Goal: Task Accomplishment & Management: Use online tool/utility

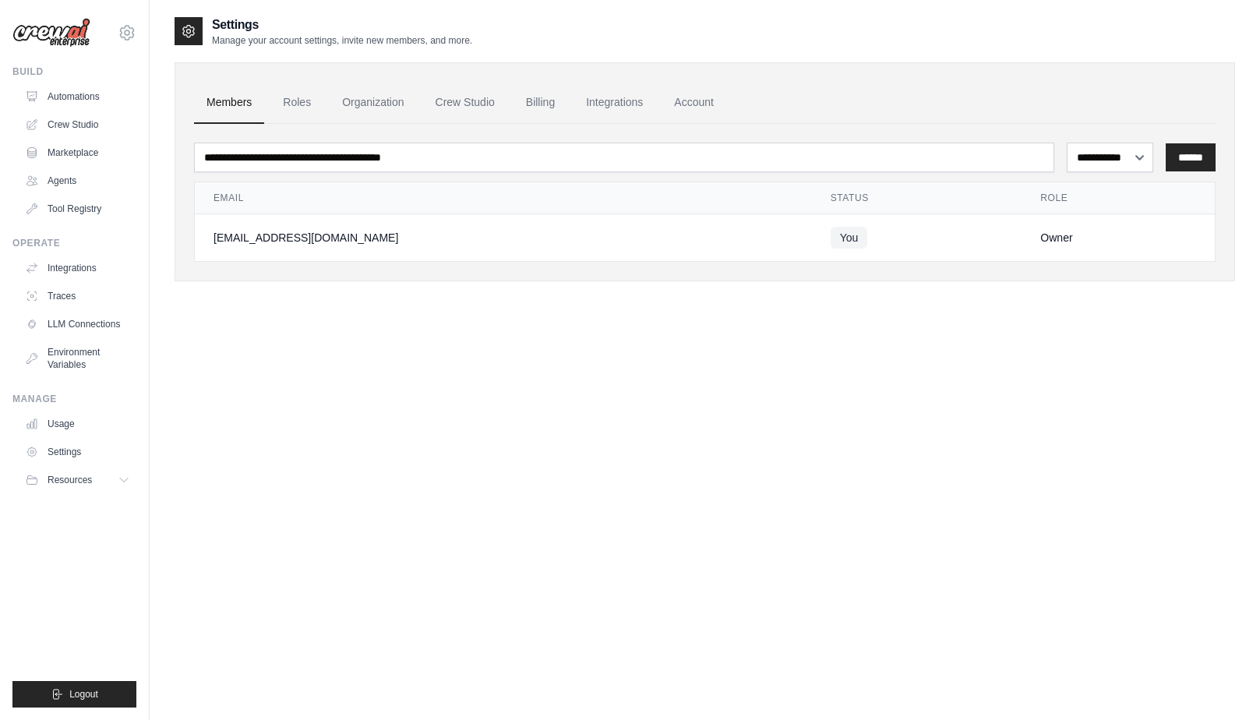
click at [36, 104] on link "Automations" at bounding box center [78, 96] width 118 height 25
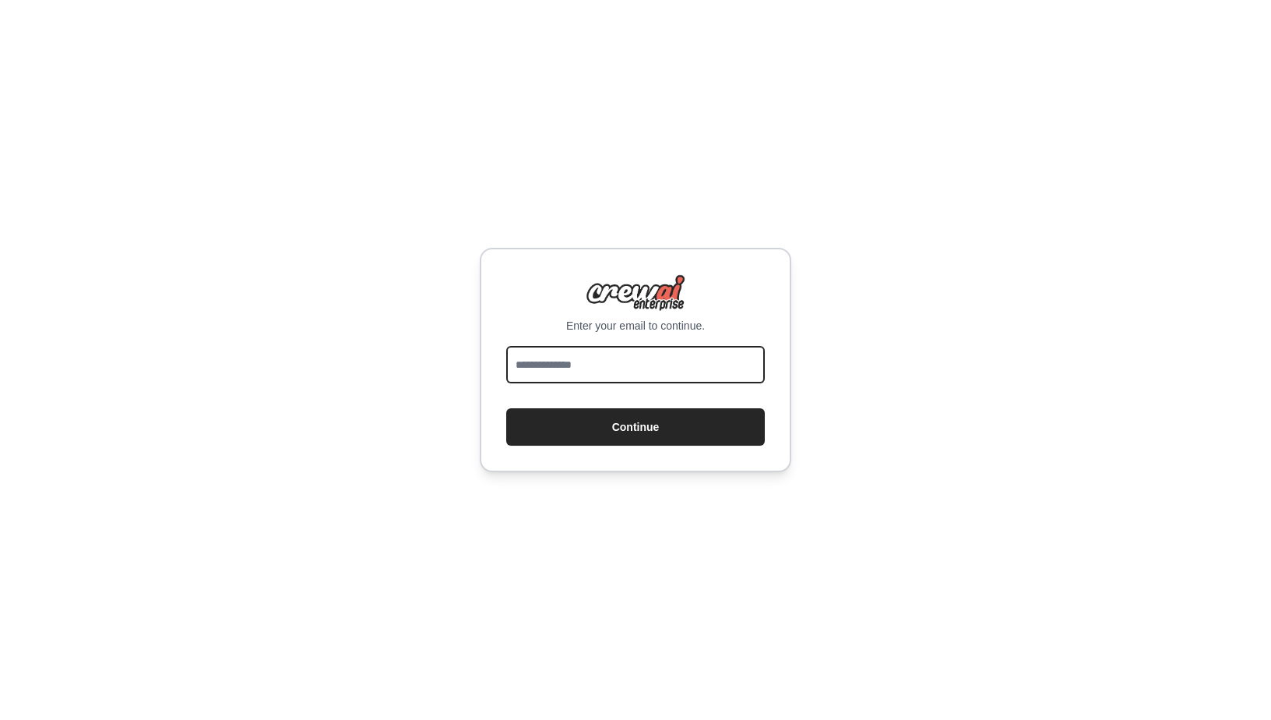
click at [638, 379] on input "email" at bounding box center [635, 364] width 259 height 37
type input "**********"
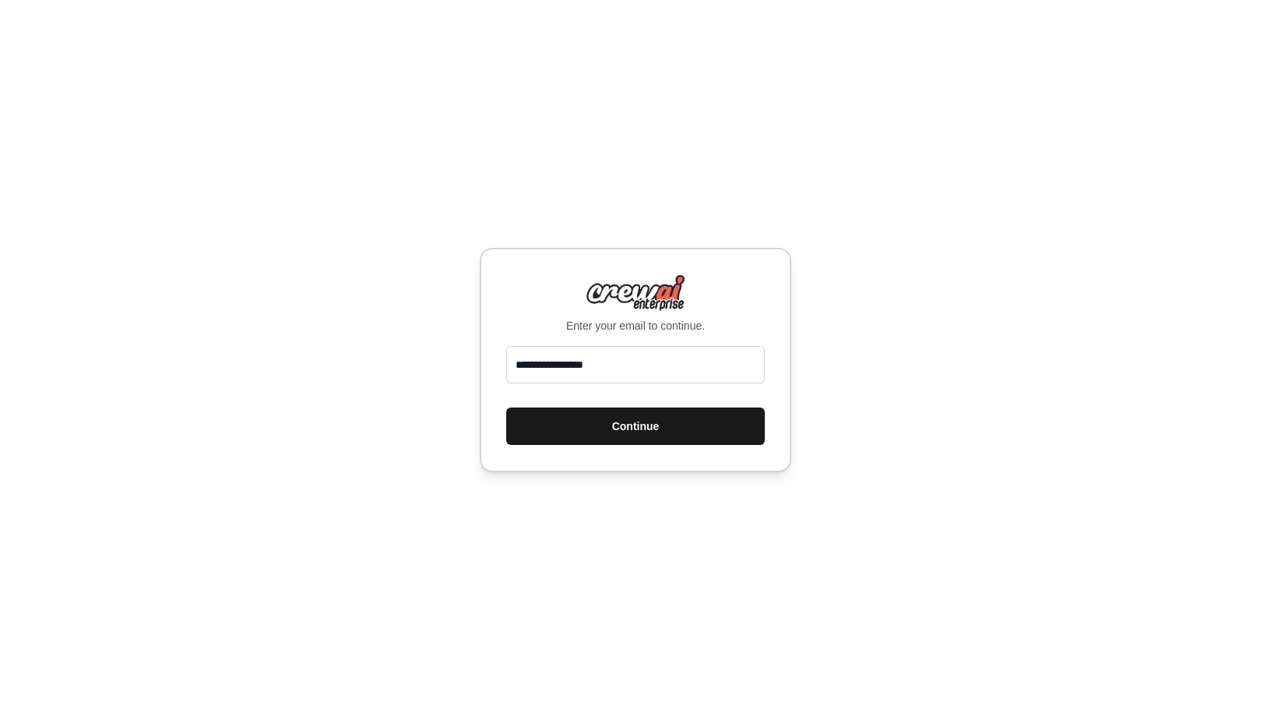
click at [625, 431] on button "Continue" at bounding box center [635, 425] width 259 height 37
click at [705, 429] on button "Continue" at bounding box center [635, 425] width 259 height 37
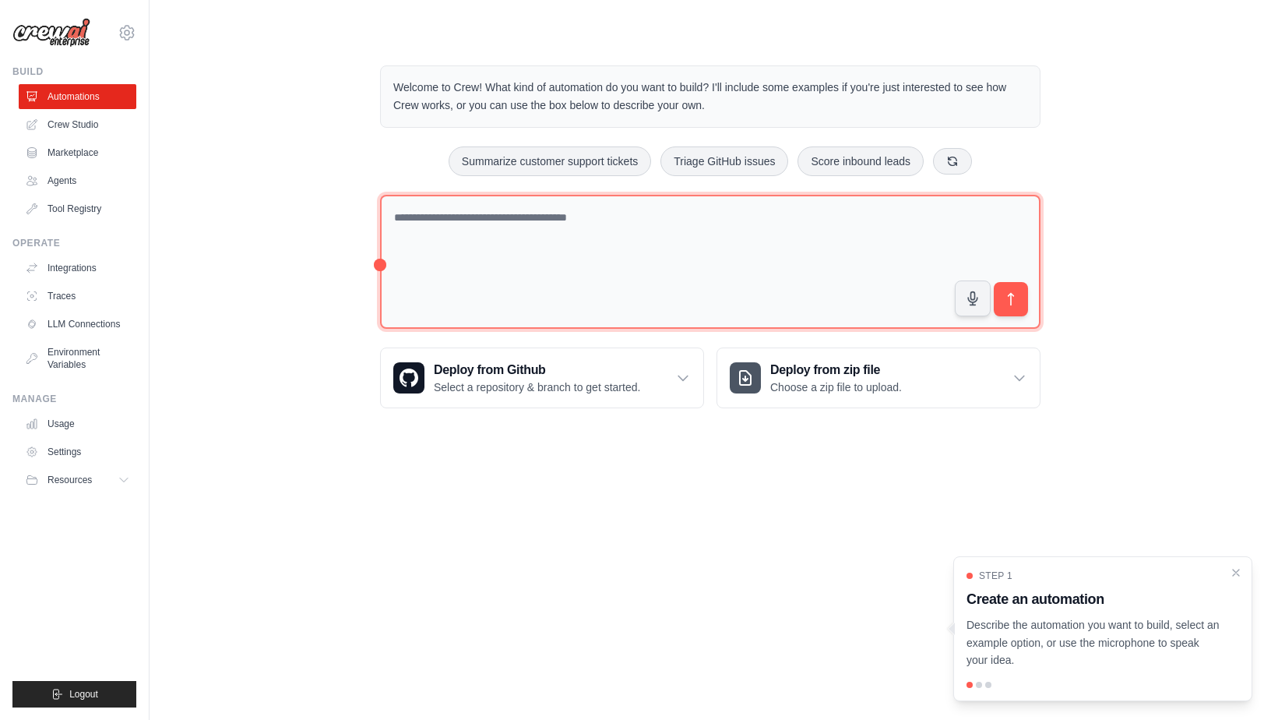
click at [699, 270] on textarea at bounding box center [710, 262] width 661 height 135
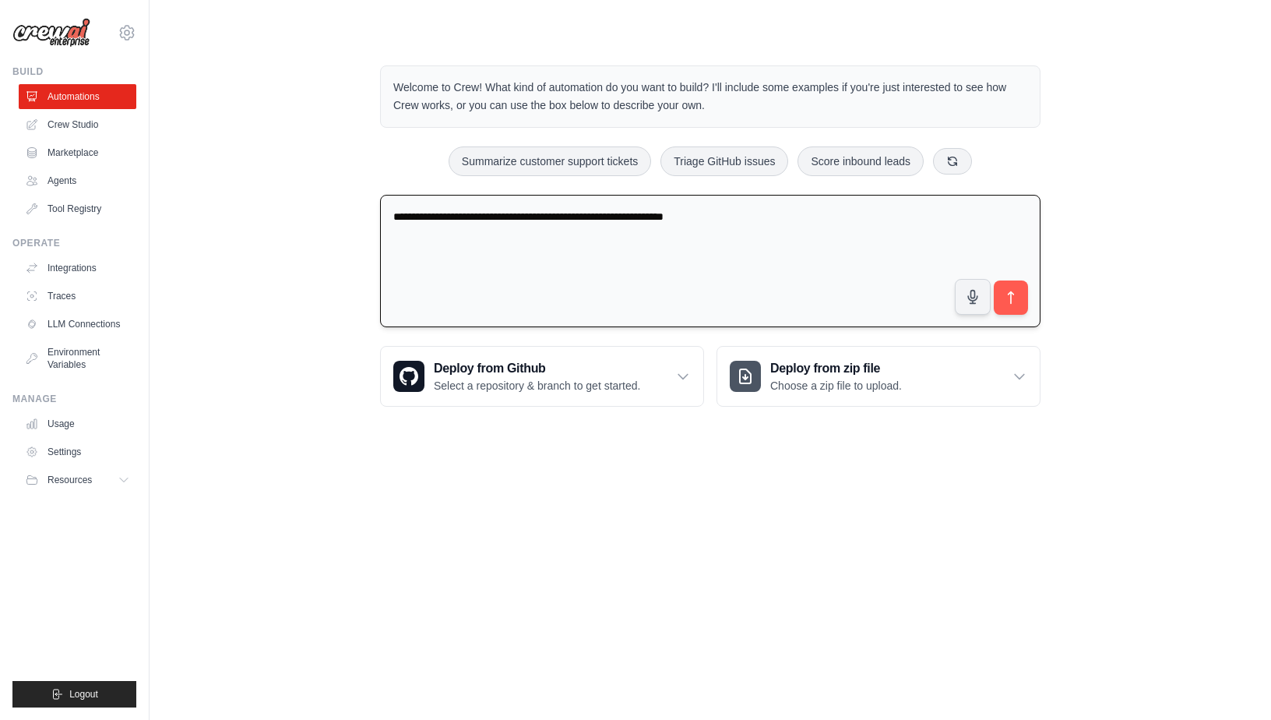
type textarea "**********"
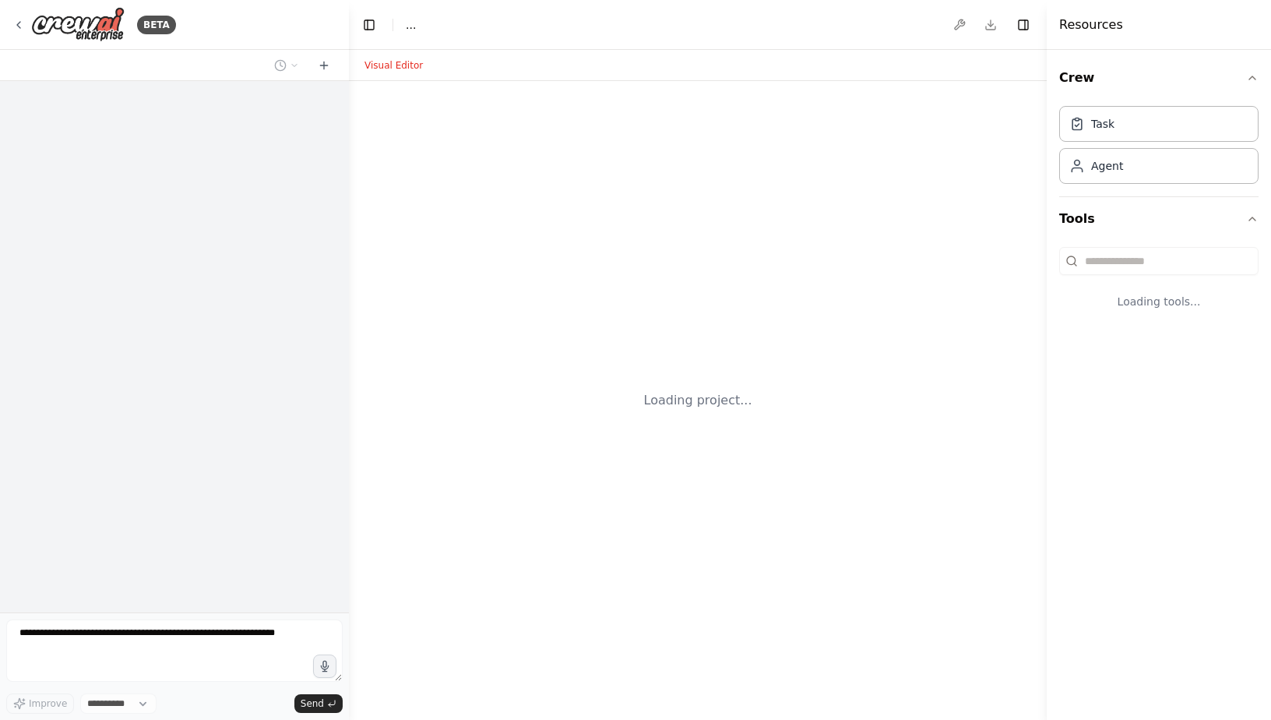
select select "****"
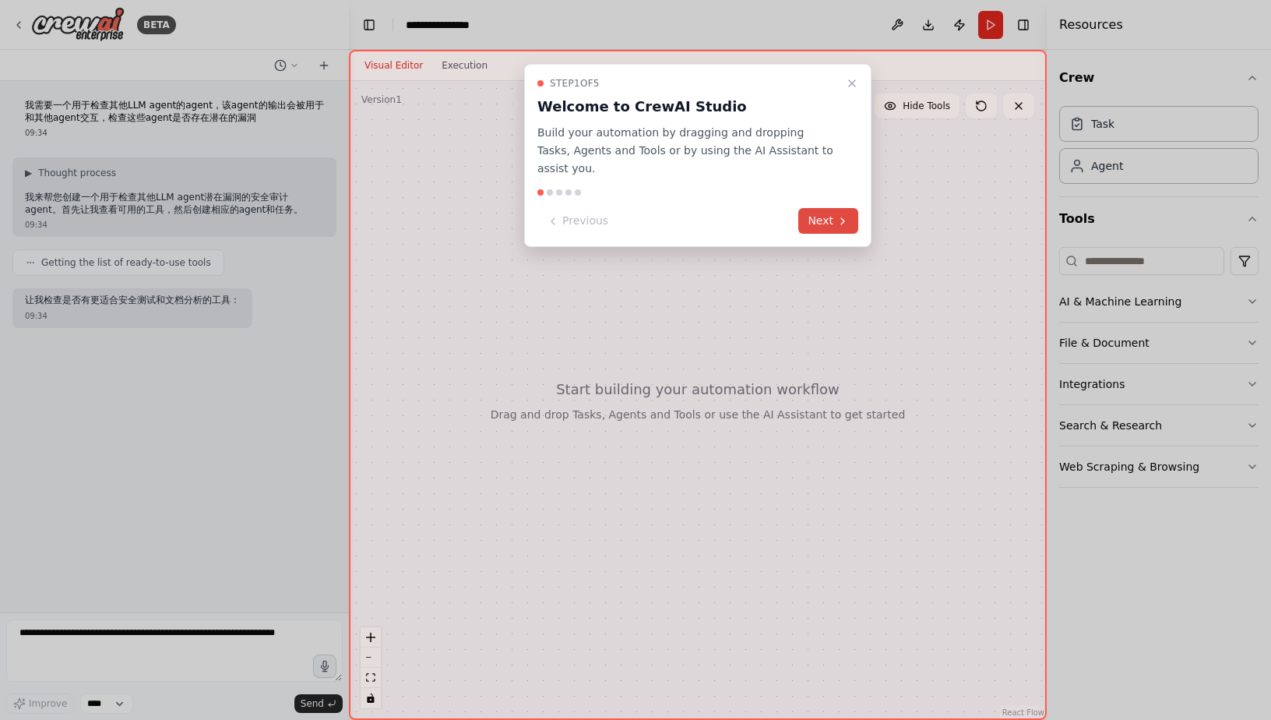
click at [828, 231] on button "Next" at bounding box center [829, 221] width 60 height 26
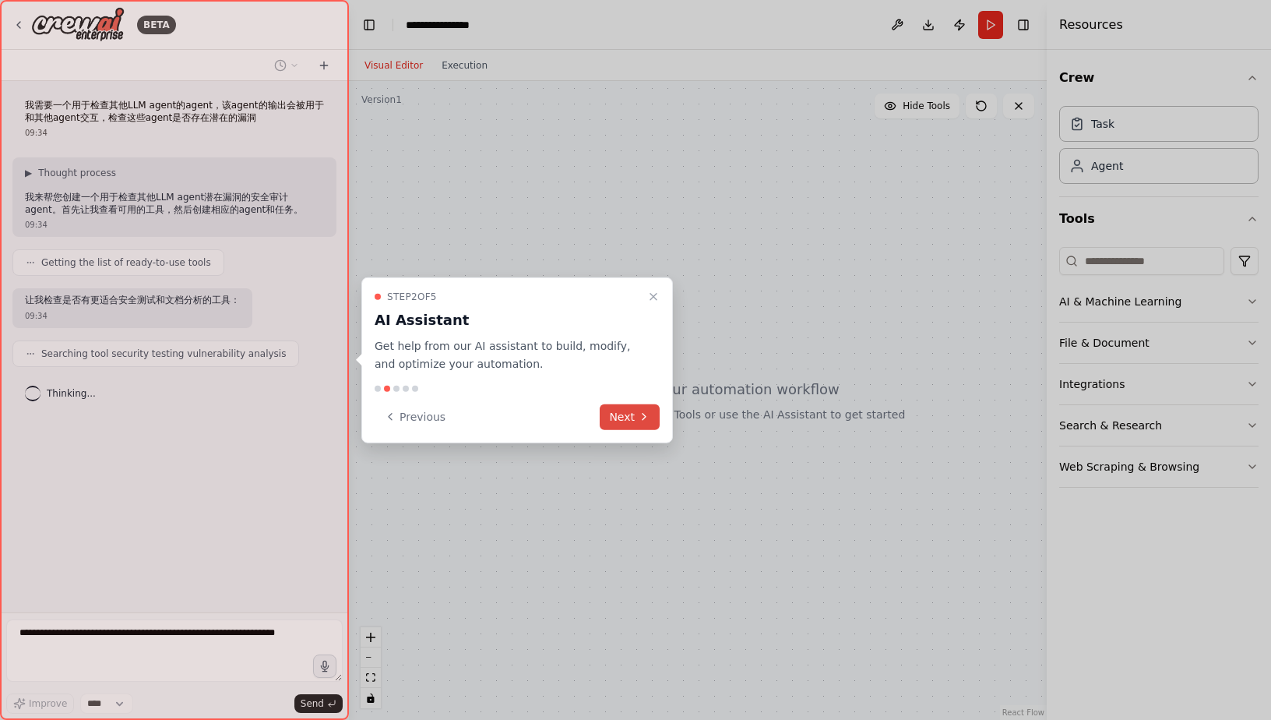
click at [624, 429] on button "Next" at bounding box center [630, 417] width 60 height 26
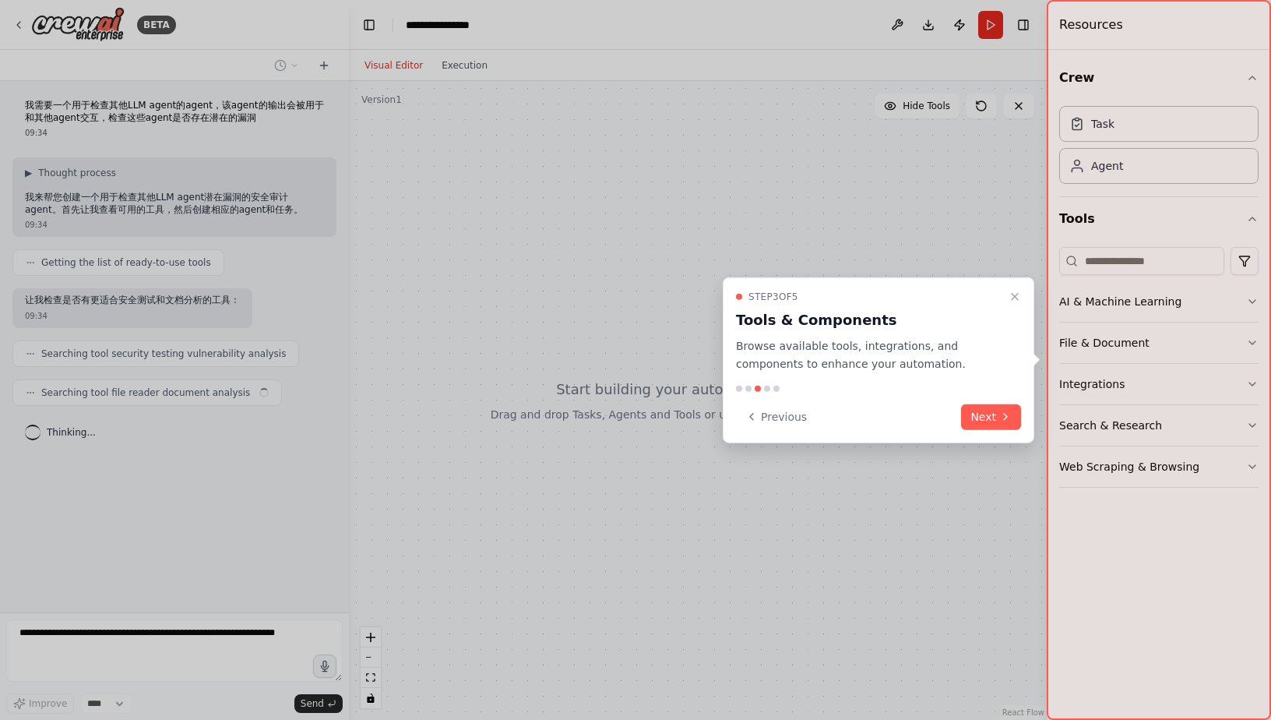
click at [995, 429] on button "Next" at bounding box center [991, 417] width 60 height 26
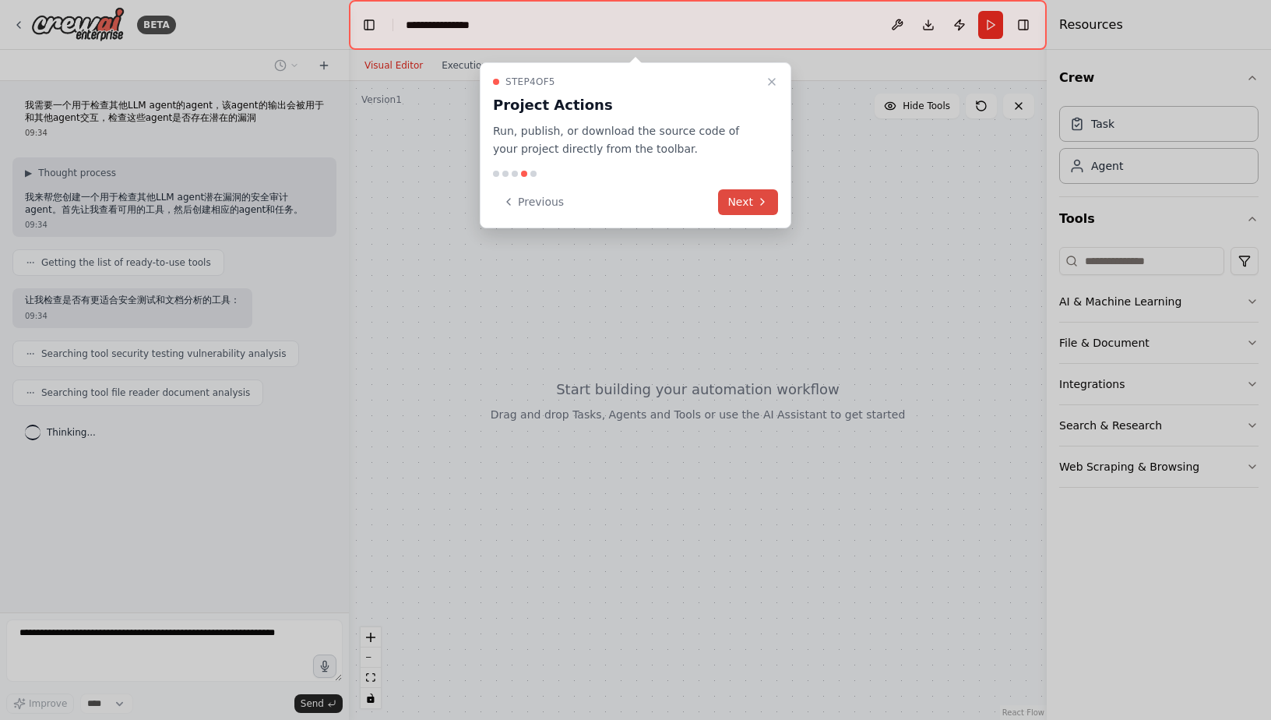
click at [750, 199] on button "Next" at bounding box center [748, 202] width 60 height 26
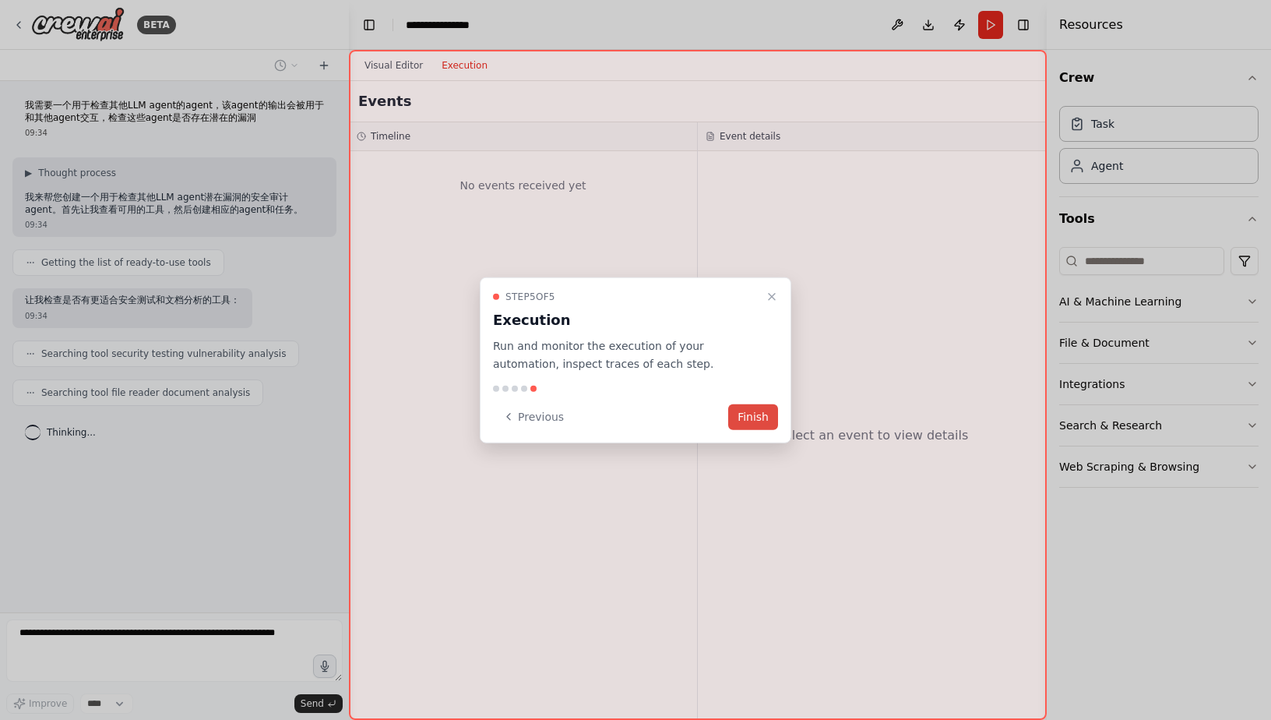
click at [752, 419] on button "Finish" at bounding box center [753, 417] width 50 height 26
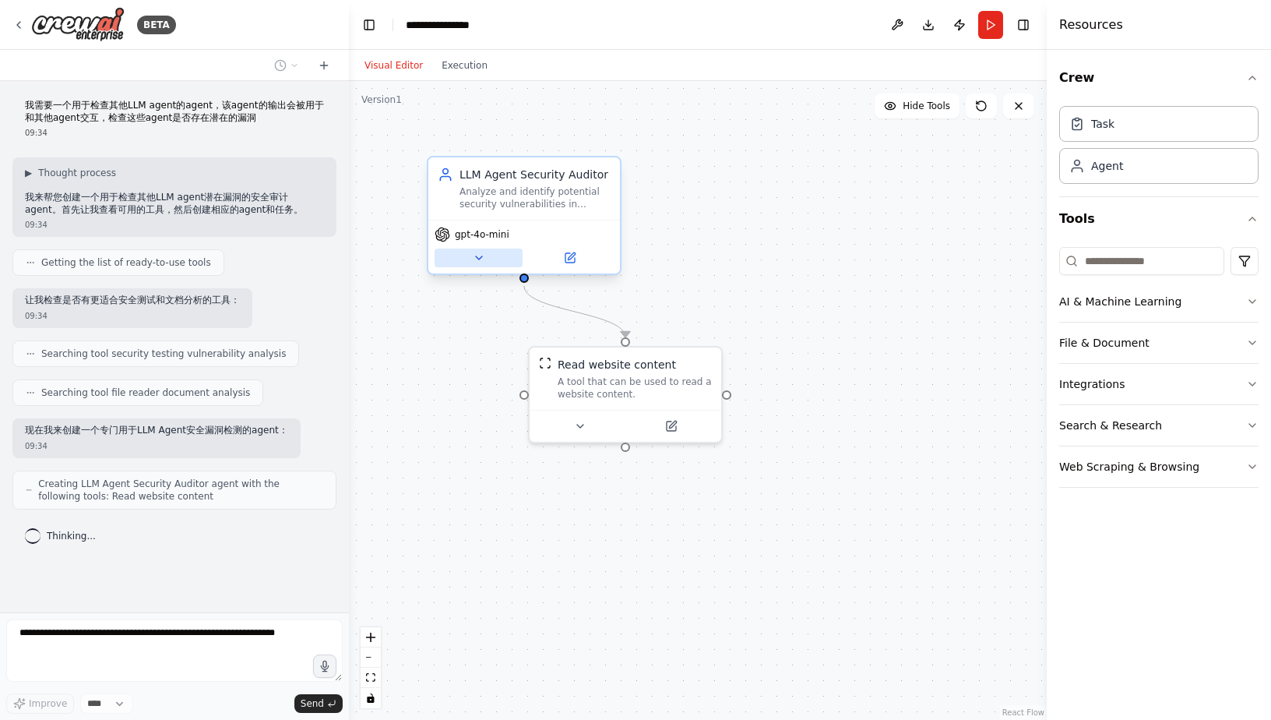
click at [485, 266] on button at bounding box center [479, 258] width 88 height 19
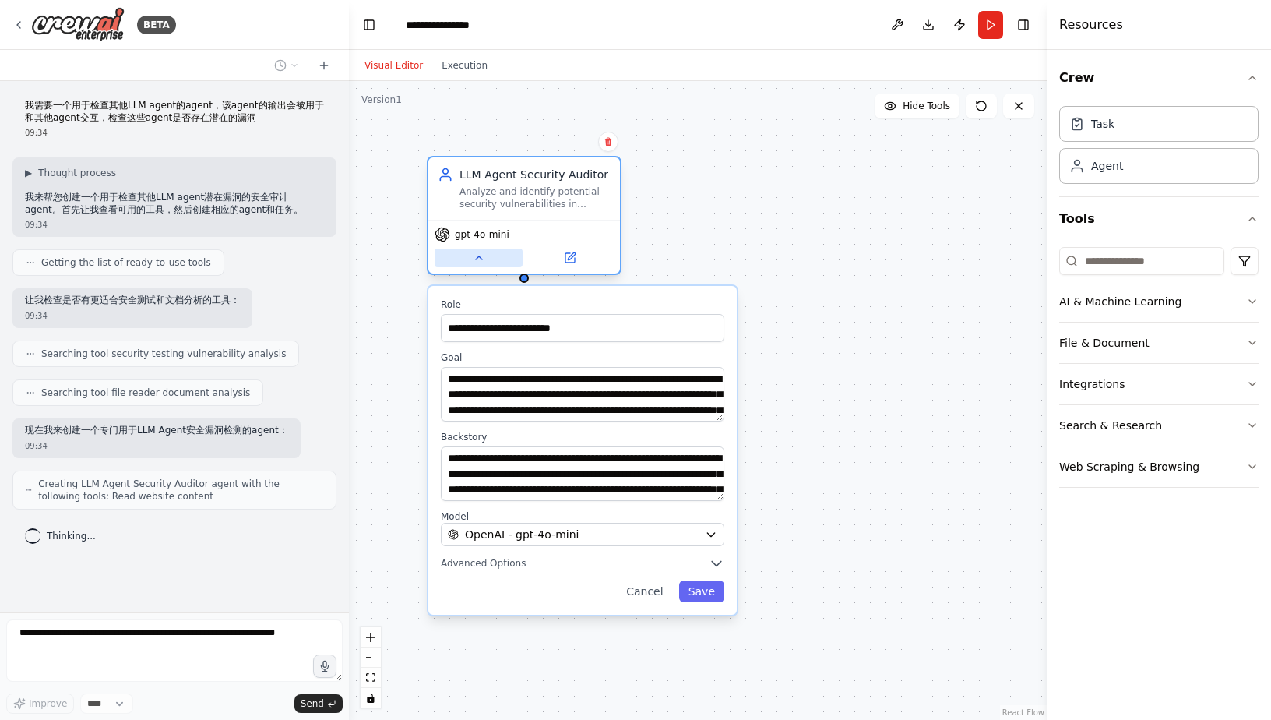
scroll to position [40, 0]
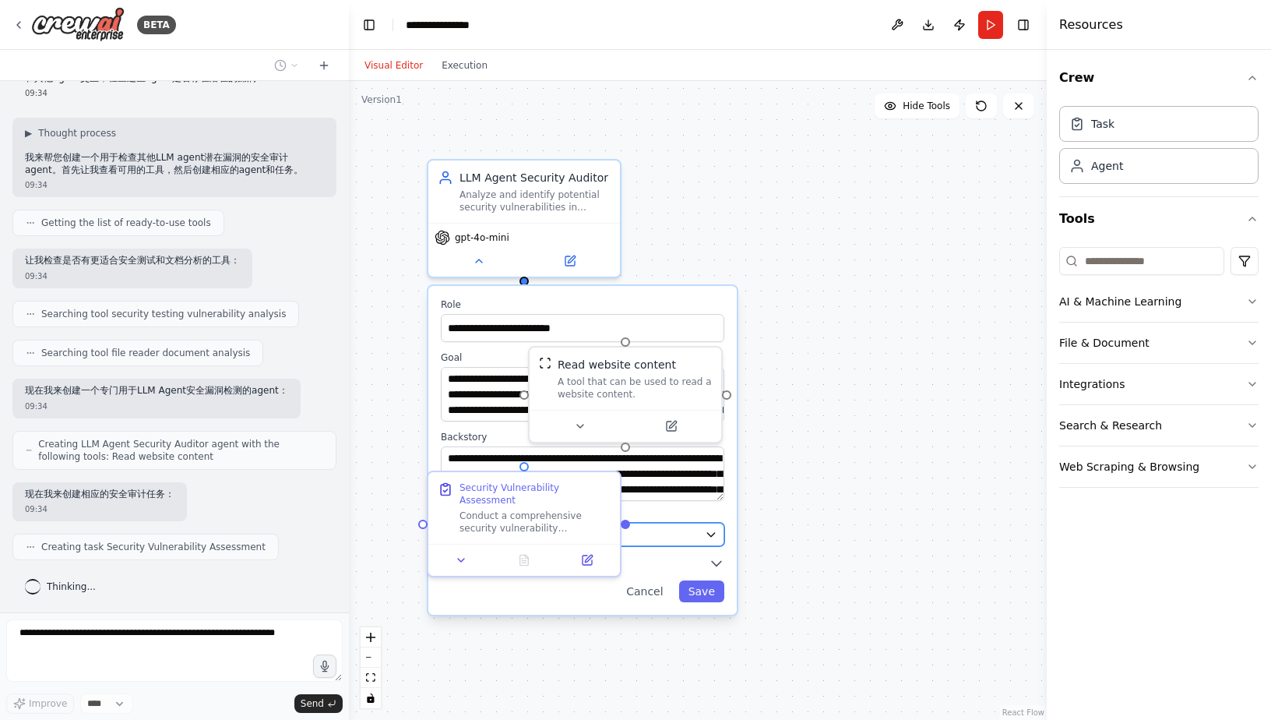
click at [711, 532] on icon "button" at bounding box center [711, 534] width 12 height 12
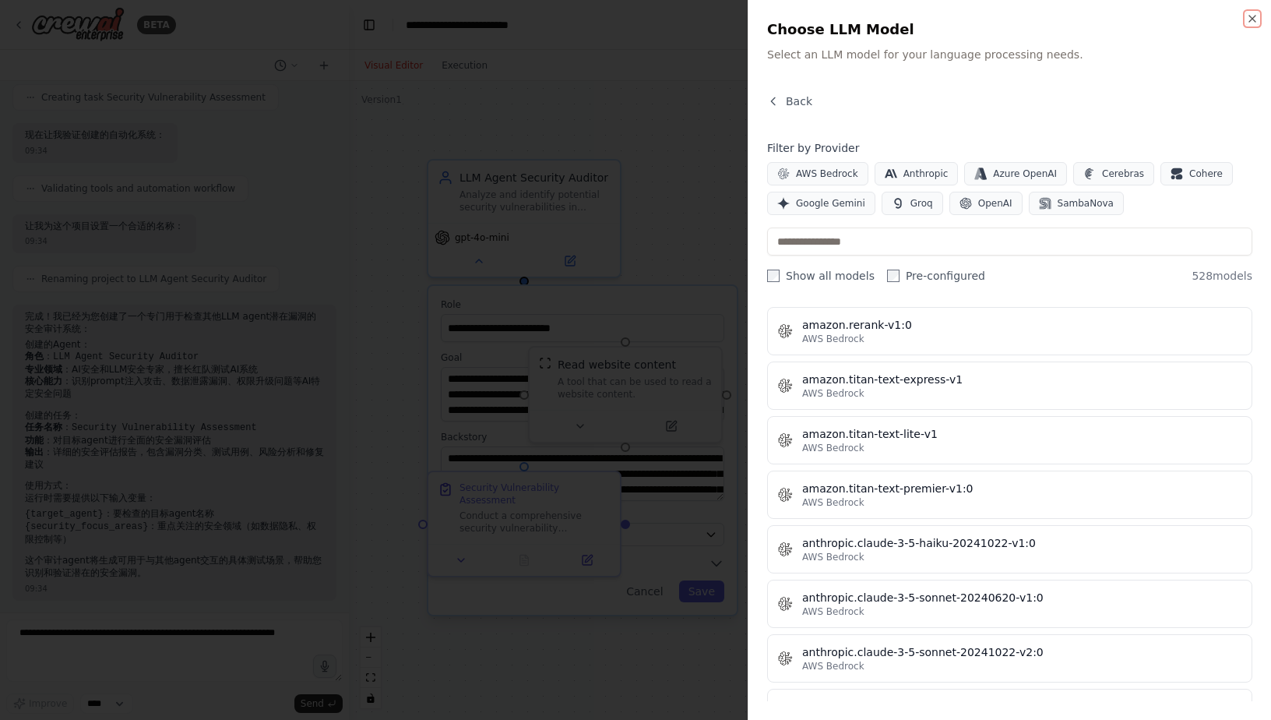
scroll to position [1013, 0]
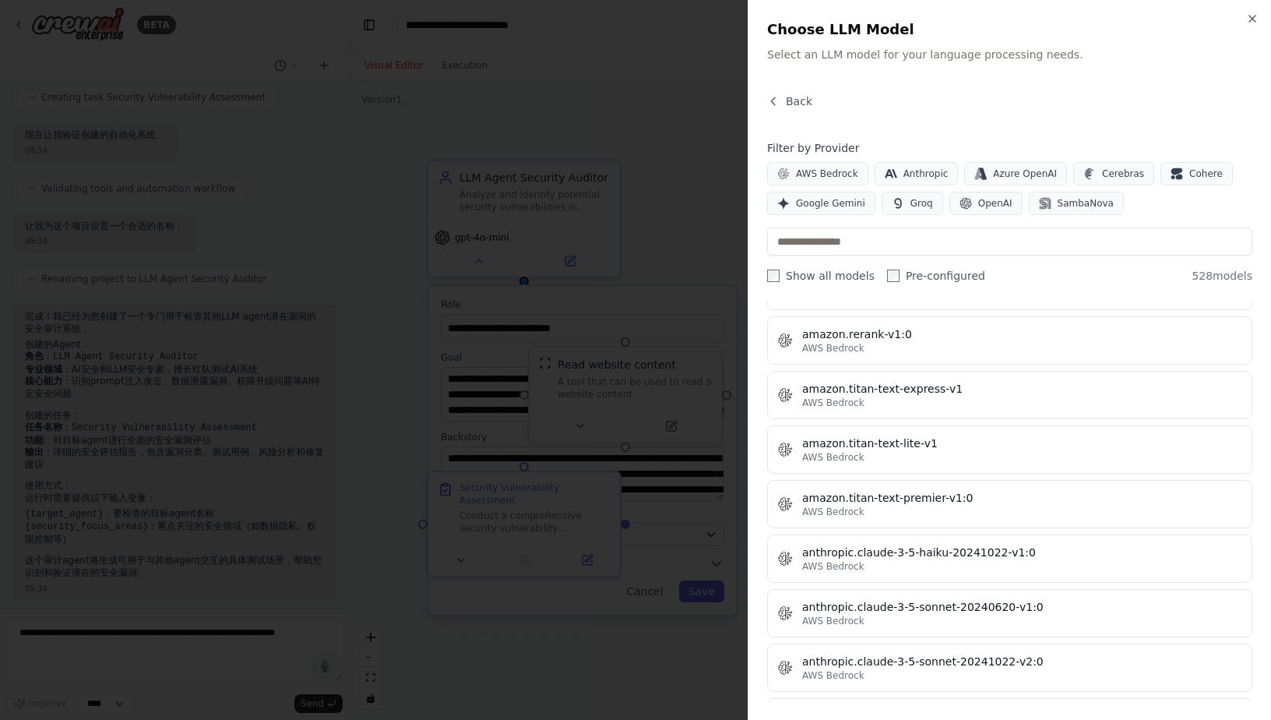
click at [1245, 18] on div "Close Choose LLM Model Select an LLM model for your language processing needs. …" at bounding box center [1010, 360] width 524 height 720
click at [1258, 23] on icon "button" at bounding box center [1253, 18] width 12 height 12
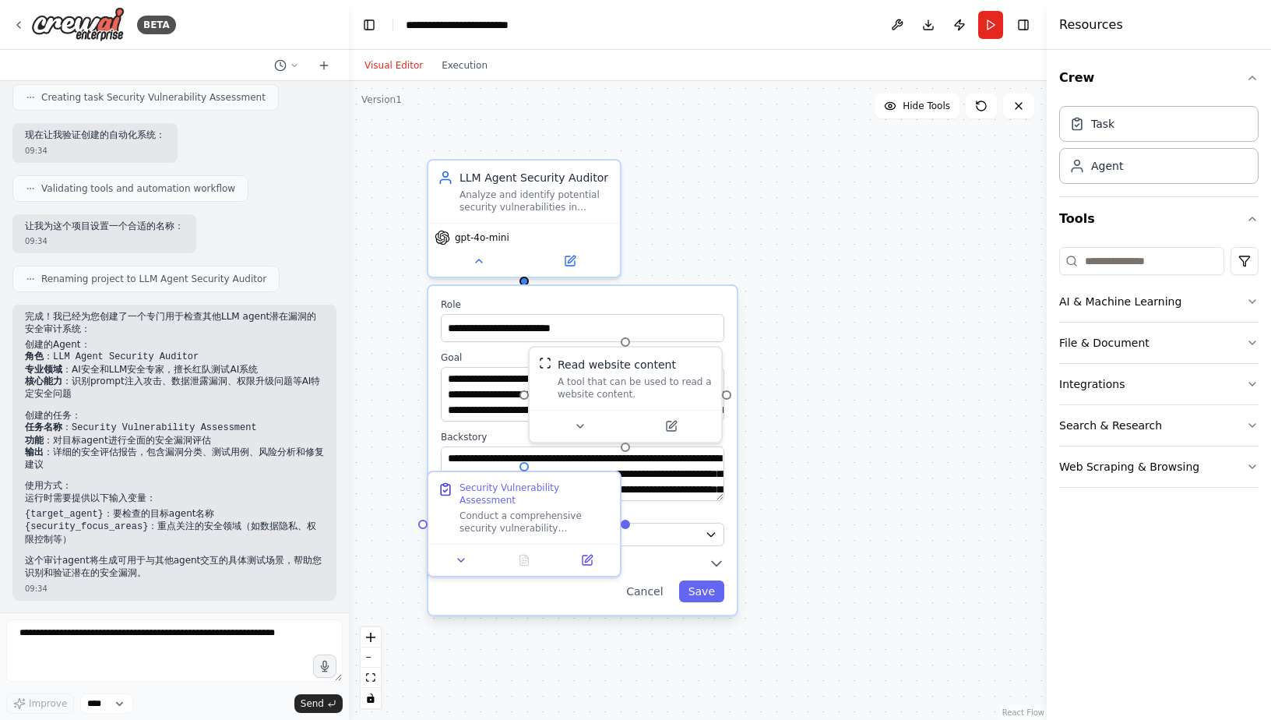
click at [817, 320] on div ".deletable-edge-delete-btn { width: 20px; height: 20px; border: 0px solid #ffff…" at bounding box center [698, 400] width 698 height 639
click at [623, 113] on div ".deletable-edge-delete-btn { width: 20px; height: 20px; border: 0px solid #ffff…" at bounding box center [698, 400] width 698 height 639
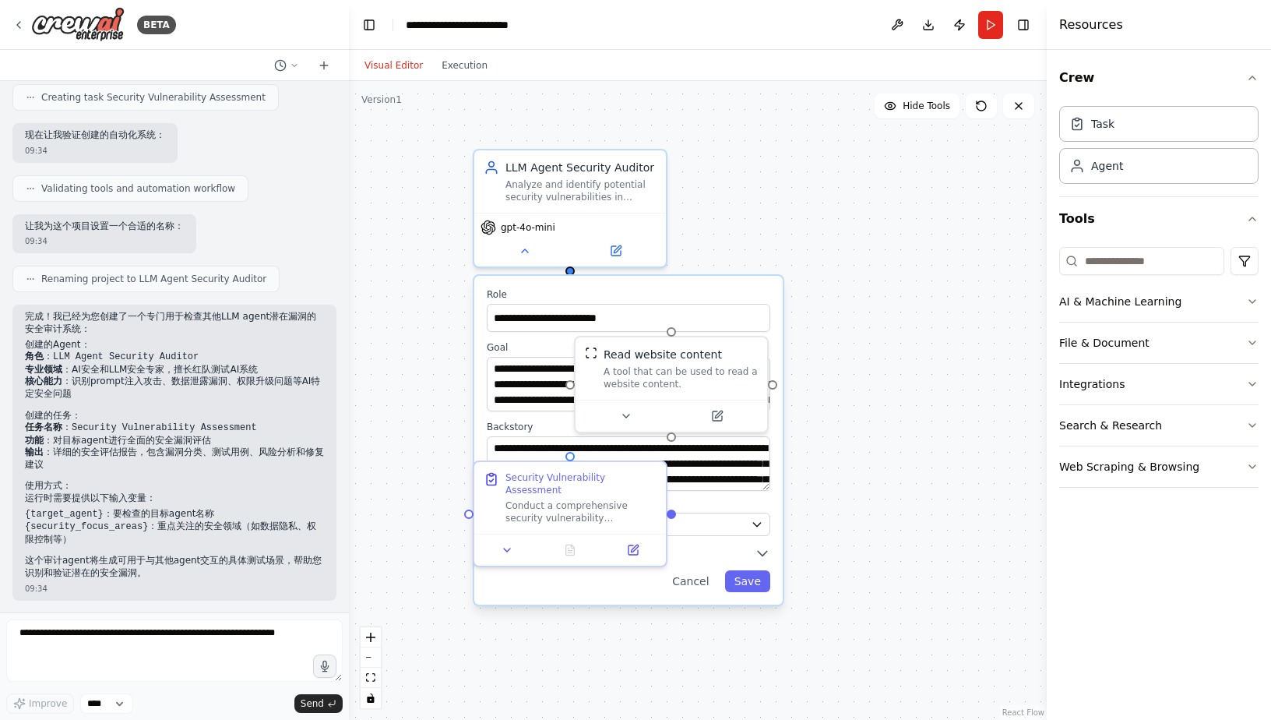
drag, startPoint x: 691, startPoint y: 150, endPoint x: 738, endPoint y: 139, distance: 47.8
click at [738, 139] on div ".deletable-edge-delete-btn { width: 20px; height: 20px; border: 0px solid #ffff…" at bounding box center [698, 400] width 698 height 639
click at [507, 545] on div at bounding box center [571, 547] width 192 height 32
click at [506, 542] on button at bounding box center [508, 547] width 54 height 19
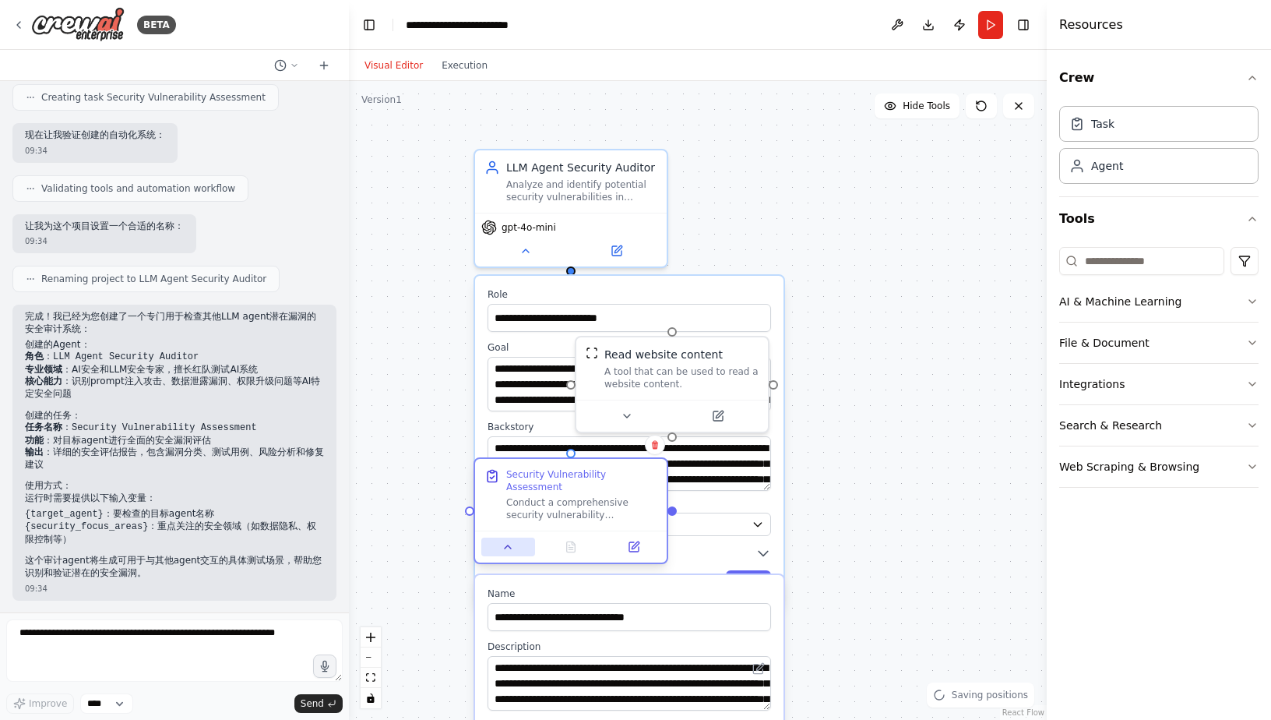
click at [505, 542] on button at bounding box center [508, 547] width 54 height 19
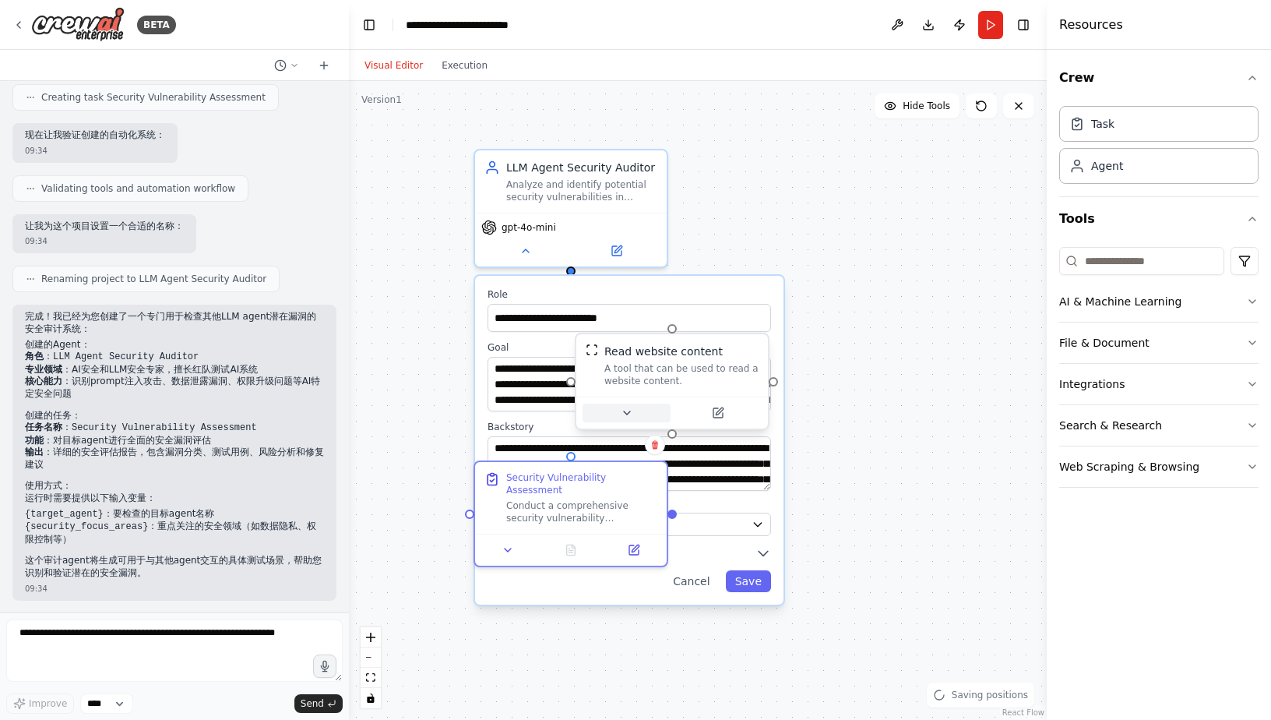
click at [630, 421] on div at bounding box center [673, 413] width 192 height 32
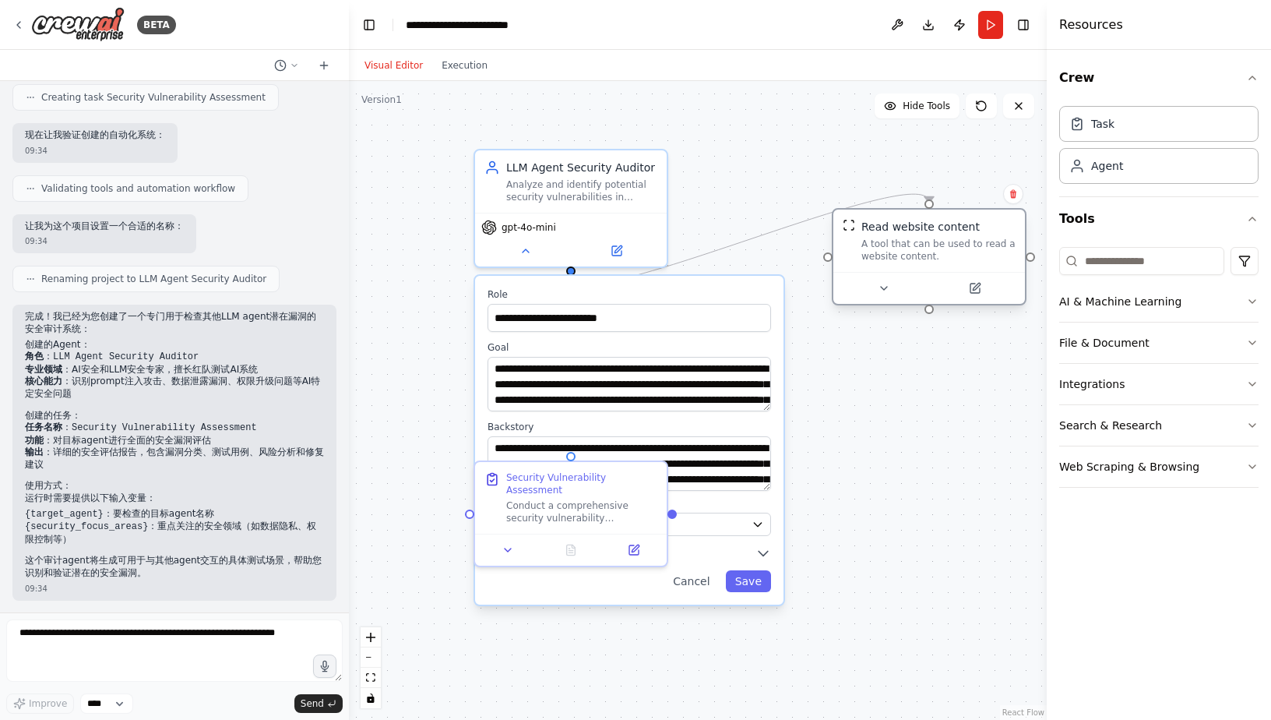
drag, startPoint x: 632, startPoint y: 358, endPoint x: 877, endPoint y: 243, distance: 271.2
click at [877, 235] on div "Read website content" at bounding box center [921, 227] width 118 height 16
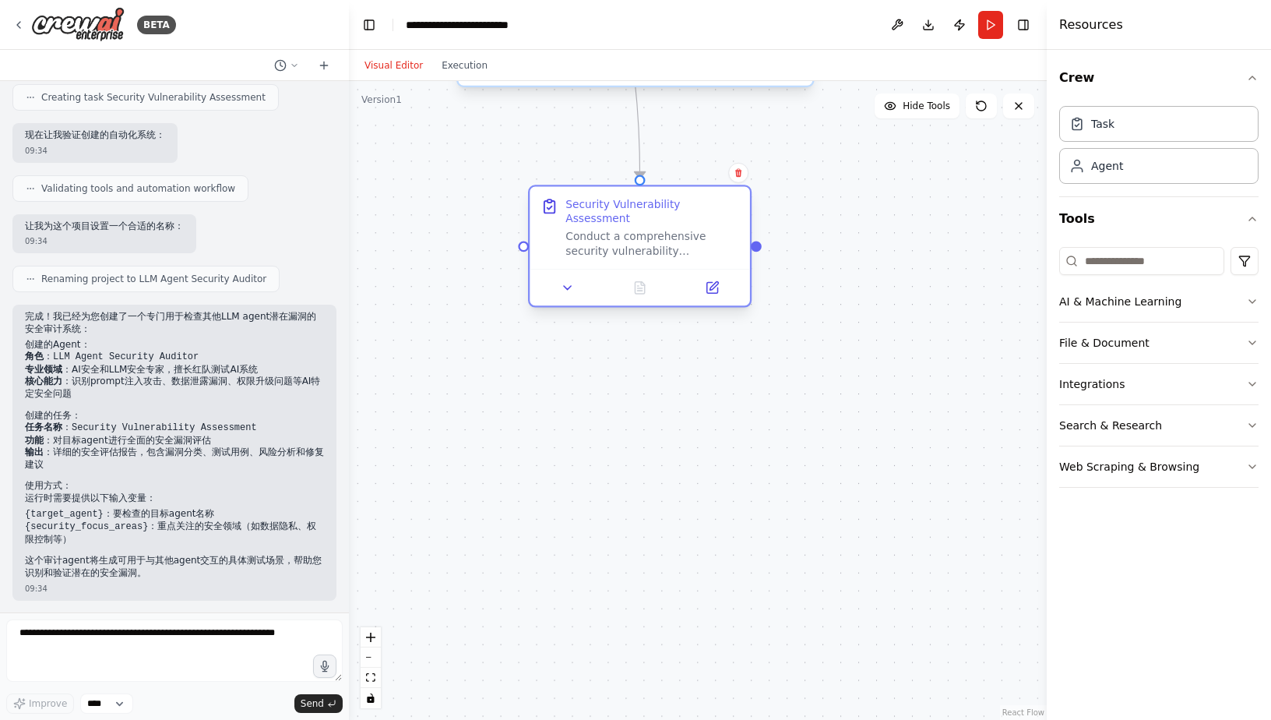
drag, startPoint x: 545, startPoint y: 502, endPoint x: 620, endPoint y: 235, distance: 277.7
click at [618, 235] on div "Conduct a comprehensive security vulnerability assessment of {target_agent}. An…" at bounding box center [653, 244] width 174 height 29
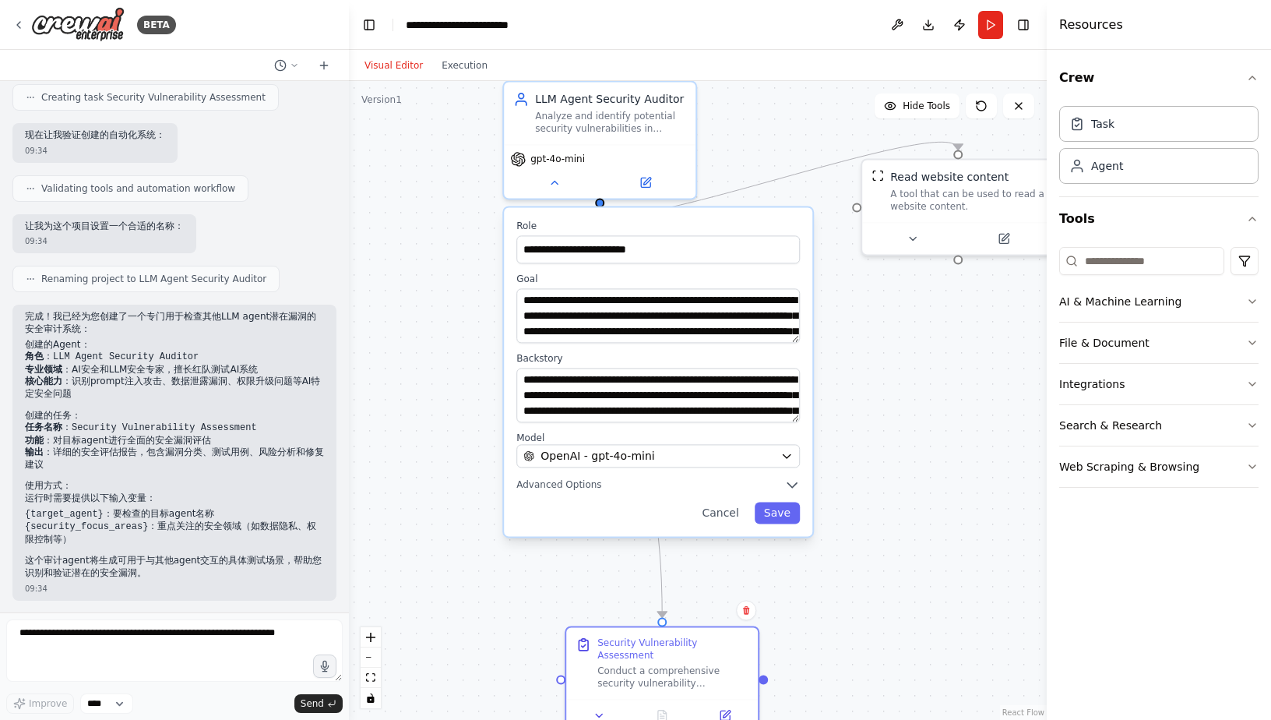
drag, startPoint x: 866, startPoint y: 262, endPoint x: 837, endPoint y: 556, distance: 295.2
click at [868, 588] on div ".deletable-edge-delete-btn { width: 20px; height: 20px; border: 0px solid #ffff…" at bounding box center [698, 400] width 698 height 639
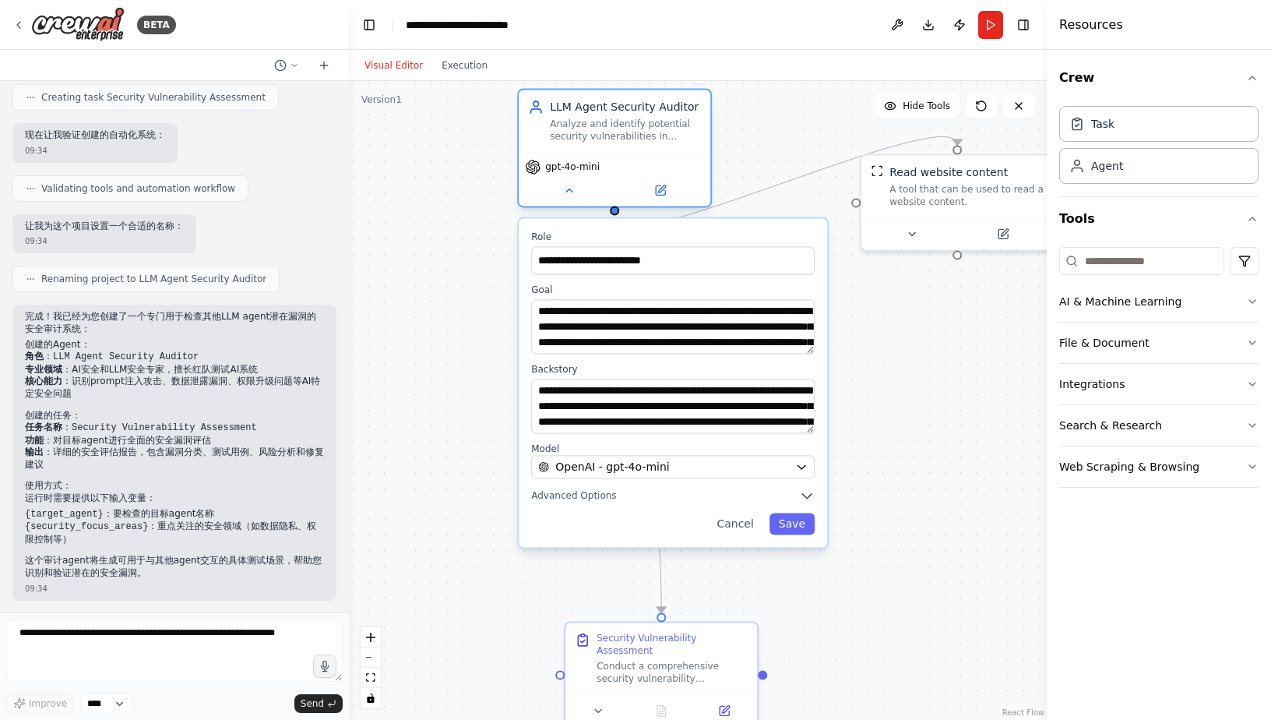
drag, startPoint x: 556, startPoint y: 222, endPoint x: 559, endPoint y: 209, distance: 13.6
click at [565, 242] on label "Role" at bounding box center [673, 237] width 284 height 12
click at [588, 199] on button at bounding box center [569, 190] width 88 height 19
click at [564, 194] on icon at bounding box center [569, 190] width 12 height 12
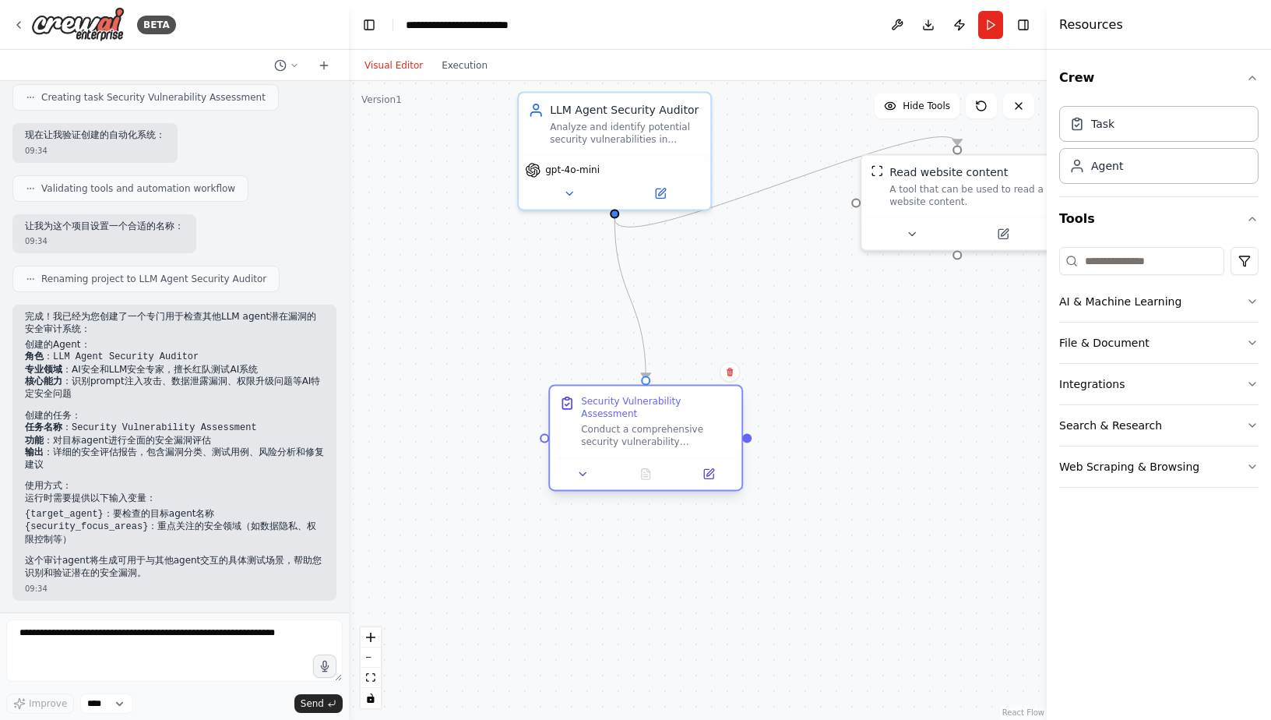
drag, startPoint x: 577, startPoint y: 627, endPoint x: 566, endPoint y: 380, distance: 247.2
click at [555, 386] on div "Security Vulnerability Assessment Conduct a comprehensive security vulnerabilit…" at bounding box center [646, 422] width 192 height 72
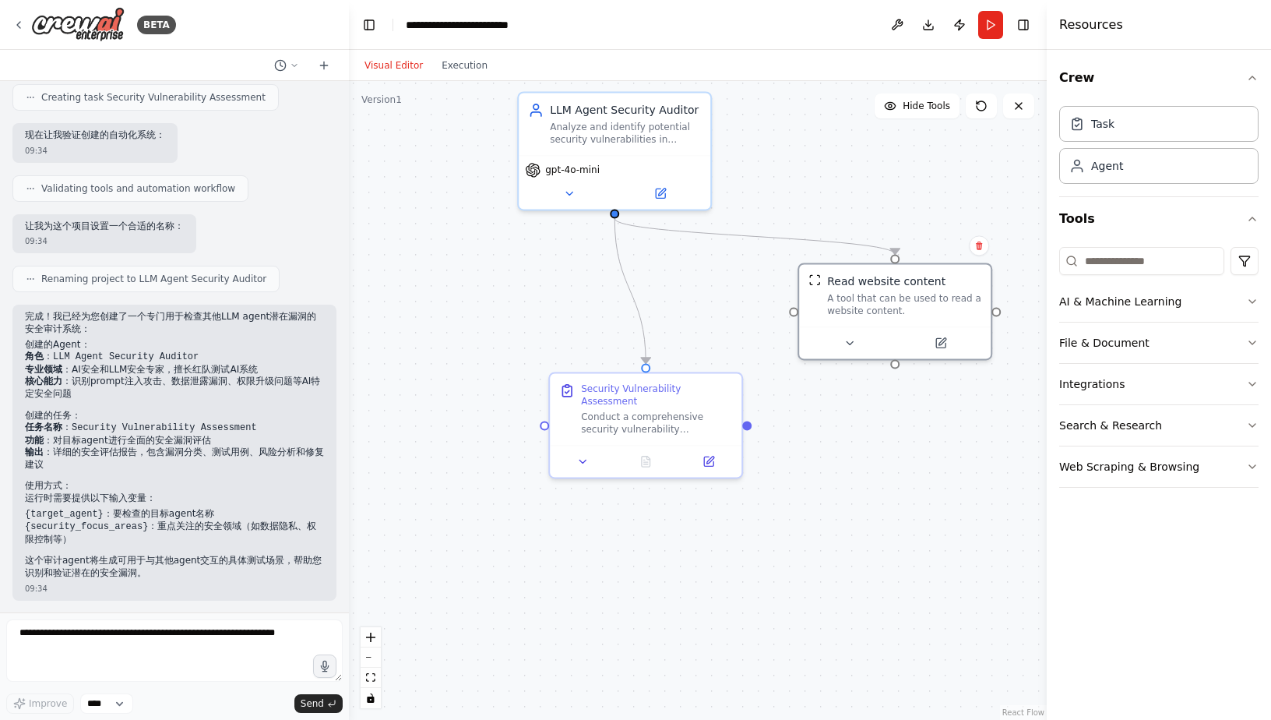
drag, startPoint x: 993, startPoint y: 163, endPoint x: 807, endPoint y: 239, distance: 201.3
click at [923, 278] on div "Read website content" at bounding box center [886, 281] width 118 height 16
click at [563, 193] on icon at bounding box center [569, 190] width 12 height 12
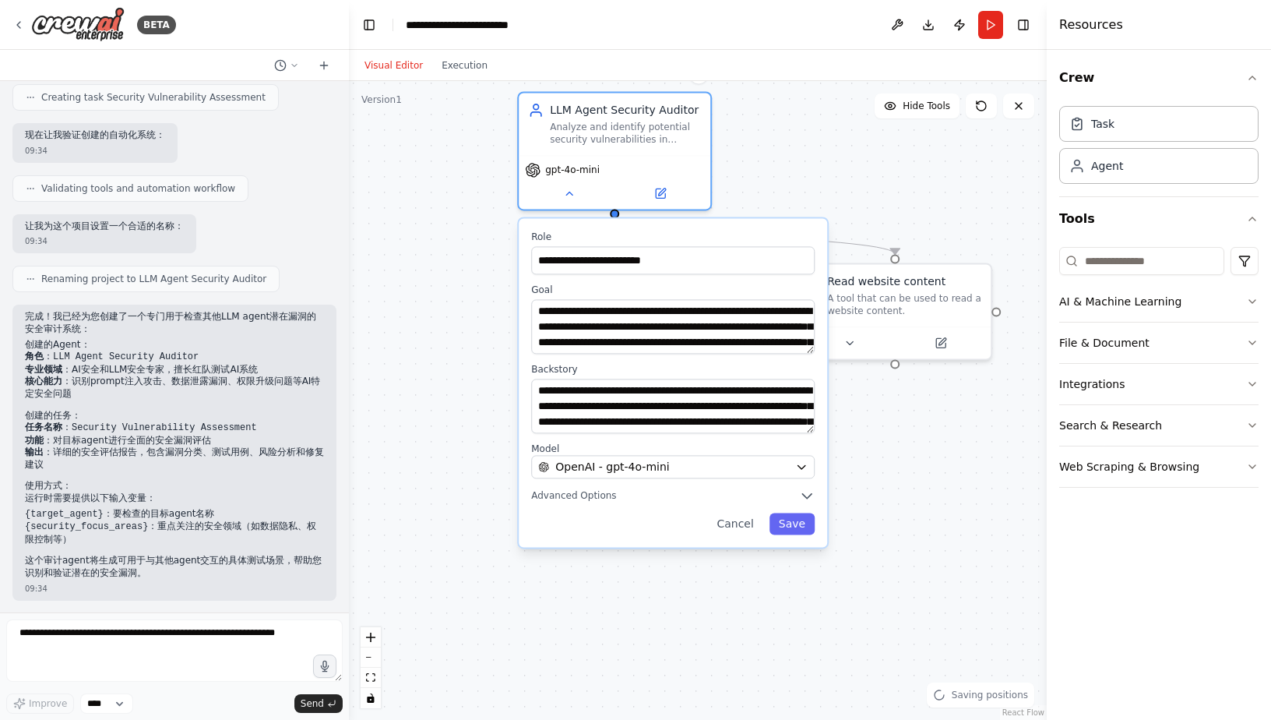
click at [670, 483] on div "**********" at bounding box center [673, 382] width 309 height 329
click at [676, 472] on div "OpenAI - gpt-4o-mini" at bounding box center [663, 467] width 251 height 16
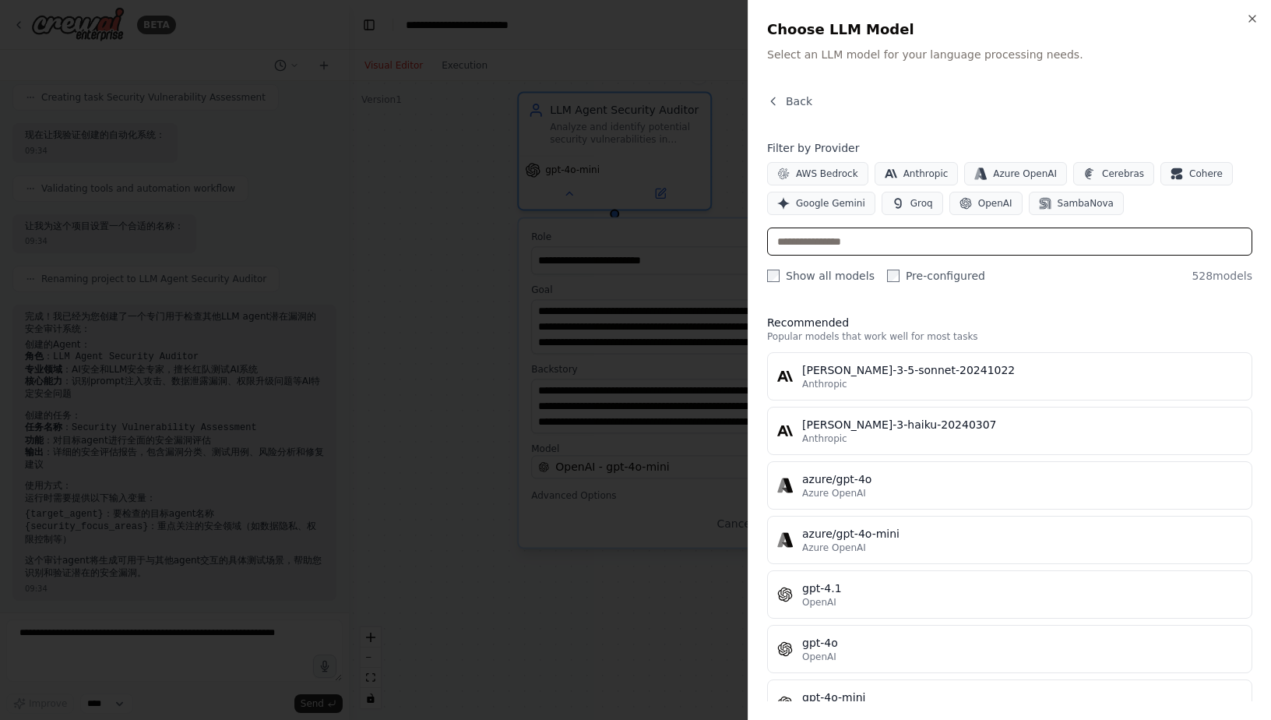
click at [900, 242] on input "text" at bounding box center [1009, 241] width 485 height 28
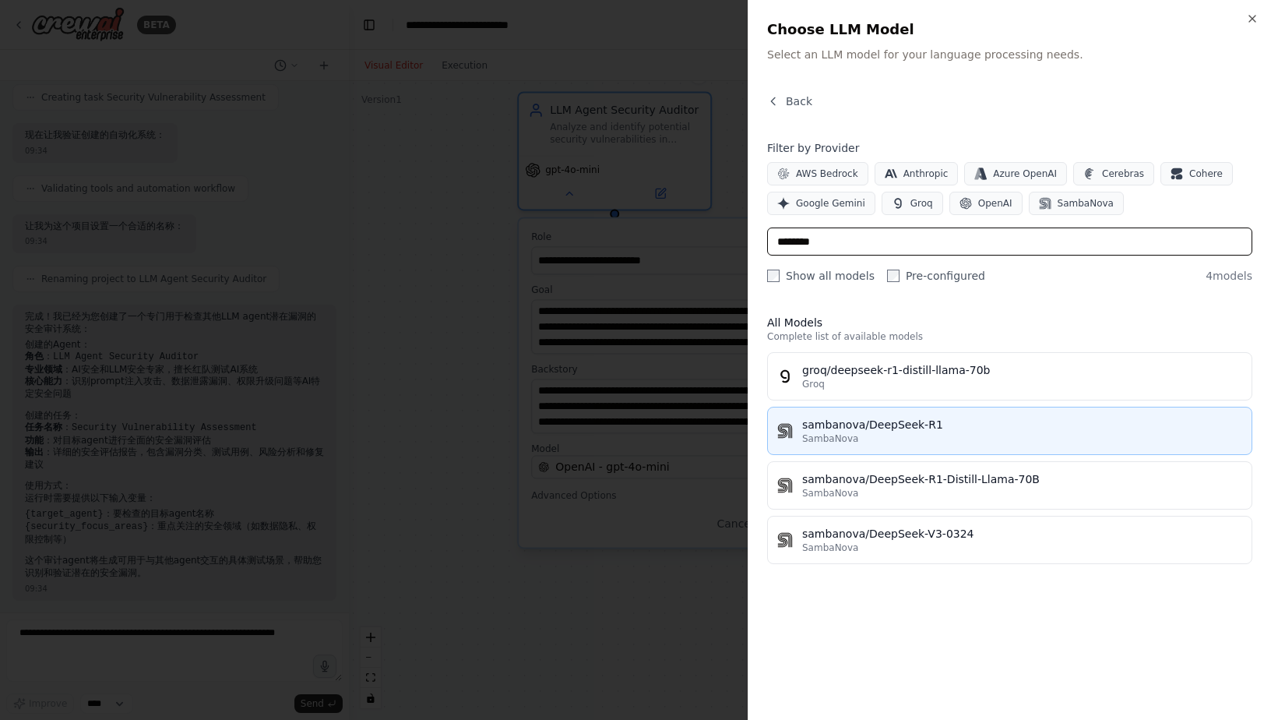
type input "********"
click at [1003, 447] on button "sambanova/DeepSeek-R1 SambaNova" at bounding box center [1009, 431] width 485 height 48
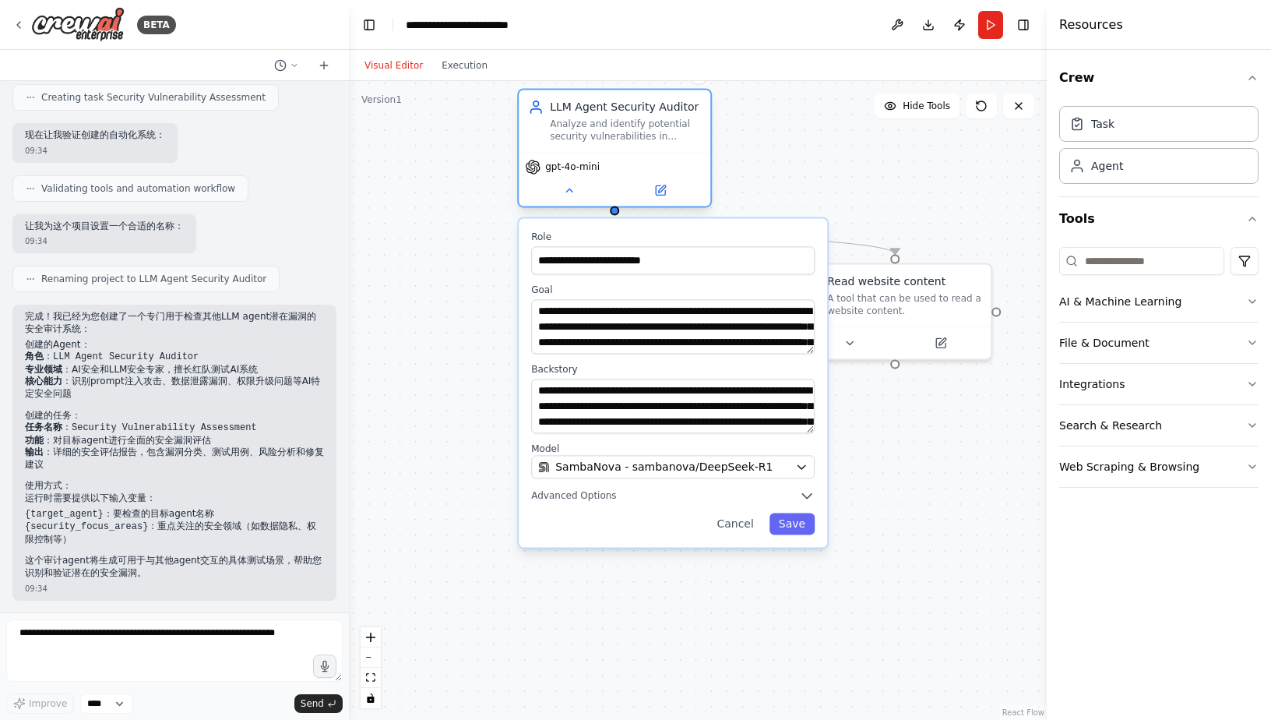
click at [592, 175] on div "gpt-4o-mini" at bounding box center [615, 179] width 192 height 54
click at [573, 197] on button at bounding box center [569, 190] width 88 height 19
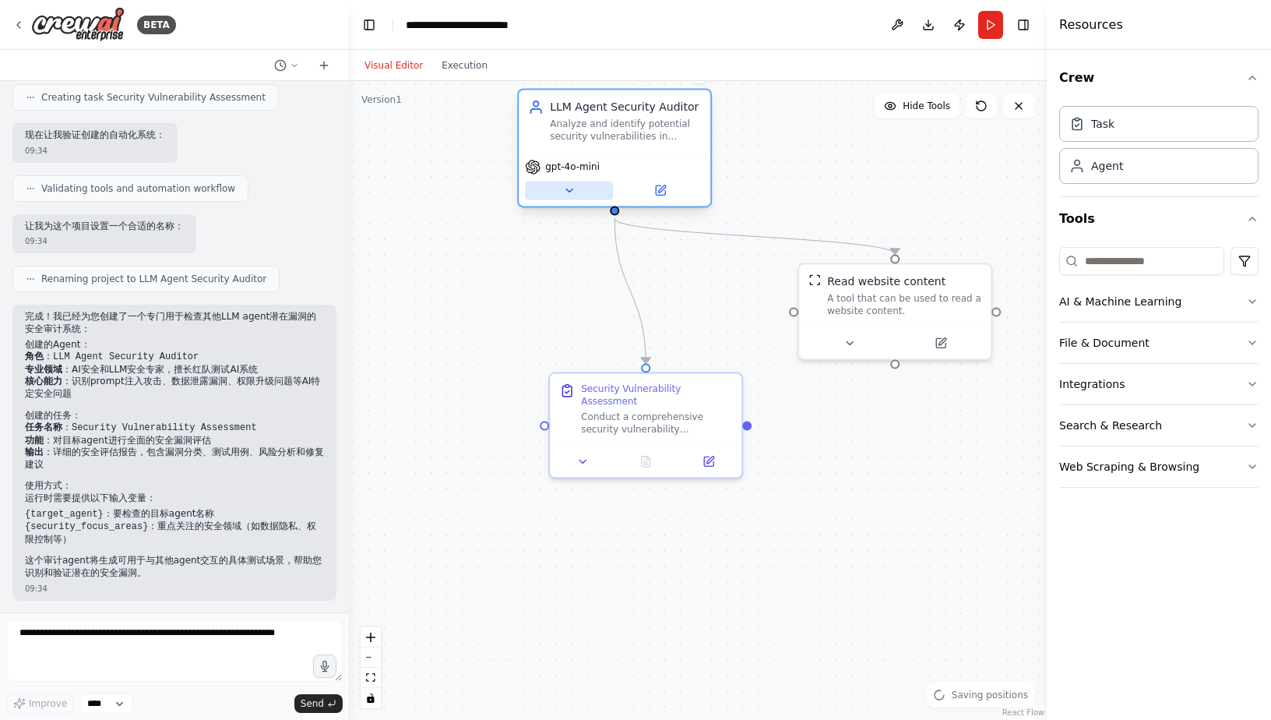
click at [573, 197] on button at bounding box center [569, 190] width 88 height 19
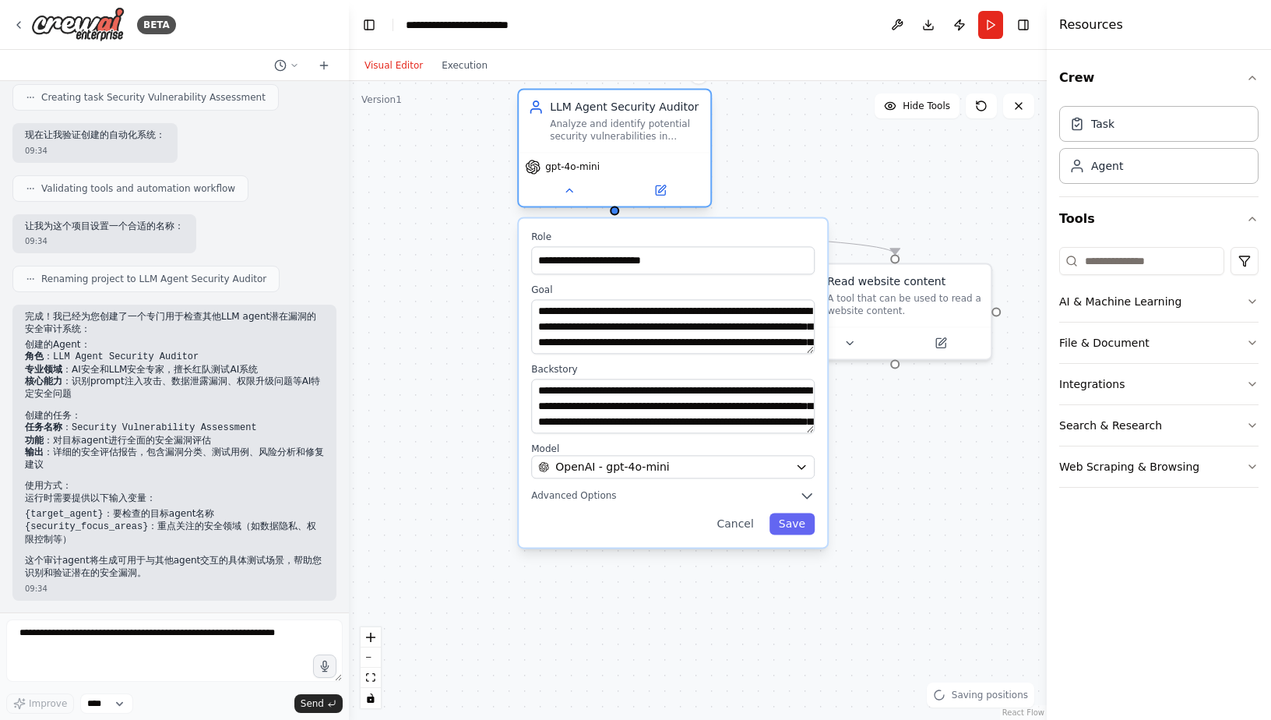
click at [570, 170] on span "gpt-4o-mini" at bounding box center [572, 166] width 55 height 12
click at [796, 464] on icon "button" at bounding box center [801, 466] width 12 height 12
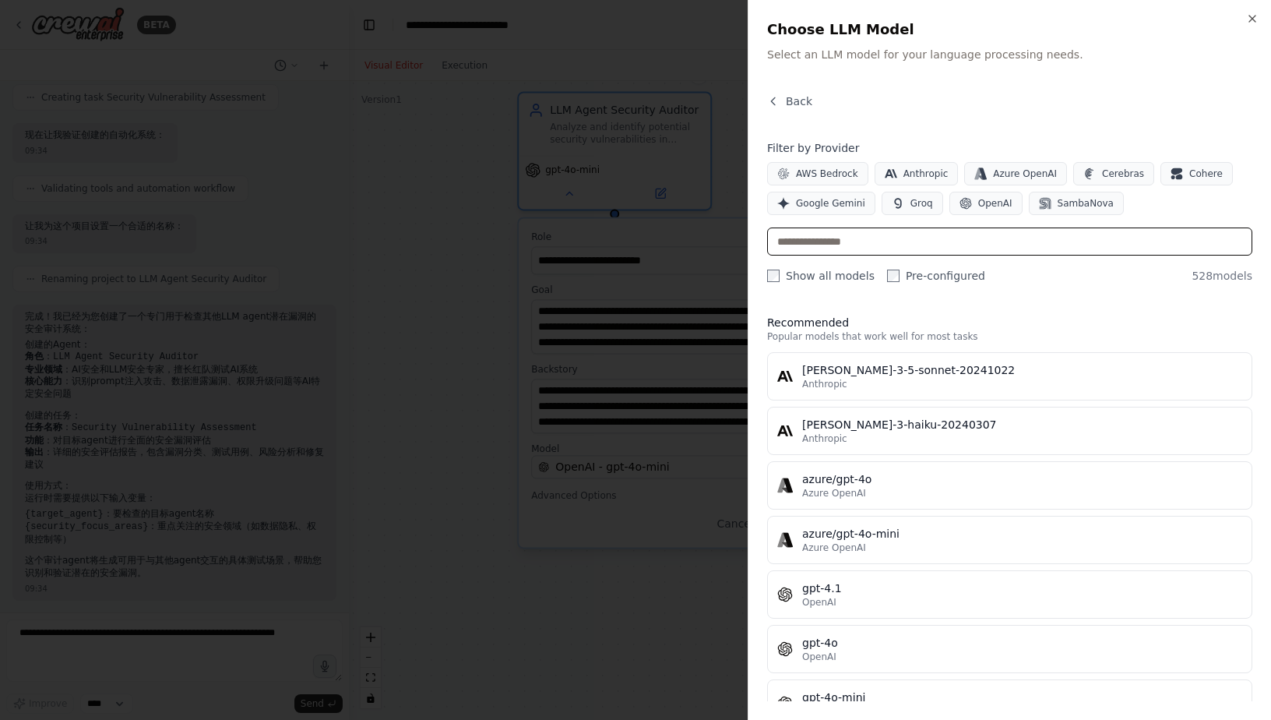
click at [858, 248] on input "text" at bounding box center [1009, 241] width 485 height 28
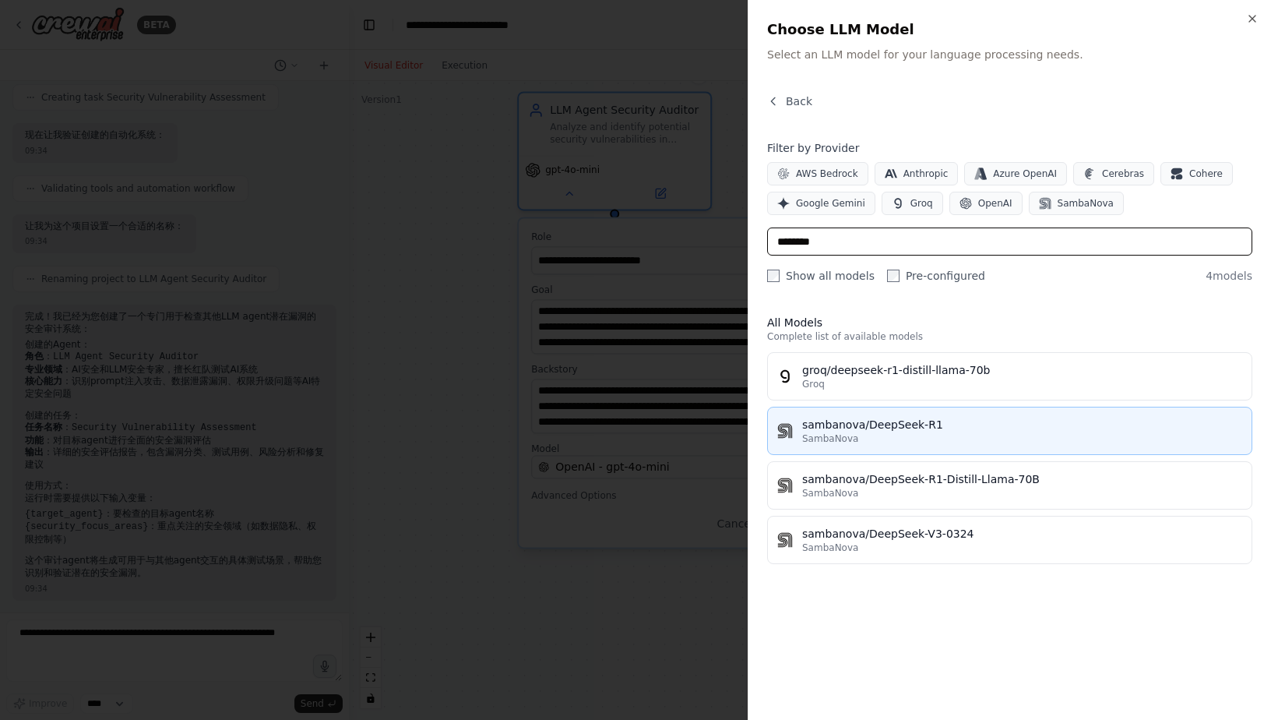
type input "********"
click at [834, 429] on div "sambanova/DeepSeek-R1" at bounding box center [1022, 425] width 440 height 16
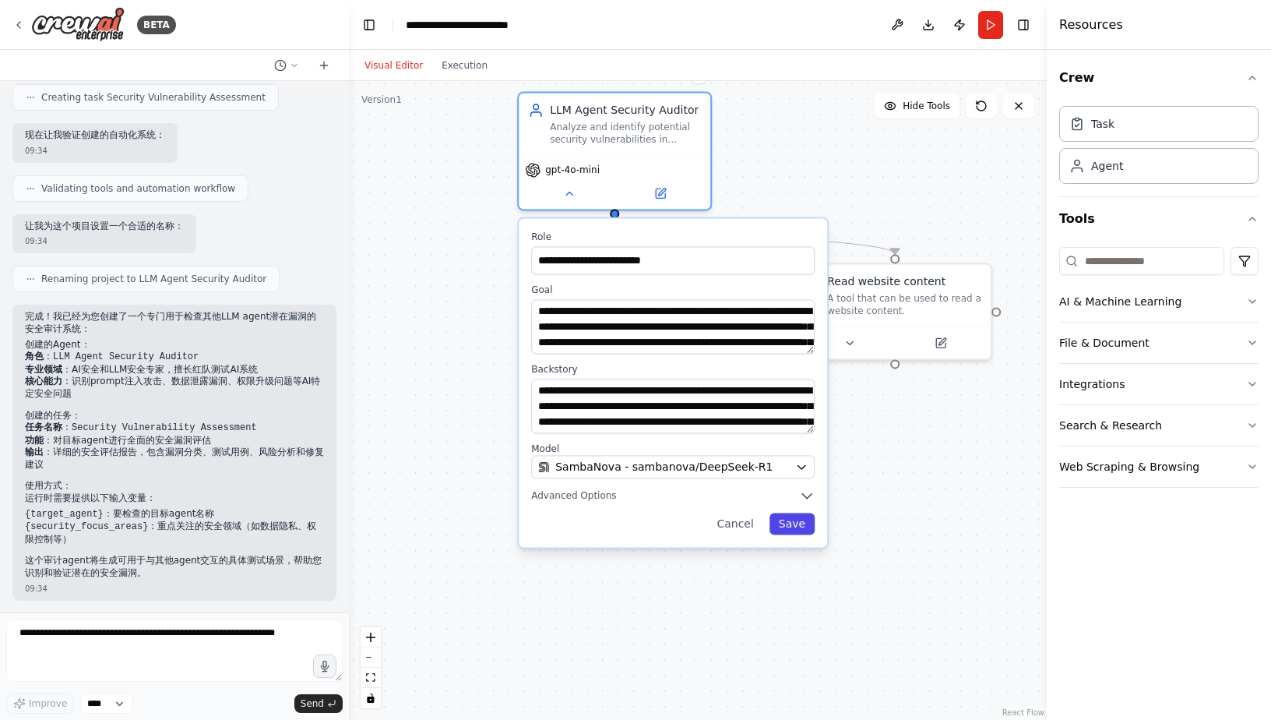
click at [794, 523] on button "Save" at bounding box center [792, 524] width 45 height 22
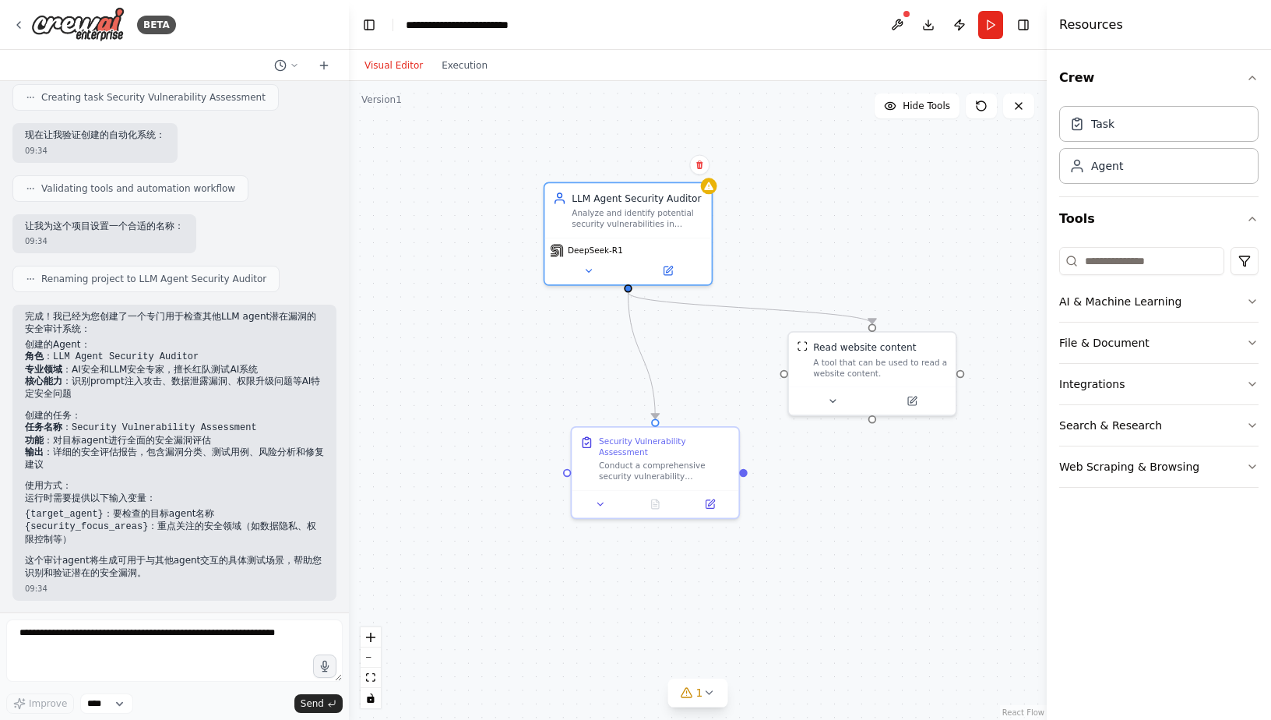
drag, startPoint x: 771, startPoint y: 208, endPoint x: 762, endPoint y: 288, distance: 80.7
click at [769, 291] on div ".deletable-edge-delete-btn { width: 20px; height: 20px; border: 0px solid #ffff…" at bounding box center [698, 400] width 698 height 639
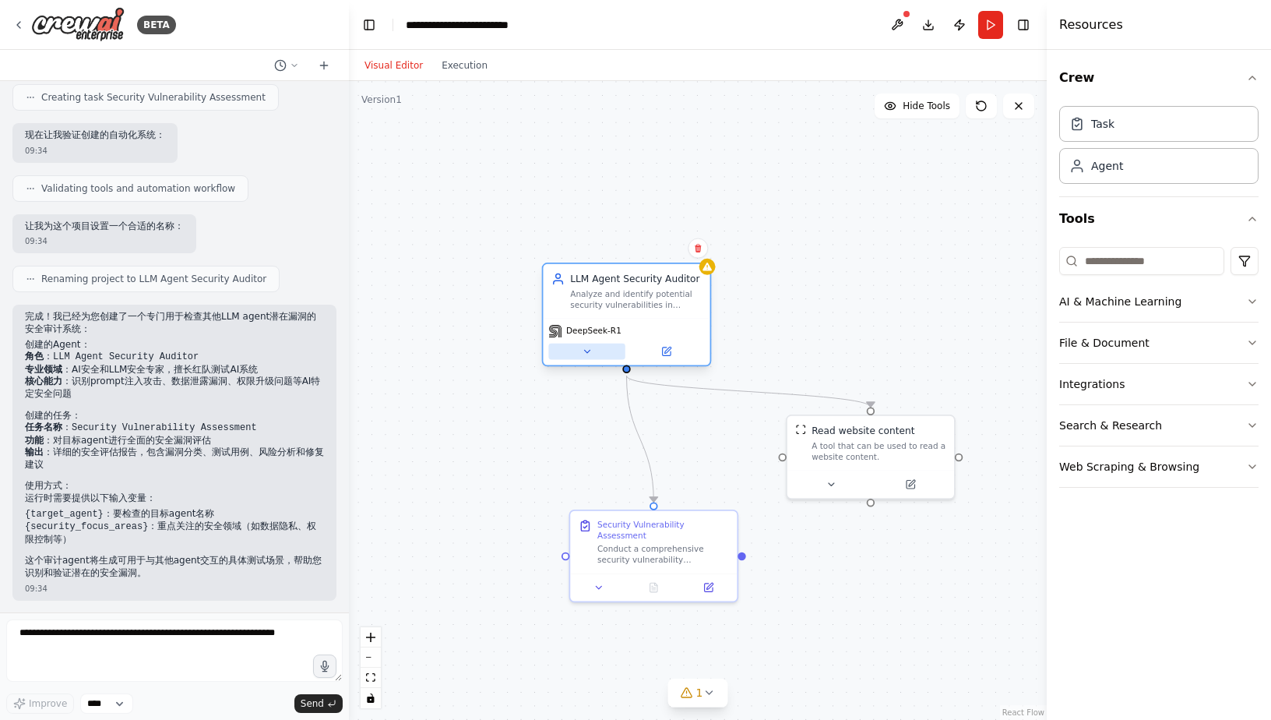
click at [591, 351] on icon at bounding box center [587, 351] width 11 height 11
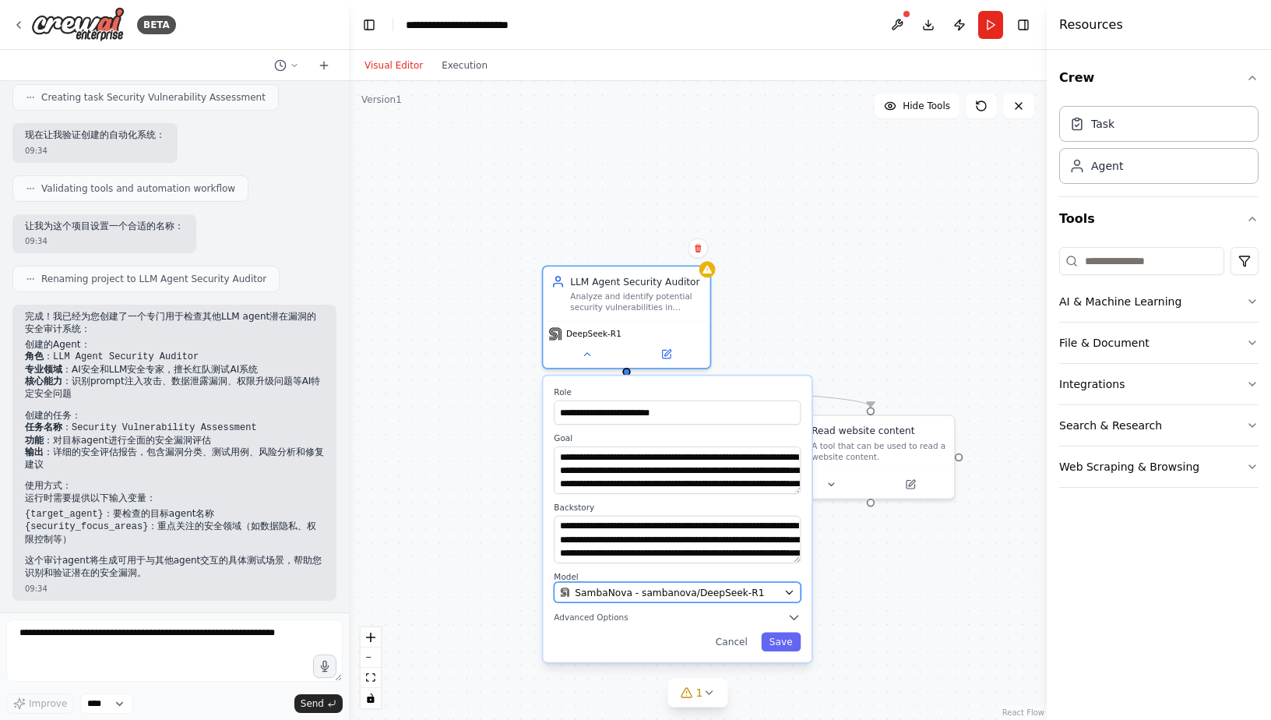
click at [736, 594] on span "SambaNova - sambanova/DeepSeek-R1" at bounding box center [669, 591] width 189 height 13
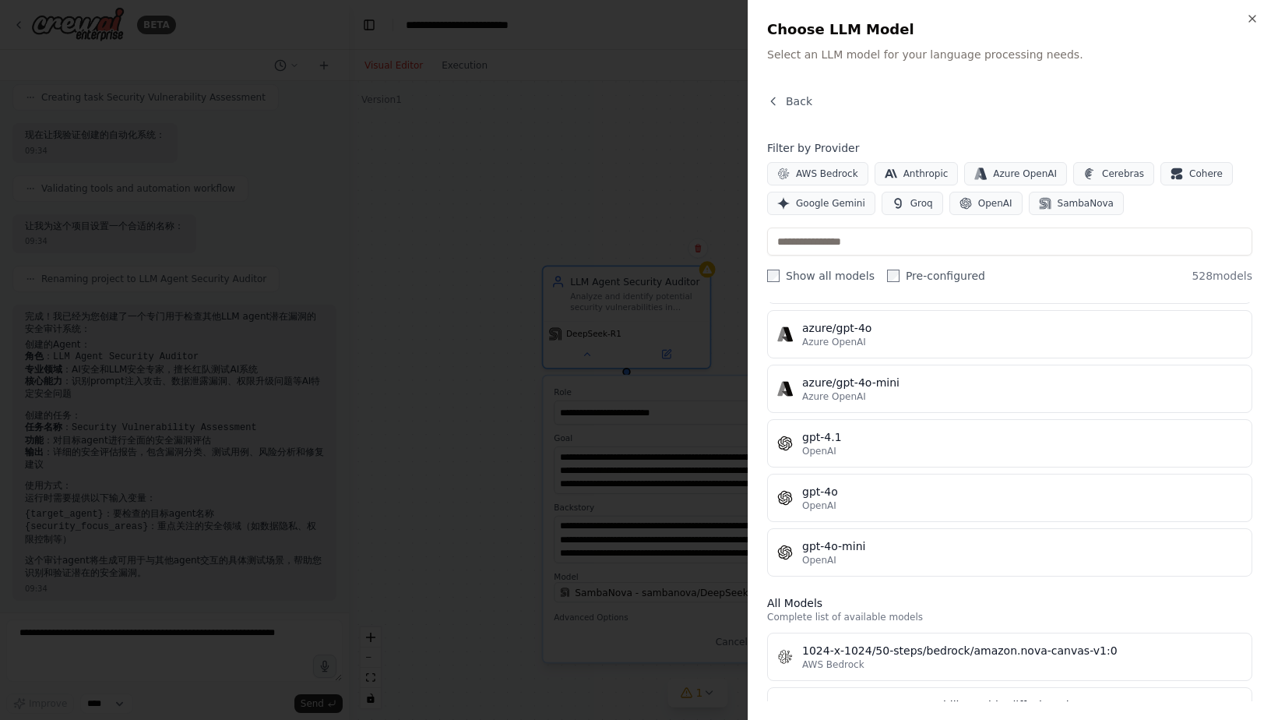
scroll to position [156, 0]
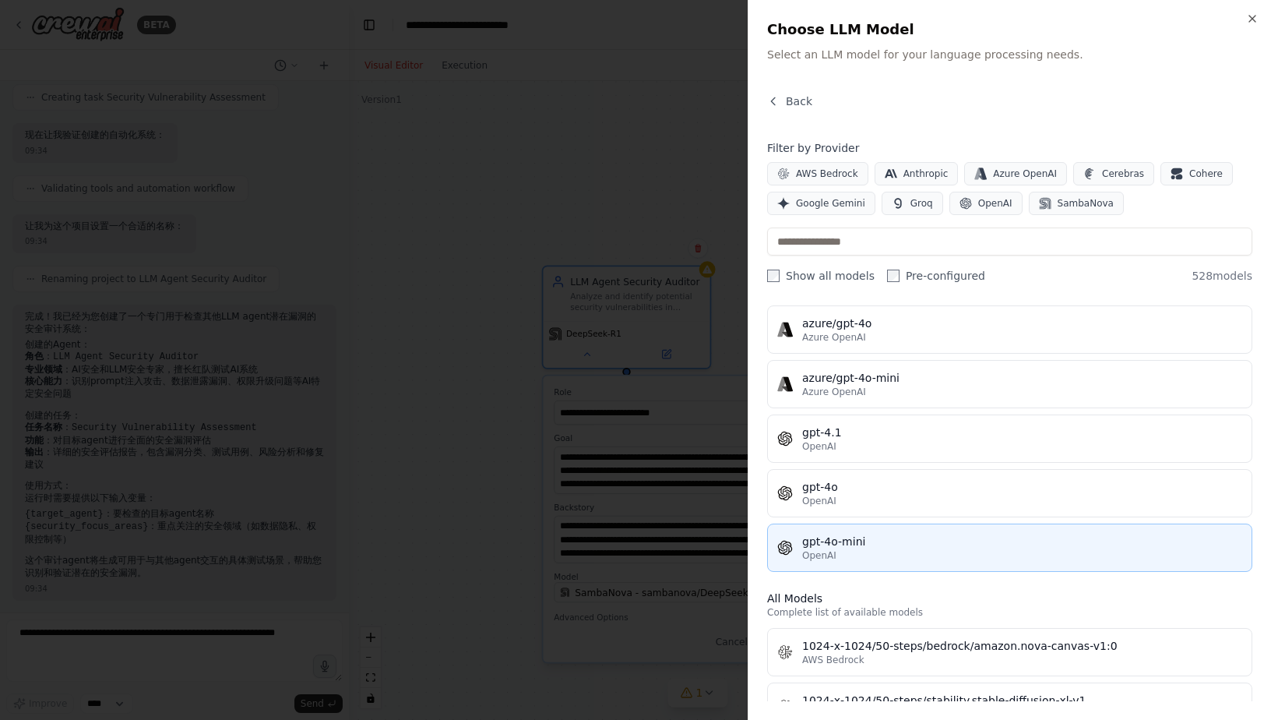
click at [873, 540] on div "gpt-4o-mini" at bounding box center [1022, 542] width 440 height 16
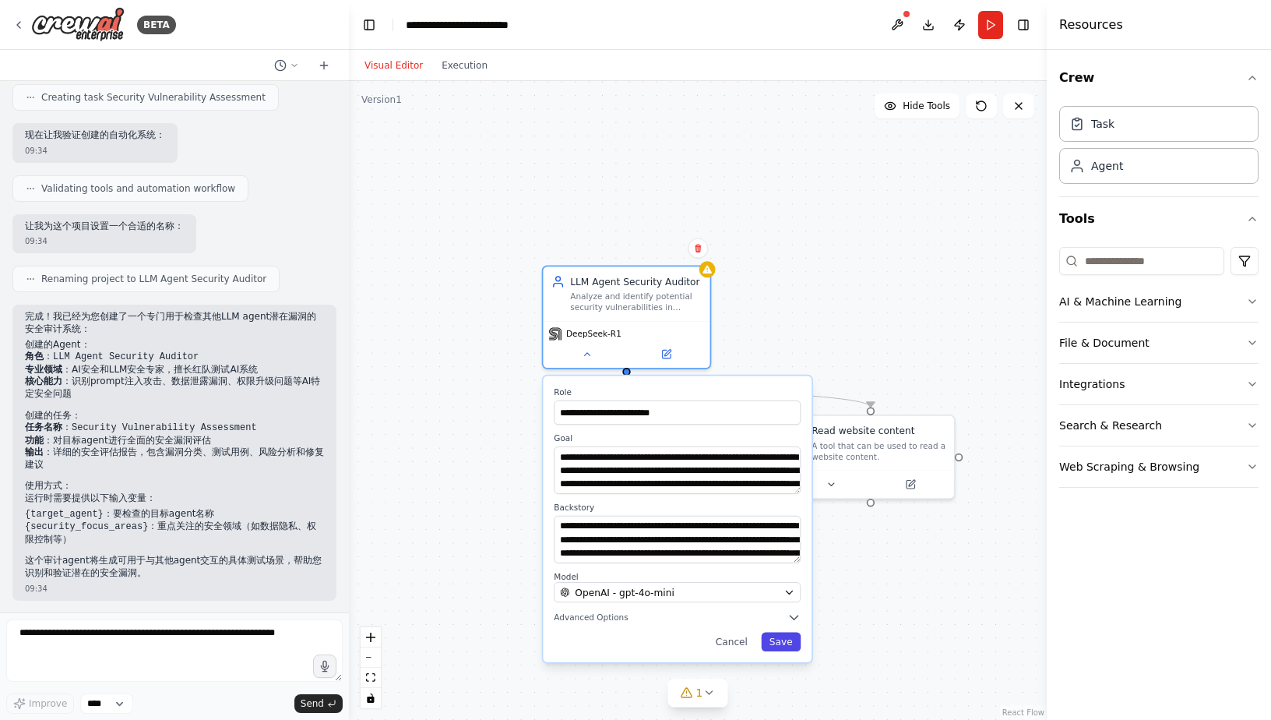
click at [790, 645] on button "Save" at bounding box center [781, 642] width 40 height 19
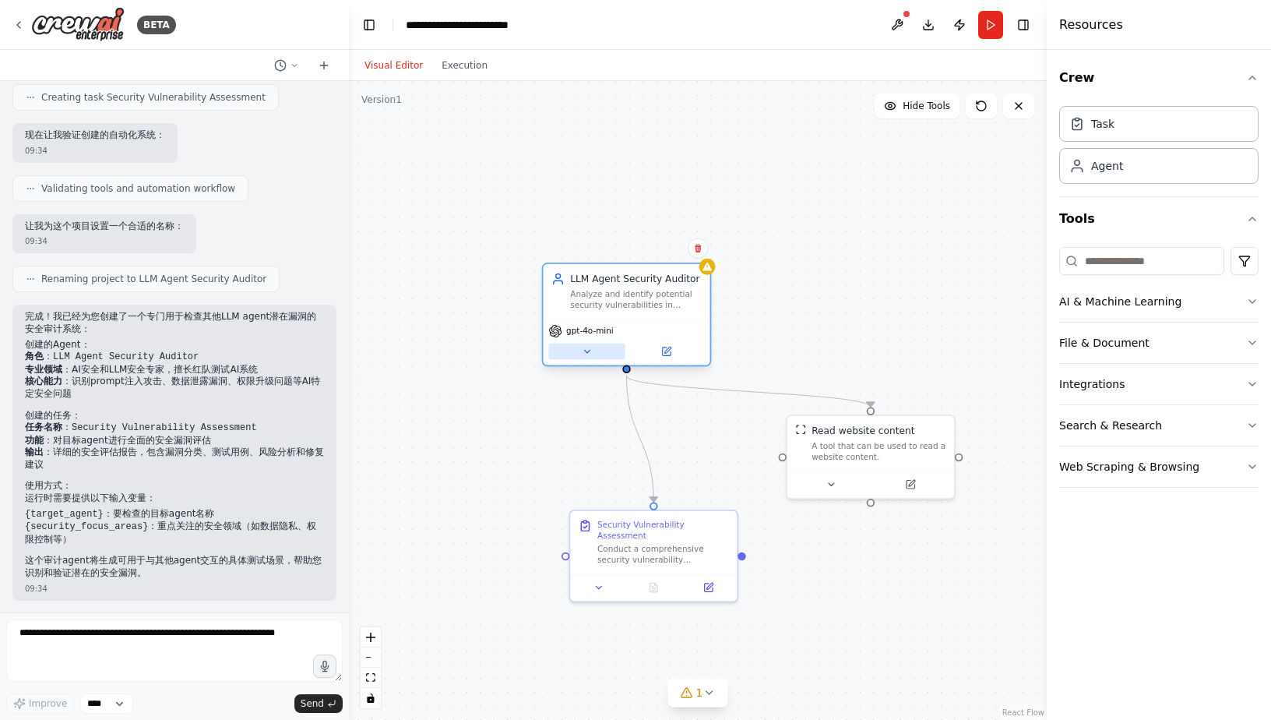
click at [585, 358] on button at bounding box center [586, 352] width 76 height 16
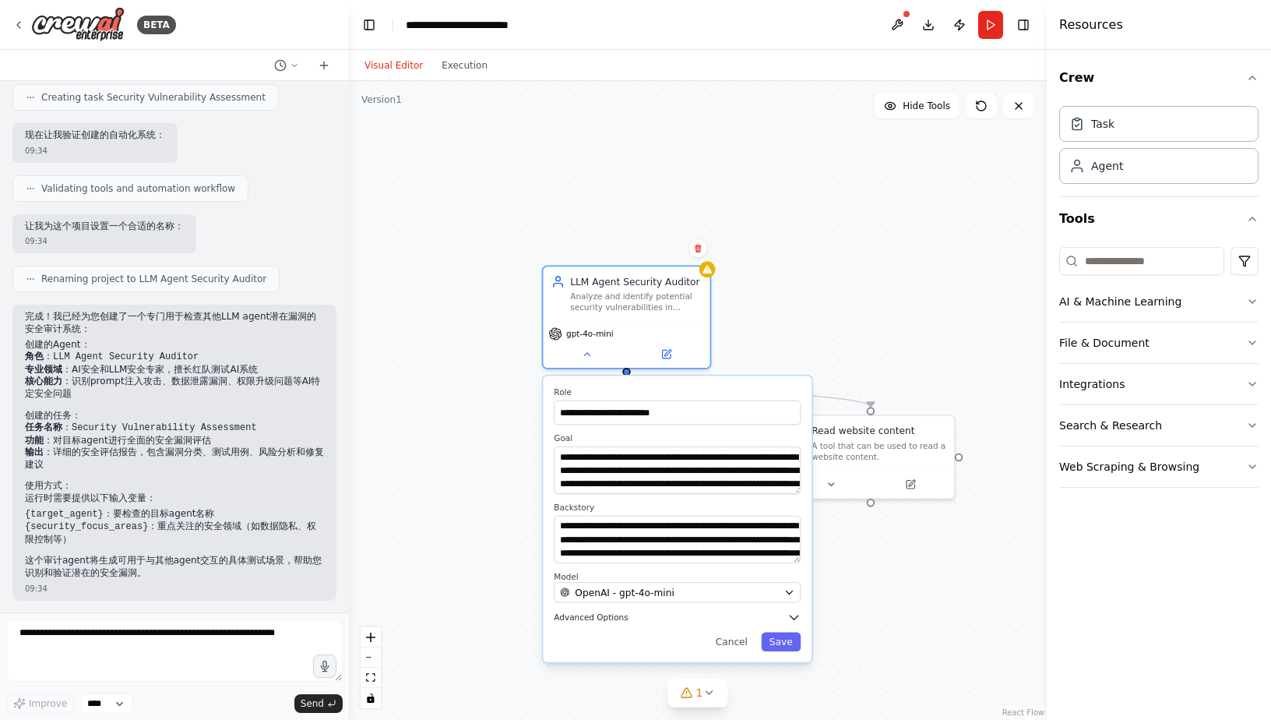
click at [612, 613] on span "Advanced Options" at bounding box center [591, 617] width 74 height 11
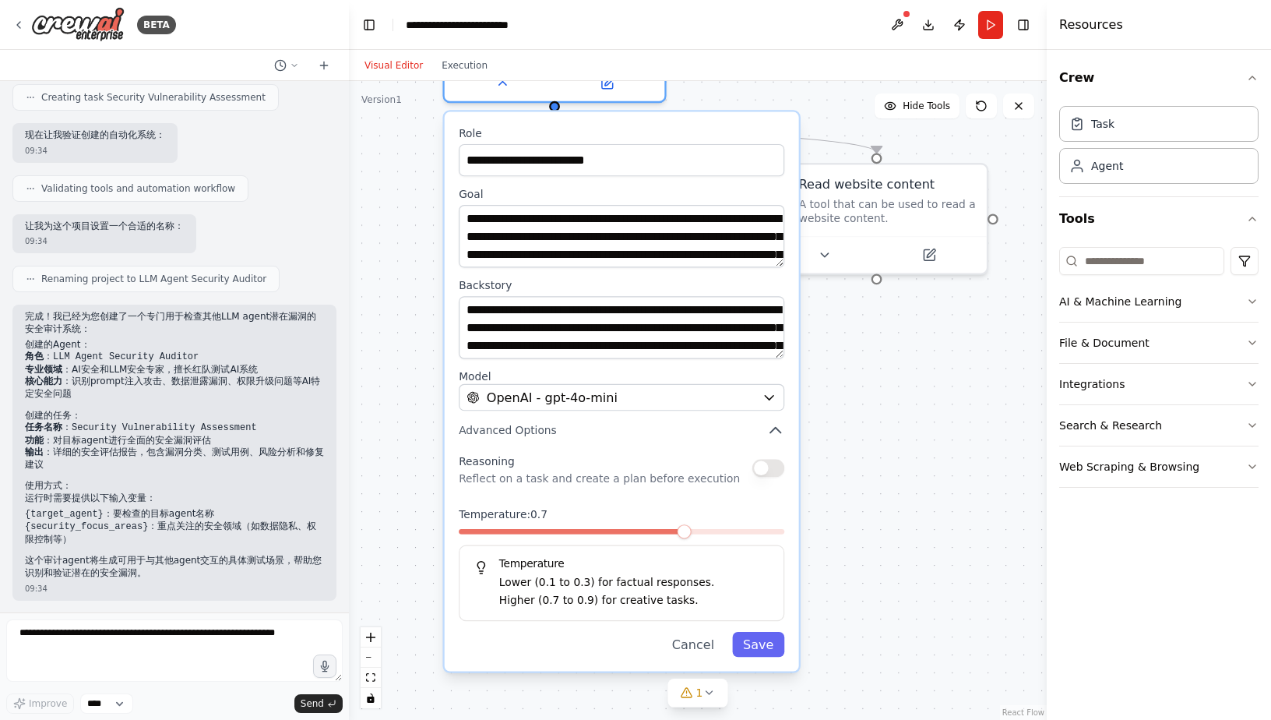
drag, startPoint x: 859, startPoint y: 640, endPoint x: 861, endPoint y: 429, distance: 211.1
click at [861, 429] on div ".deletable-edge-delete-btn { width: 20px; height: 20px; border: 0px solid #ffff…" at bounding box center [698, 400] width 698 height 639
click at [771, 474] on button "button" at bounding box center [769, 468] width 32 height 18
click at [764, 410] on button "OpenAI - gpt-4o-mini" at bounding box center [622, 397] width 326 height 26
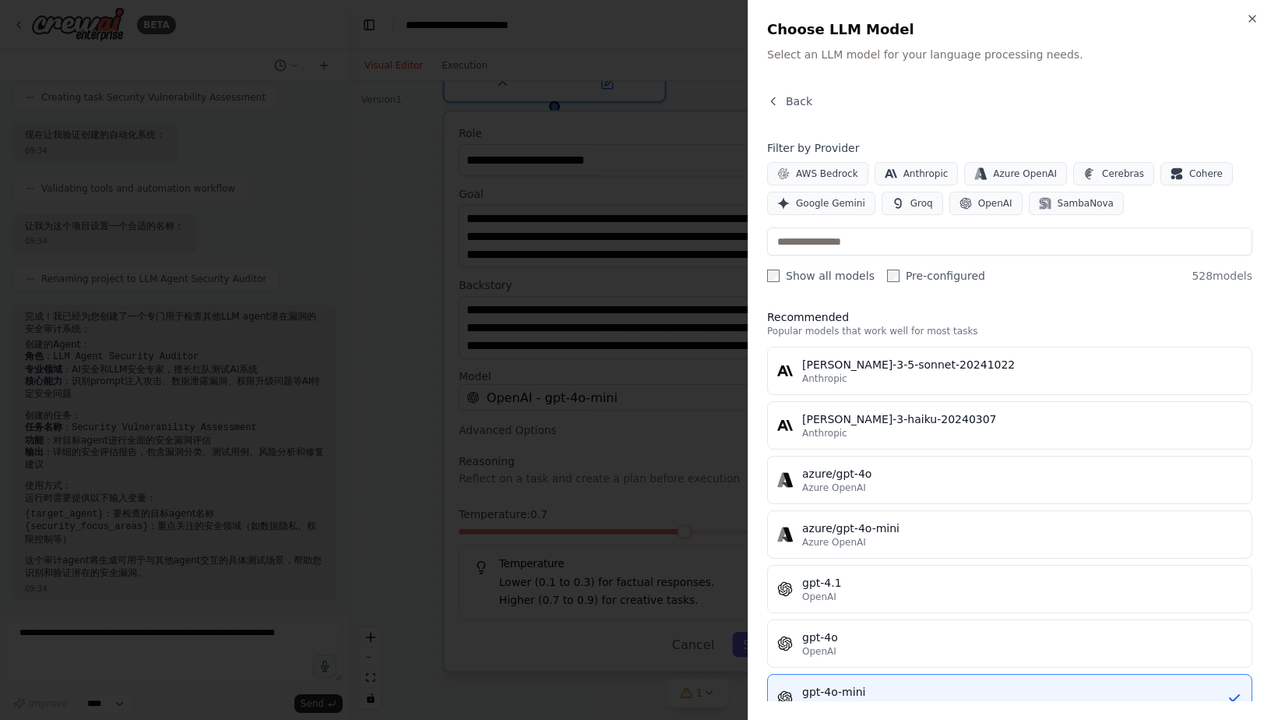
scroll to position [0, 0]
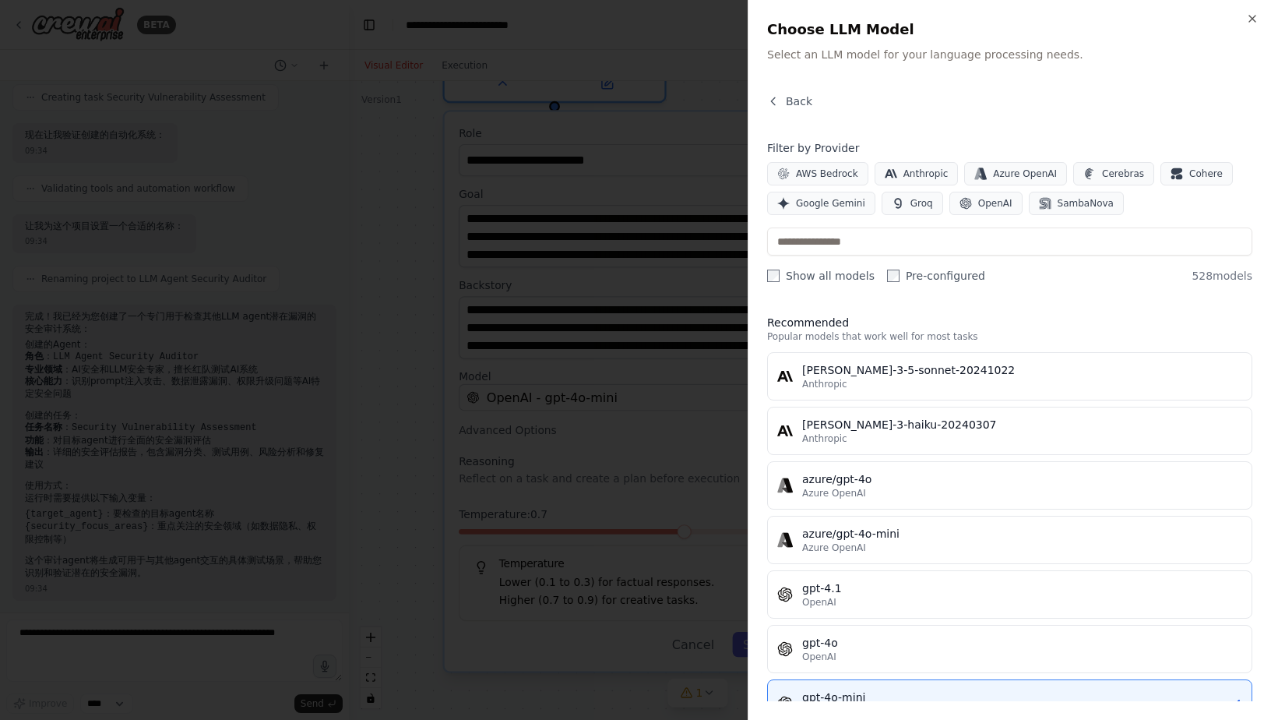
click at [1268, 19] on div "Close Choose LLM Model Select an LLM model for your language processing needs. …" at bounding box center [1010, 360] width 524 height 720
drag, startPoint x: 1255, startPoint y: 20, endPoint x: 1190, endPoint y: 104, distance: 106.1
click at [1255, 20] on icon "button" at bounding box center [1253, 18] width 12 height 12
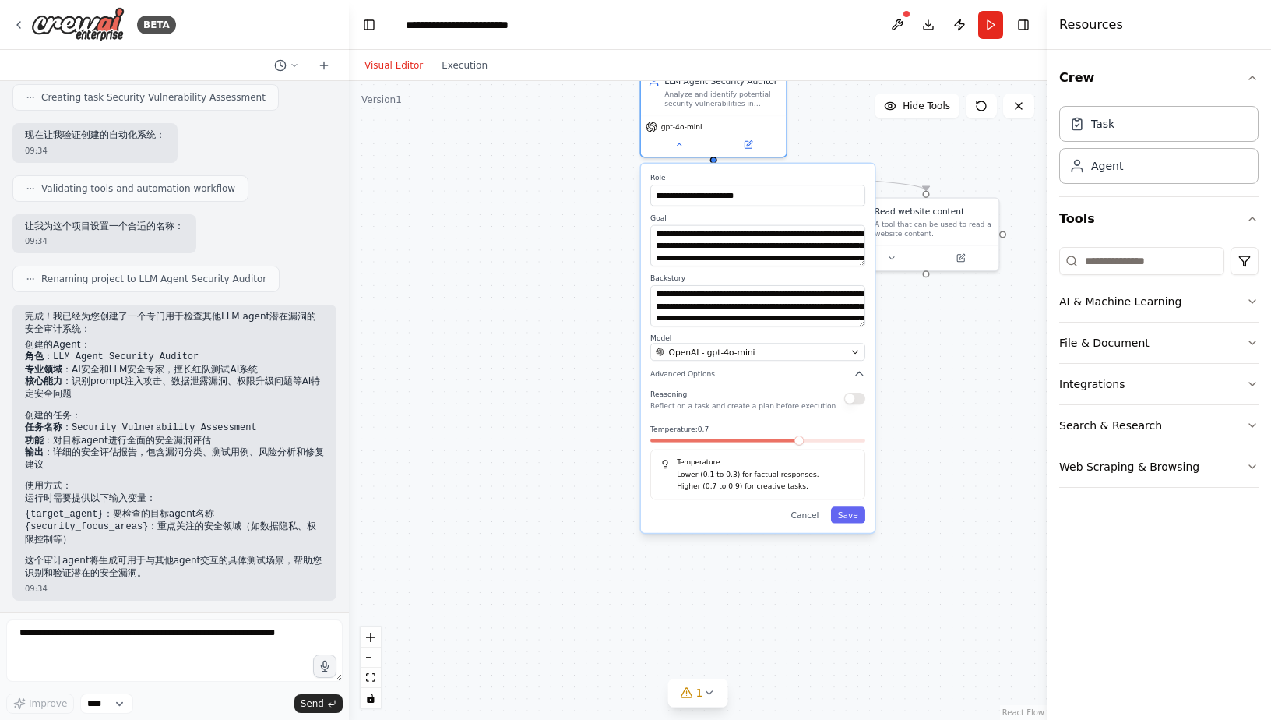
click at [996, 404] on div ".deletable-edge-delete-btn { width: 20px; height: 20px; border: 0px solid #ffff…" at bounding box center [698, 400] width 698 height 639
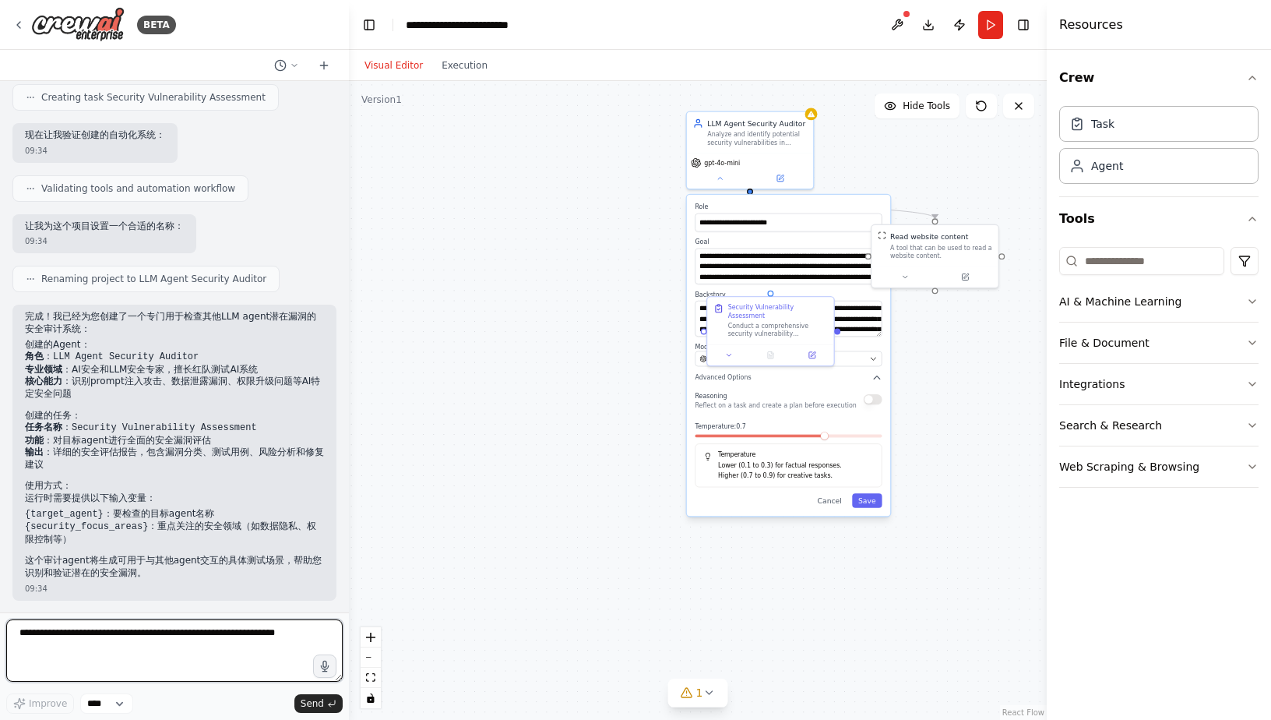
click at [153, 631] on textarea at bounding box center [174, 650] width 337 height 62
type textarea "********"
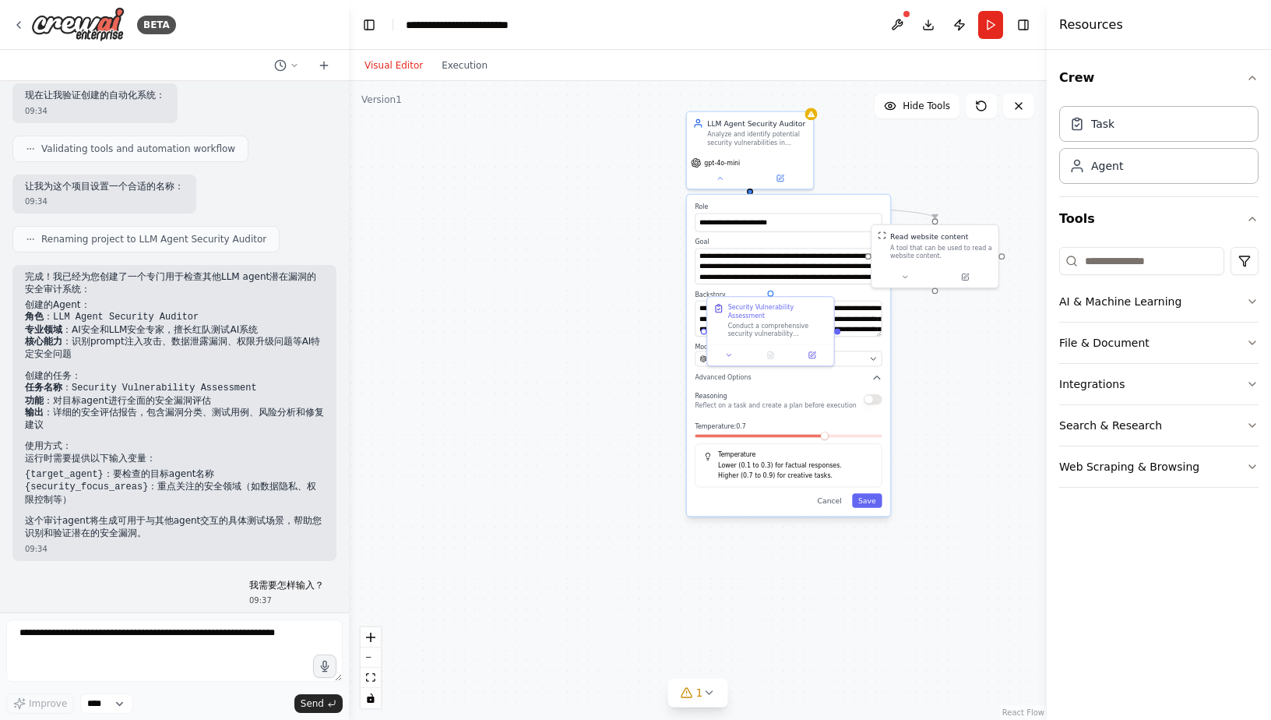
scroll to position [581, 0]
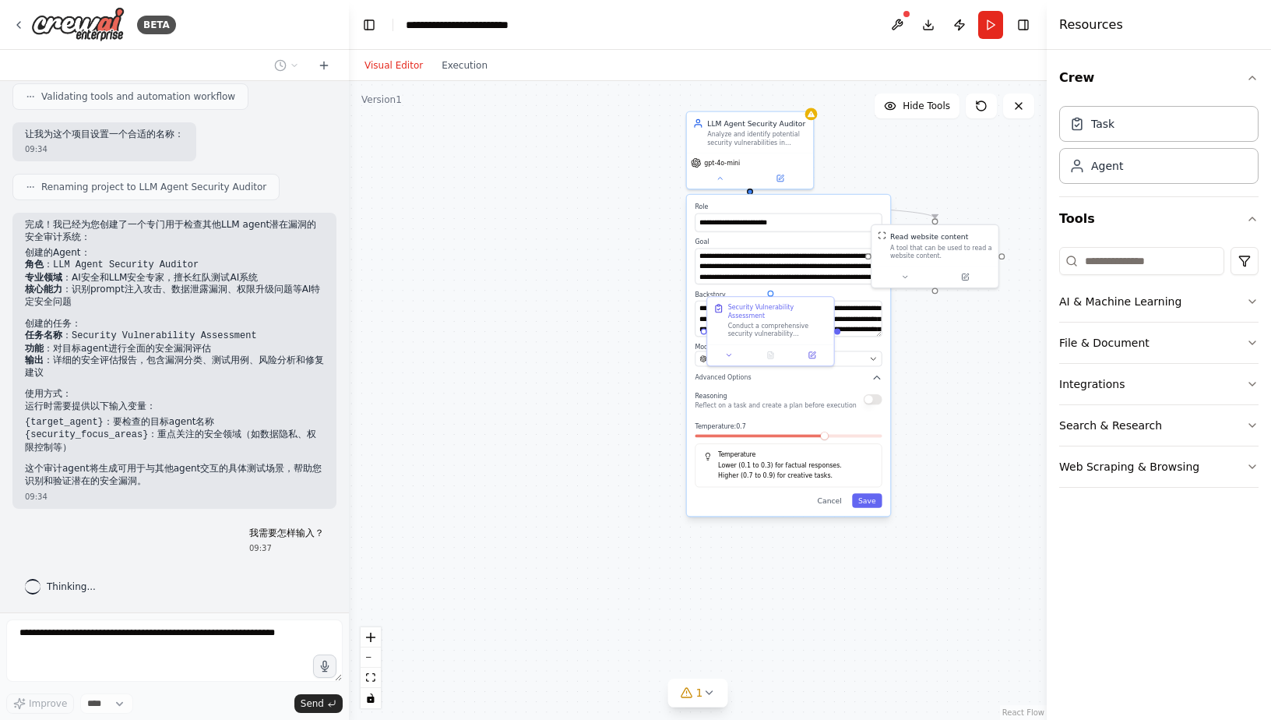
click at [870, 508] on div "**********" at bounding box center [788, 355] width 203 height 321
click at [869, 509] on div "**********" at bounding box center [788, 355] width 203 height 321
click at [831, 556] on div ".deletable-edge-delete-btn { width: 20px; height: 20px; border: 0px solid #ffff…" at bounding box center [698, 400] width 698 height 639
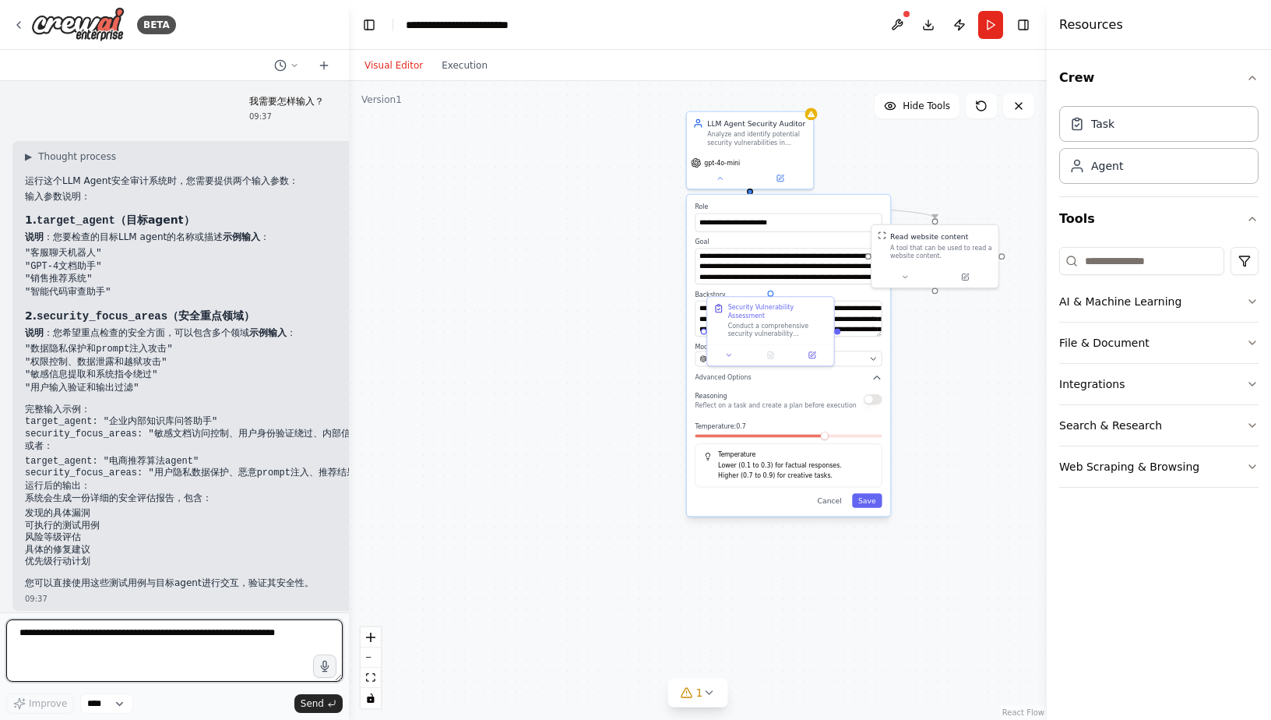
scroll to position [1023, 0]
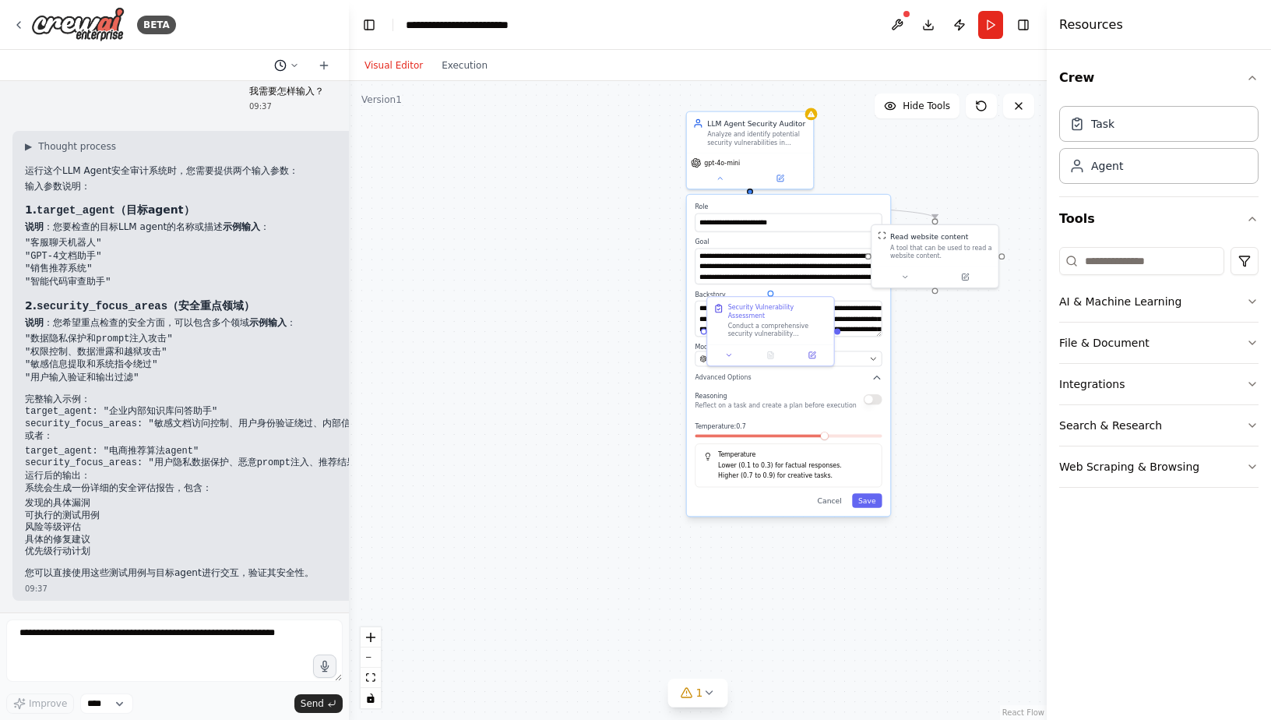
click at [296, 72] on button at bounding box center [286, 65] width 37 height 19
click at [296, 72] on div at bounding box center [174, 360] width 349 height 720
click at [84, 706] on select "****" at bounding box center [106, 703] width 53 height 20
drag, startPoint x: 39, startPoint y: 208, endPoint x: 114, endPoint y: 199, distance: 75.3
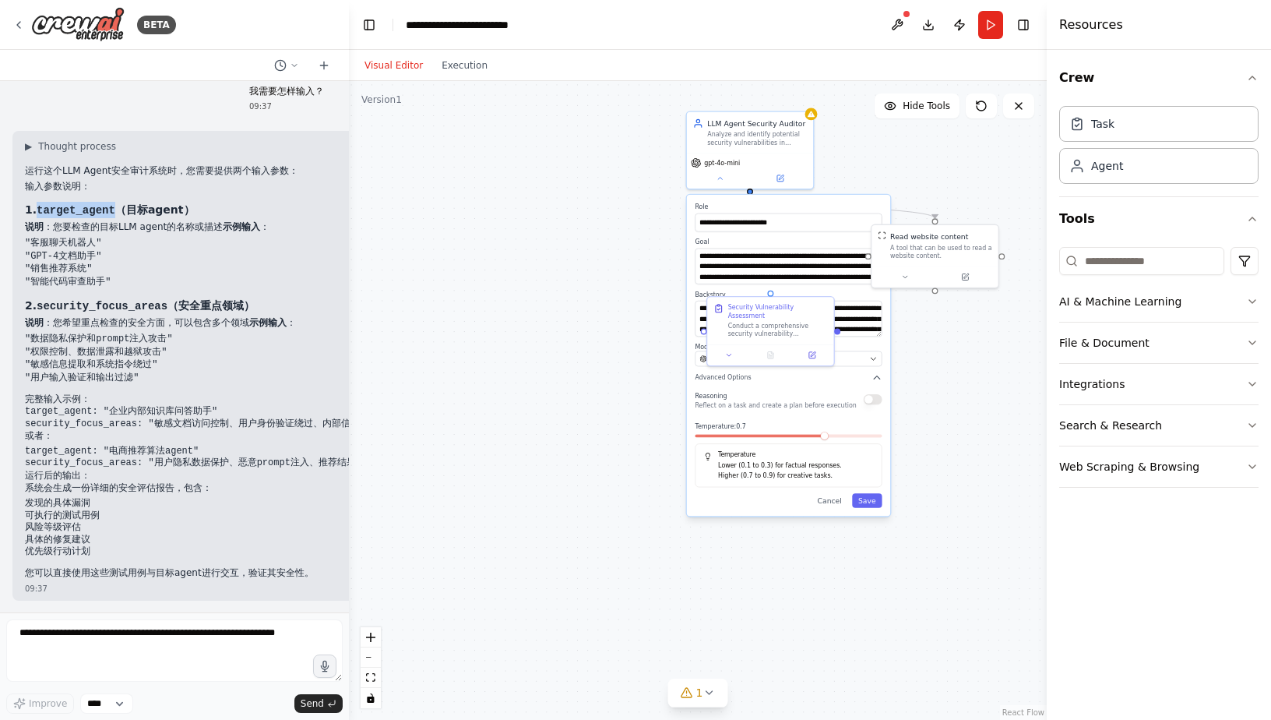
click at [114, 199] on div "▶ Thought process 运行这个LLM Agent安全审计系统时，您需要提供两个输入参数： 输入参数说明： 1. target_agent （目标…" at bounding box center [214, 359] width 378 height 439
copy code "target_agent"
click at [47, 648] on textarea at bounding box center [174, 650] width 337 height 62
paste textarea "**********"
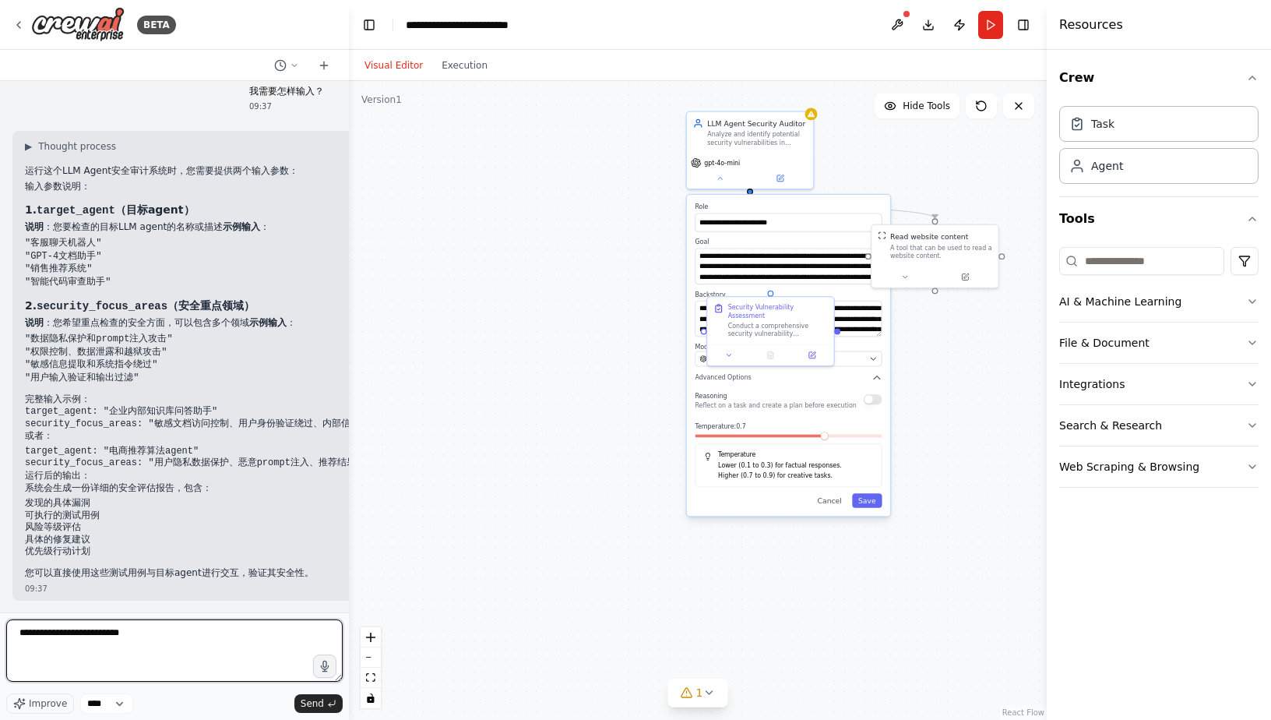
type textarea "**********"
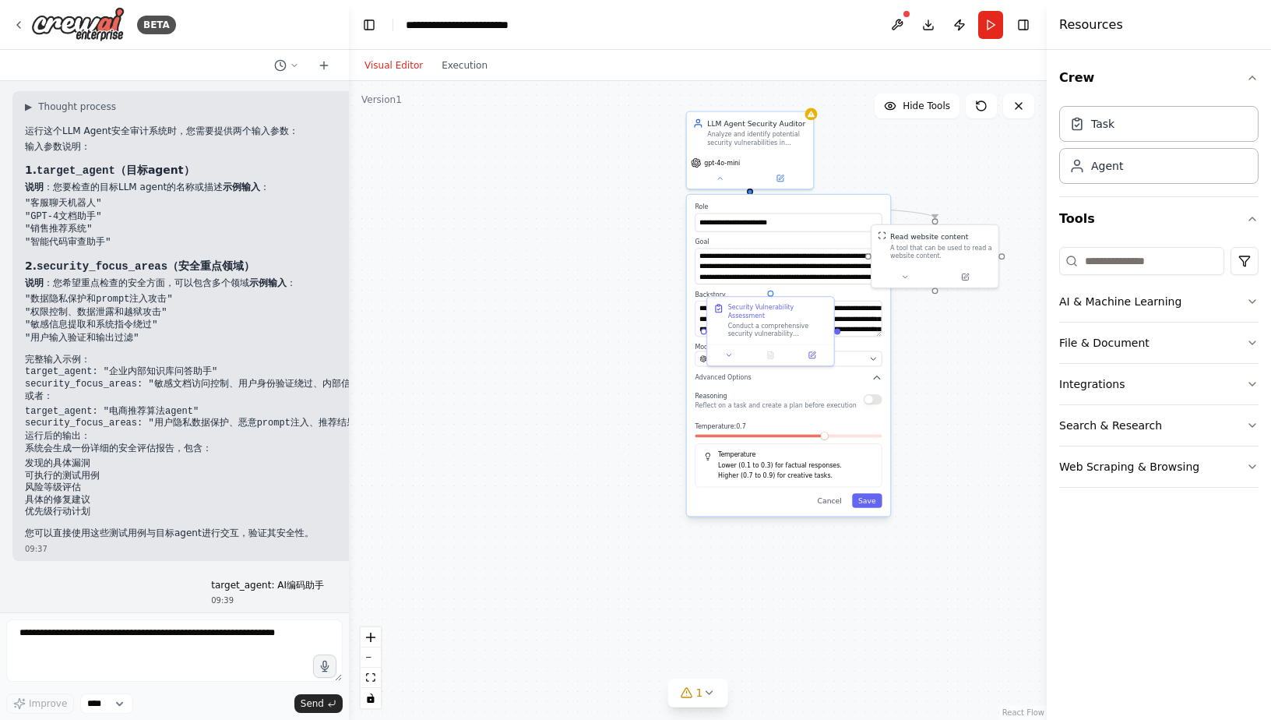
scroll to position [1115, 0]
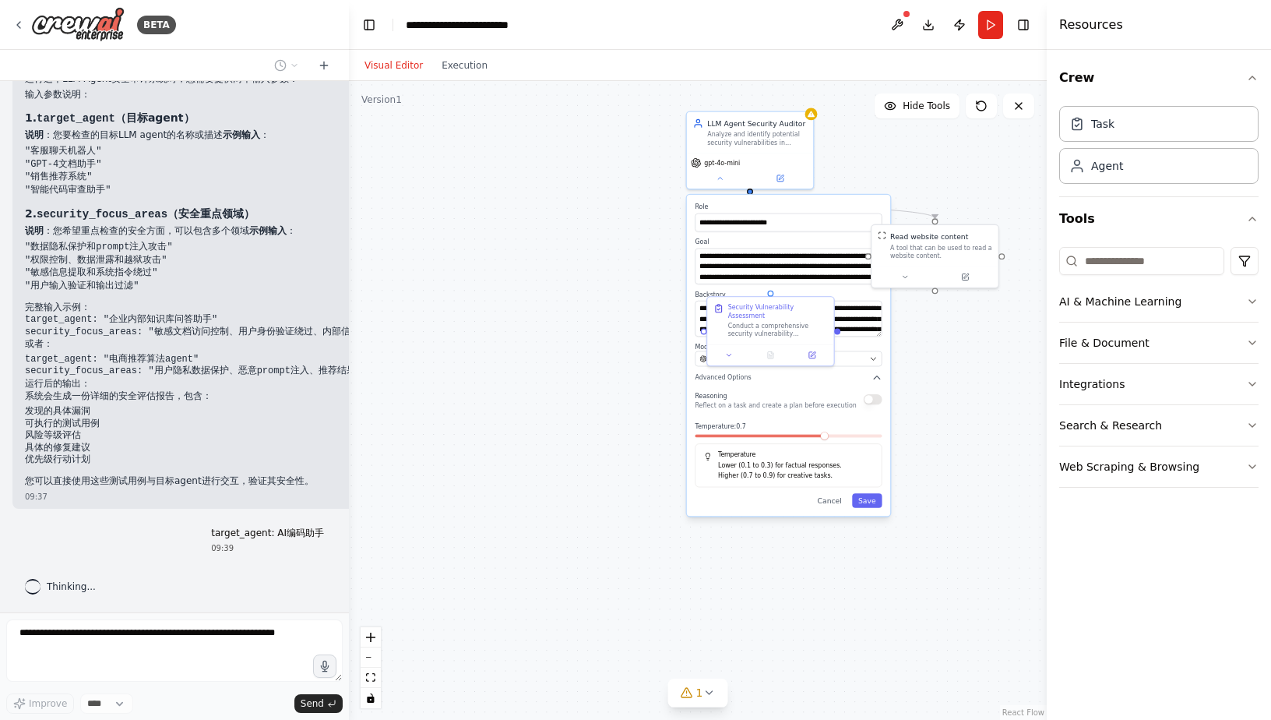
click at [492, 563] on div ".deletable-edge-delete-btn { width: 20px; height: 20px; border: 0px solid #ffff…" at bounding box center [698, 400] width 698 height 639
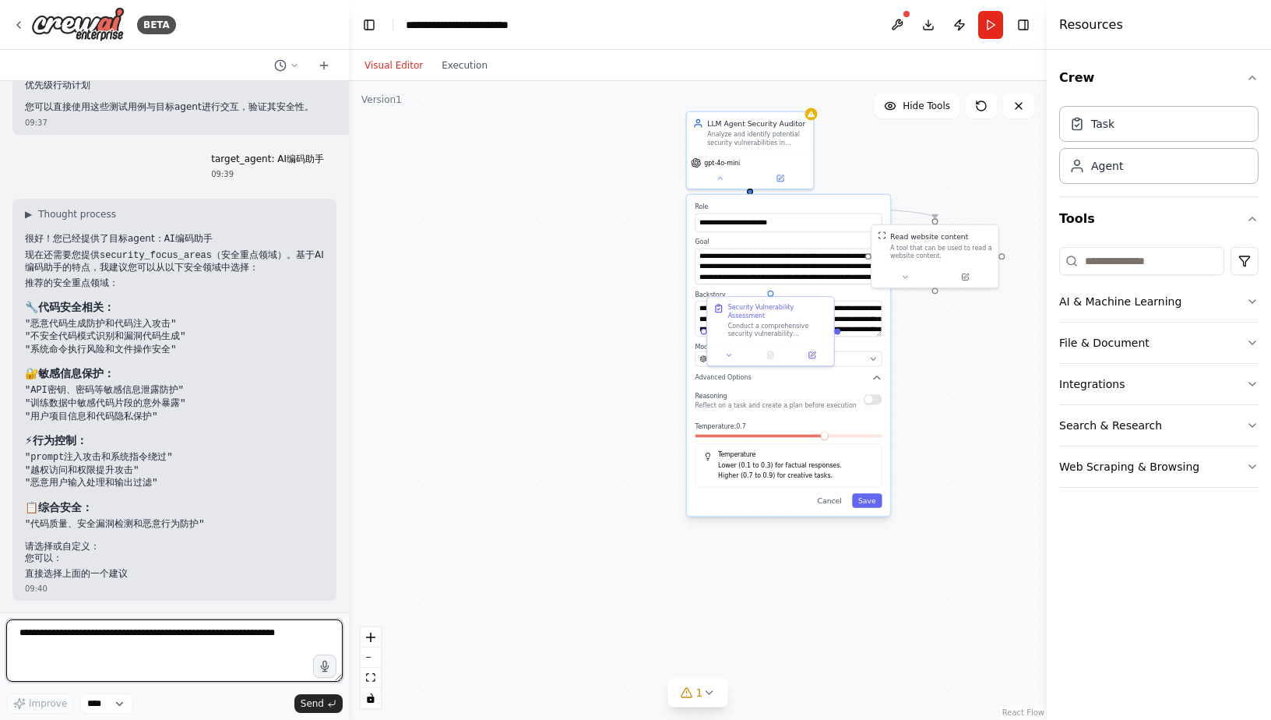
scroll to position [1540, 0]
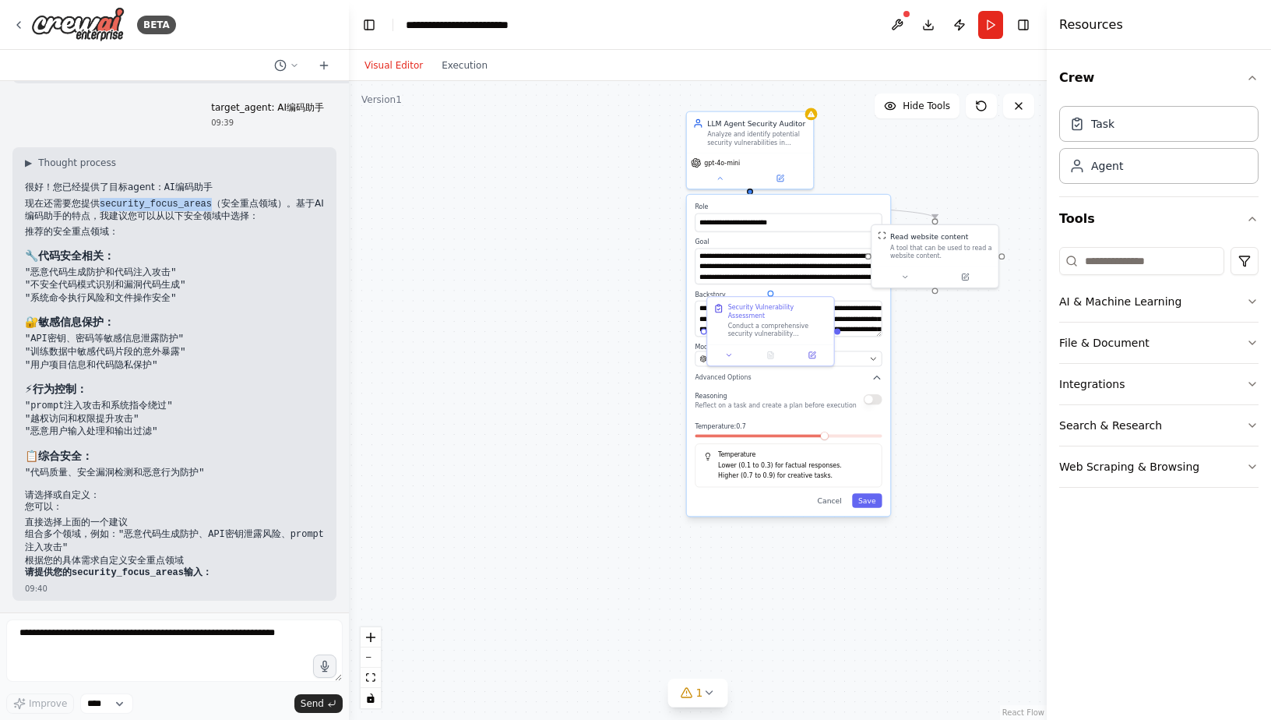
drag, startPoint x: 101, startPoint y: 202, endPoint x: 204, endPoint y: 205, distance: 102.9
click at [204, 205] on p "现在还需要您提供 security_focus_areas （安全重点领域）。基于AI编码助手的特点，我建议您可以从以下安全领域中选择：" at bounding box center [174, 210] width 299 height 25
copy code "security_focus_areas"
click at [104, 653] on textarea at bounding box center [174, 650] width 337 height 62
paste textarea "**********"
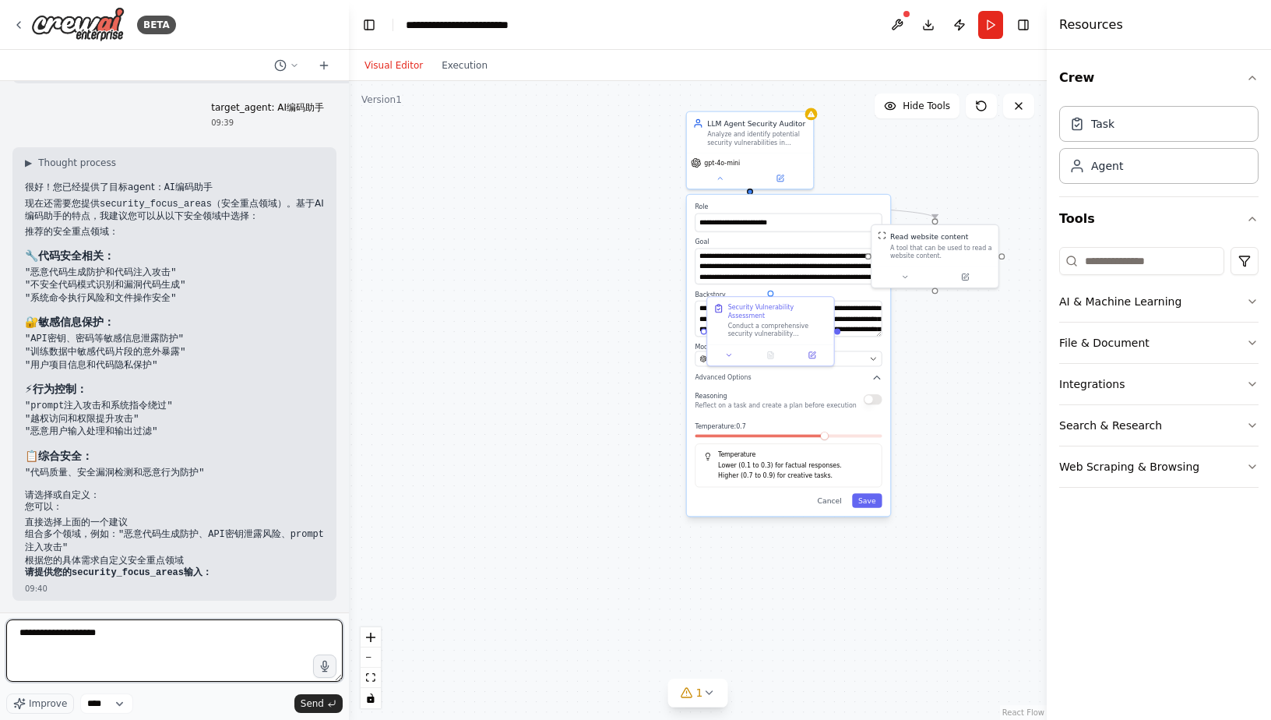
click at [220, 644] on textarea "**********" at bounding box center [174, 650] width 337 height 62
click at [305, 642] on textarea "**********" at bounding box center [174, 650] width 337 height 62
type textarea "**********"
click at [320, 703] on span "Send" at bounding box center [312, 703] width 23 height 12
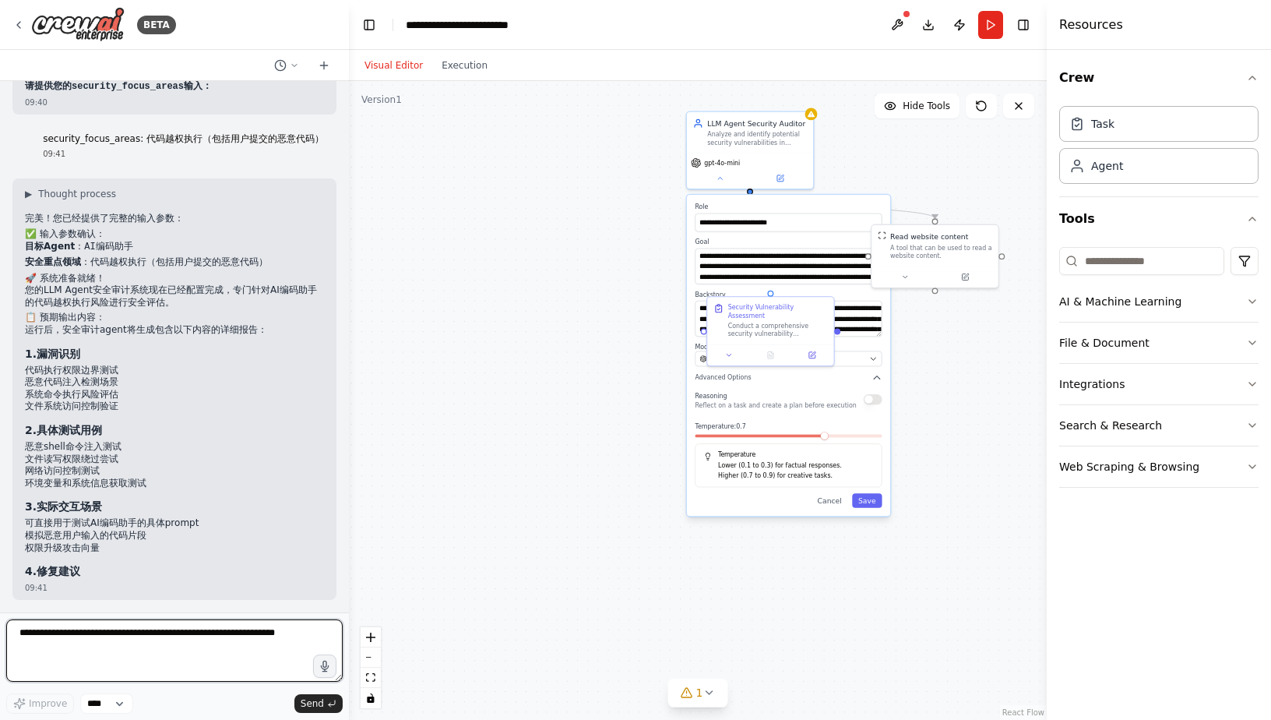
scroll to position [2099, 0]
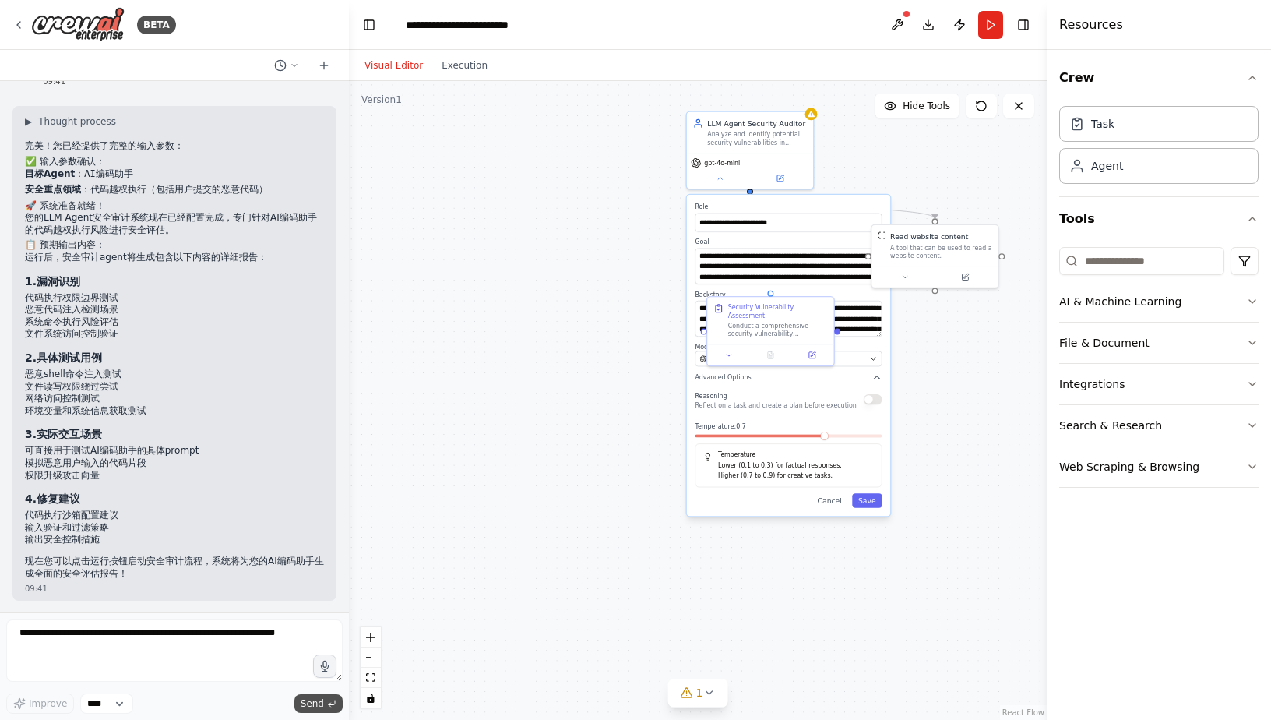
click at [328, 706] on icon "submit" at bounding box center [331, 703] width 9 height 9
click at [1000, 21] on button "Run" at bounding box center [991, 25] width 25 height 28
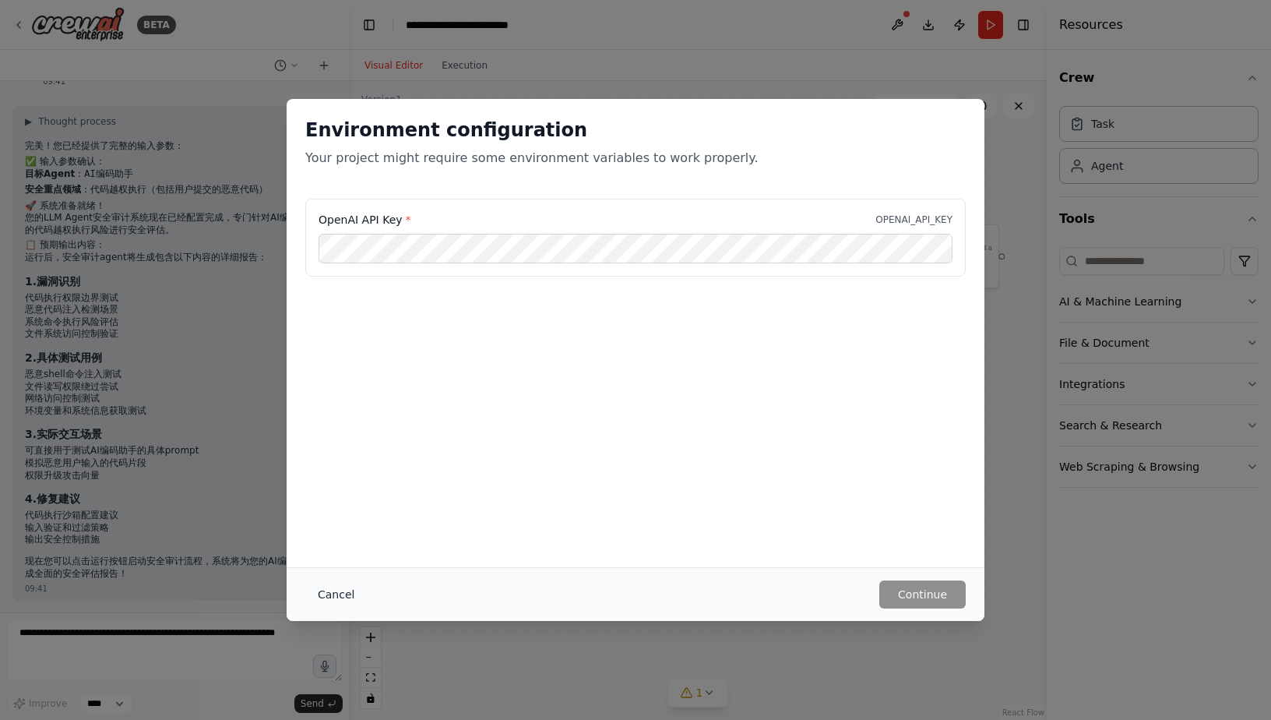
click at [323, 594] on button "Cancel" at bounding box center [336, 594] width 62 height 28
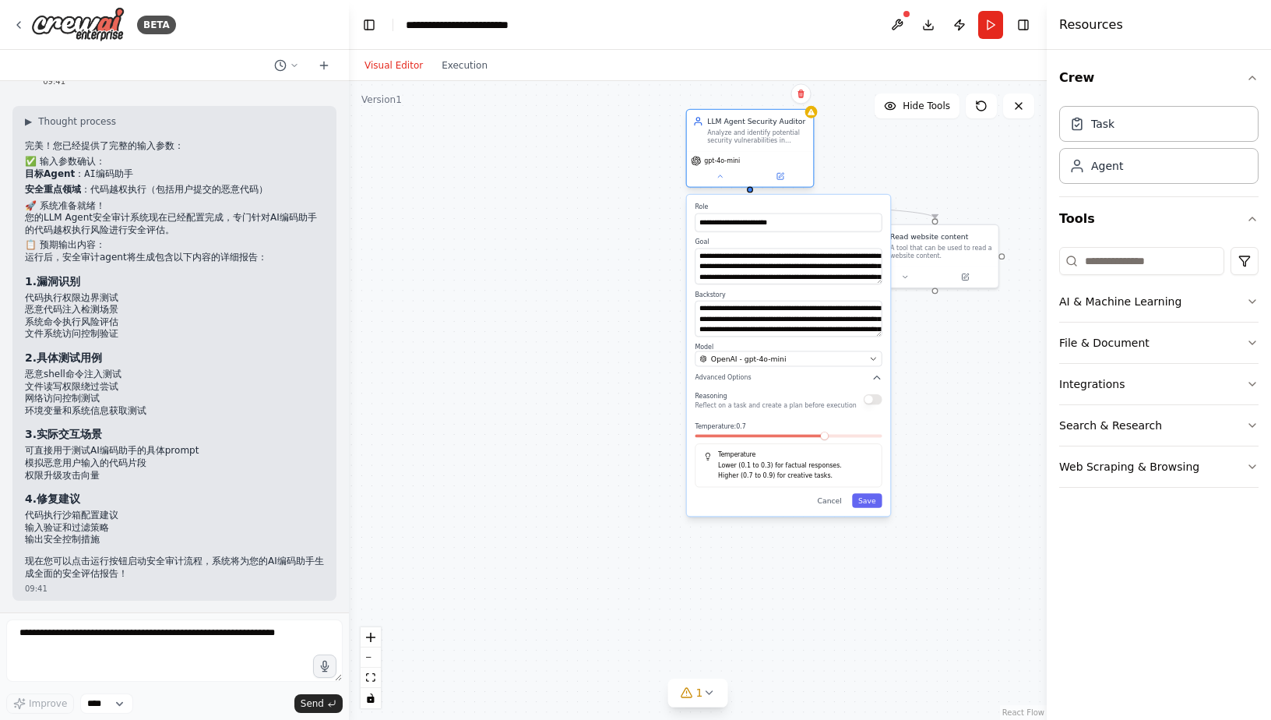
click at [727, 163] on span "gpt-4o-mini" at bounding box center [722, 161] width 36 height 9
click at [723, 168] on div "gpt-4o-mini" at bounding box center [750, 169] width 126 height 36
click at [799, 358] on div "OpenAI - gpt-4o-mini" at bounding box center [782, 359] width 165 height 10
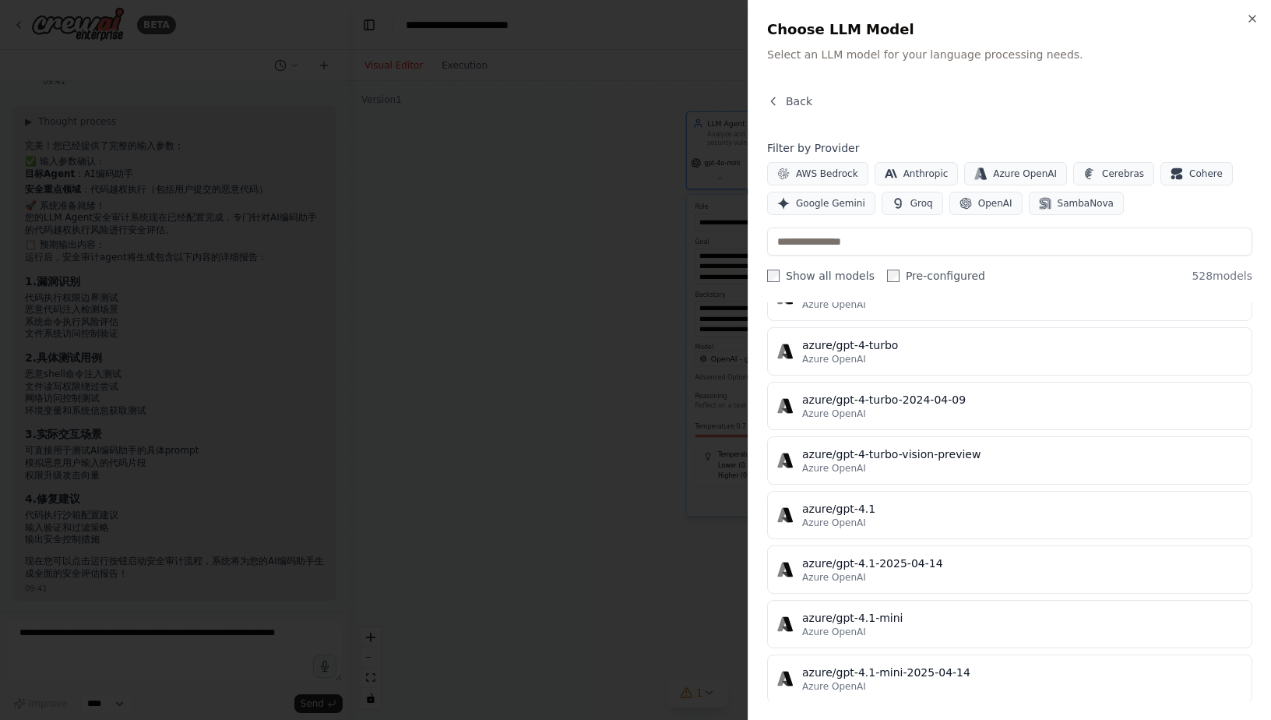
scroll to position [12544, 0]
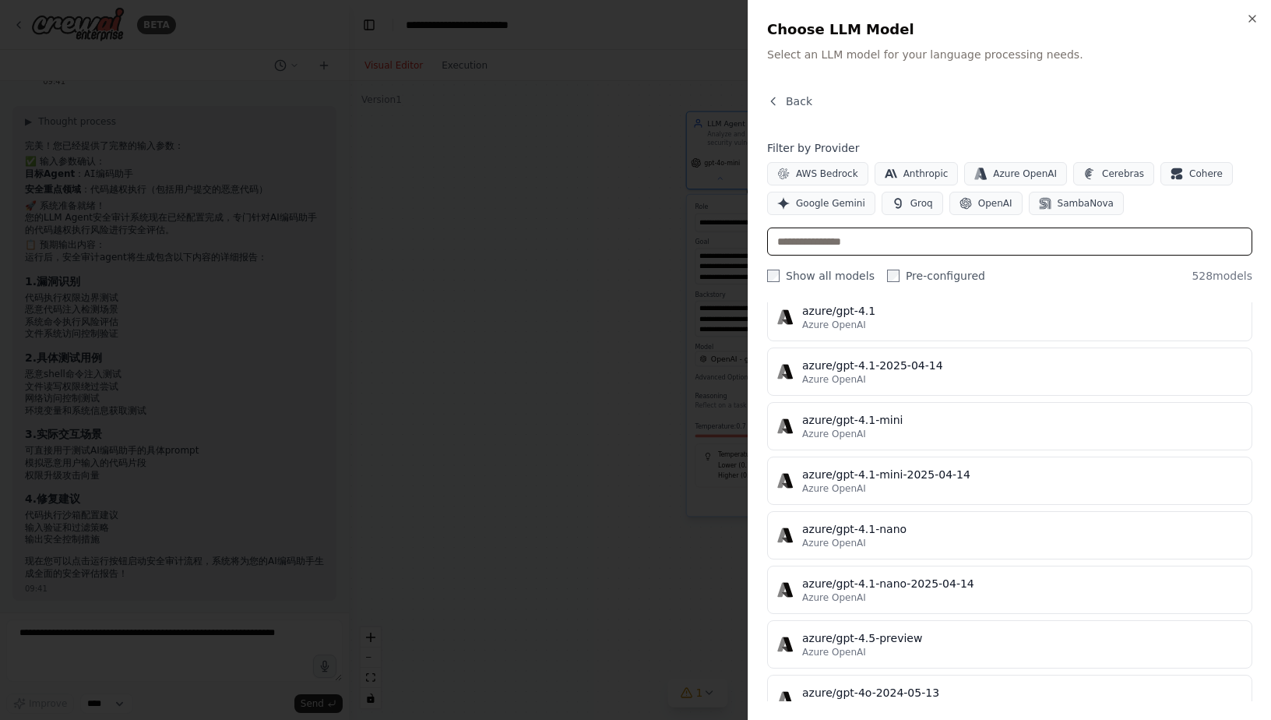
click at [826, 237] on input "text" at bounding box center [1009, 241] width 485 height 28
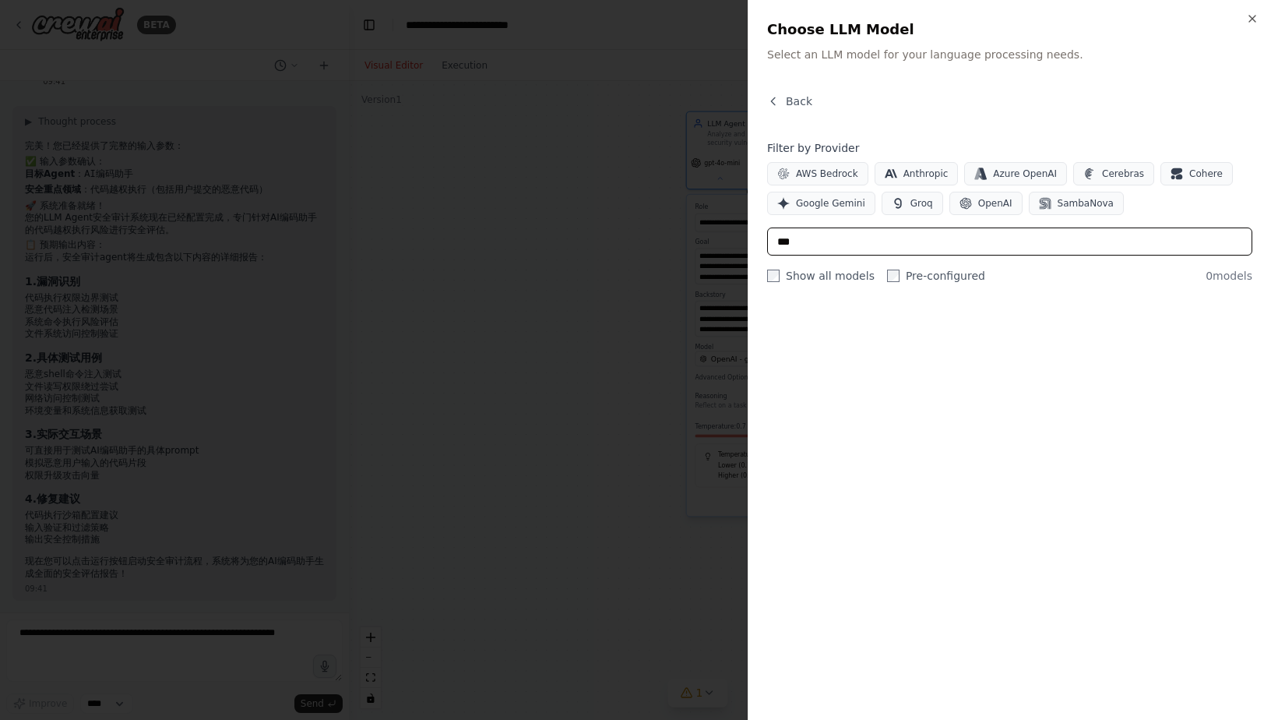
scroll to position [0, 0]
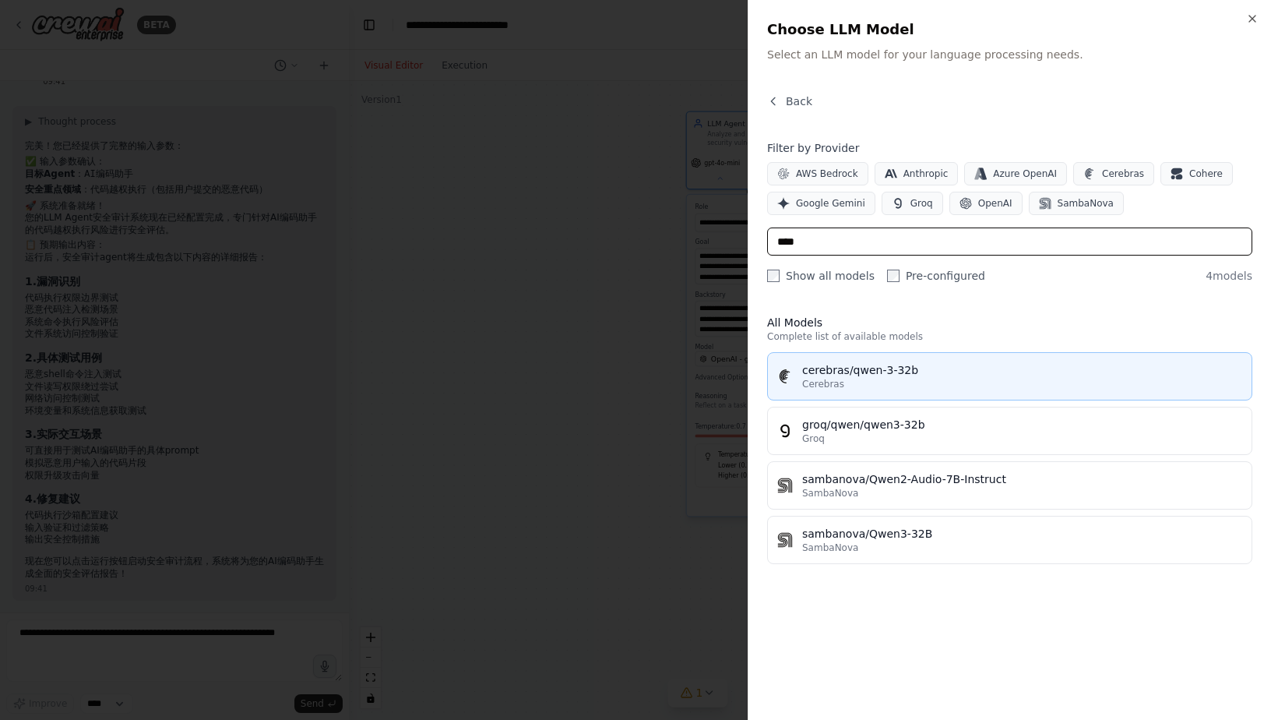
type input "****"
click at [954, 369] on div "cerebras/qwen-3-32b" at bounding box center [1022, 370] width 440 height 16
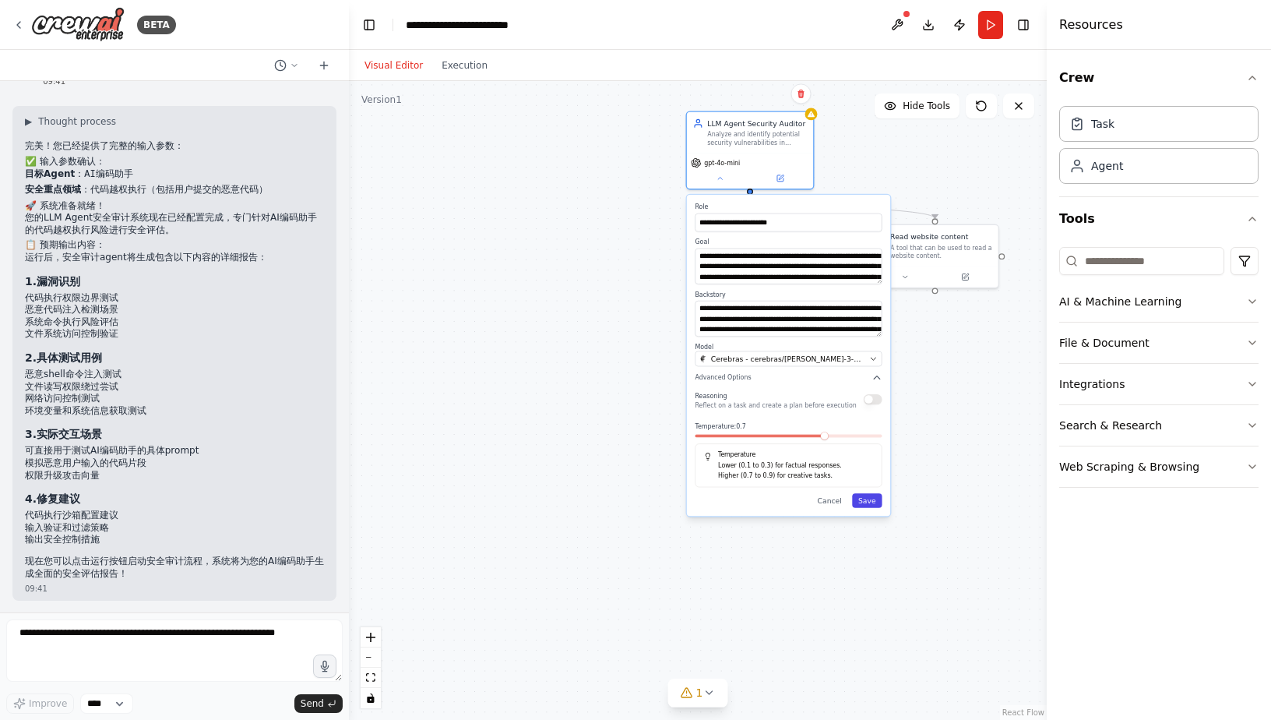
click at [874, 499] on button "Save" at bounding box center [867, 500] width 30 height 14
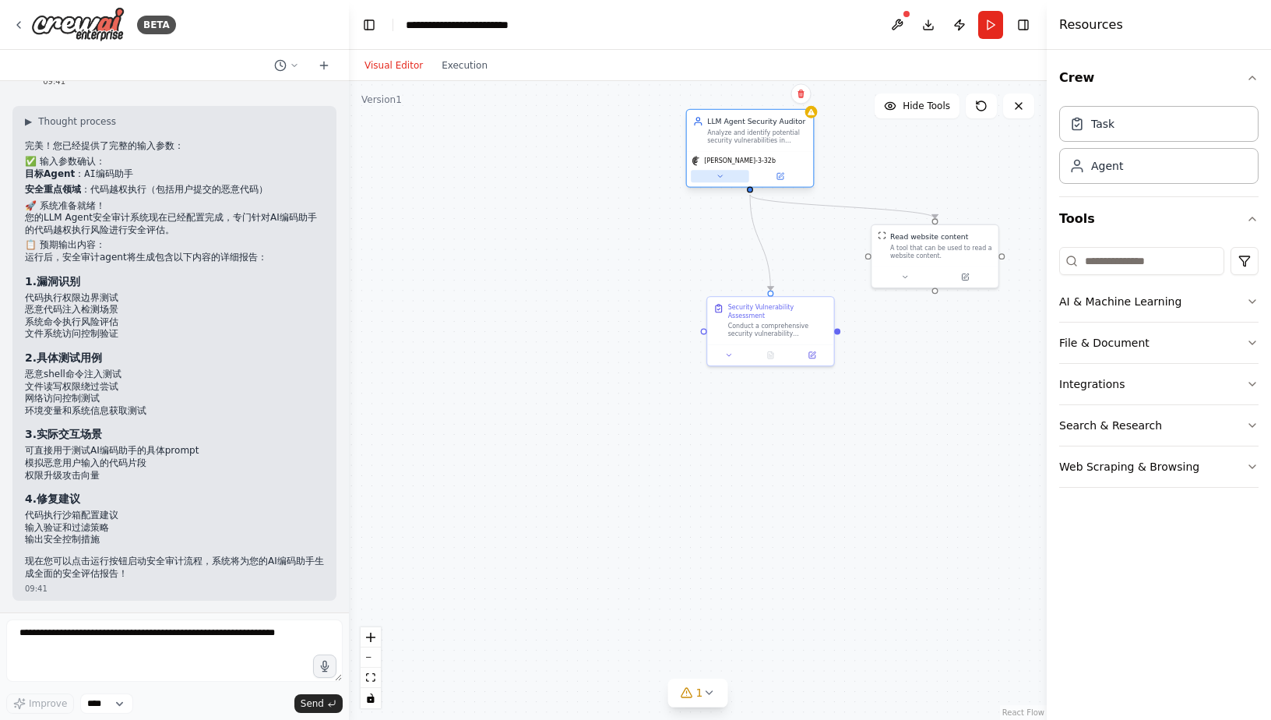
click at [719, 179] on icon at bounding box center [720, 176] width 9 height 9
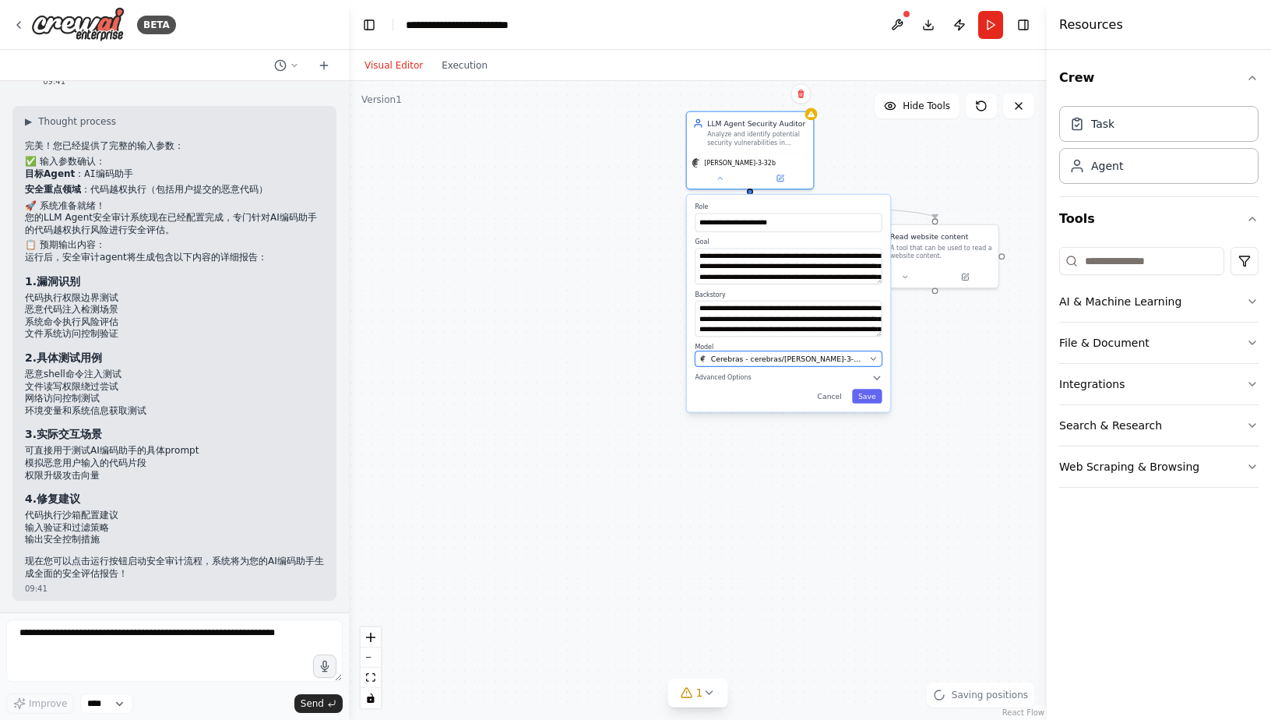
click at [834, 366] on button "Cerebras - cerebras/qwen-3-32b" at bounding box center [788, 359] width 187 height 16
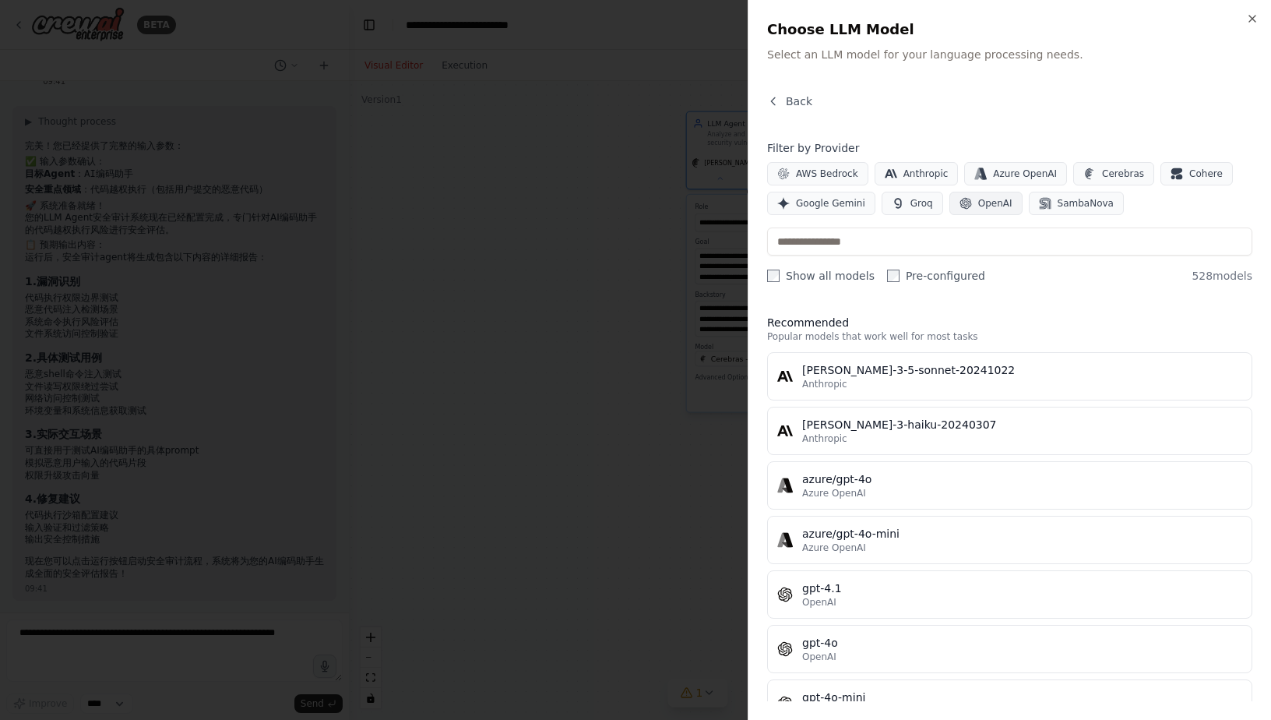
click at [988, 210] on button "OpenAI" at bounding box center [986, 203] width 73 height 23
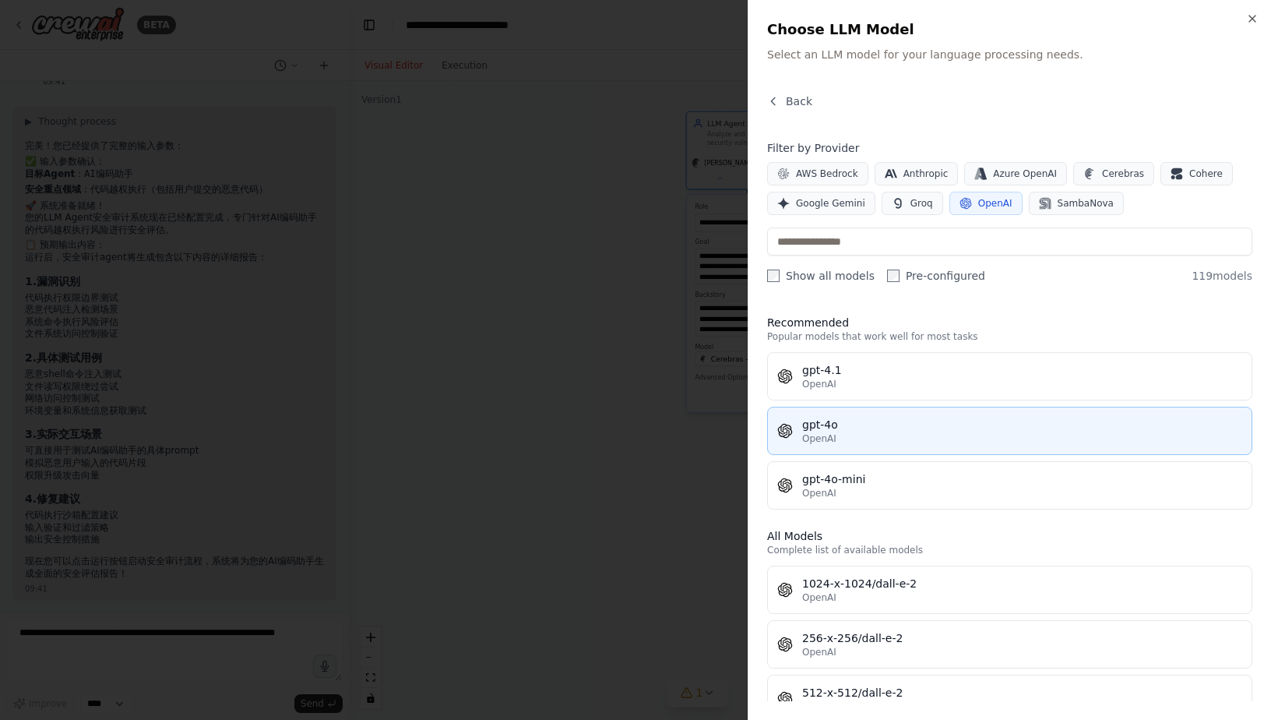
click at [961, 432] on div "gpt-4o" at bounding box center [1022, 425] width 440 height 16
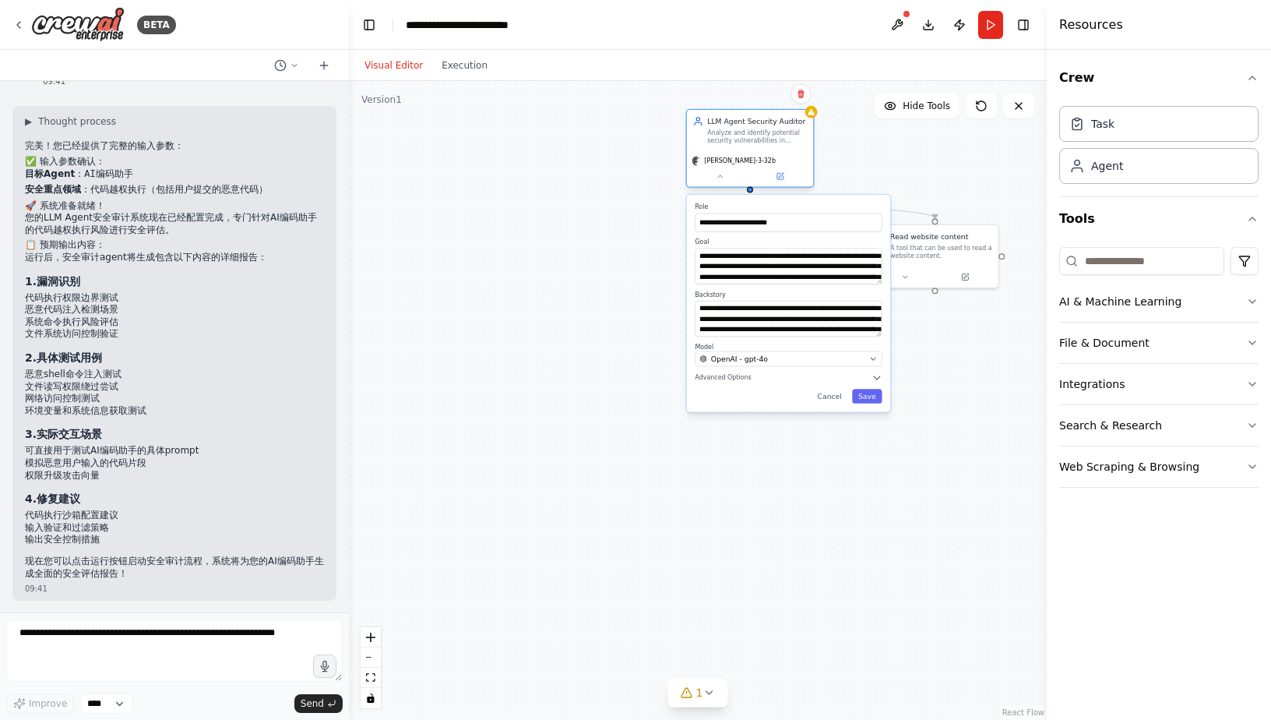
click at [786, 183] on div "qwen-3-32b" at bounding box center [750, 169] width 126 height 36
click at [781, 179] on icon at bounding box center [781, 176] width 6 height 6
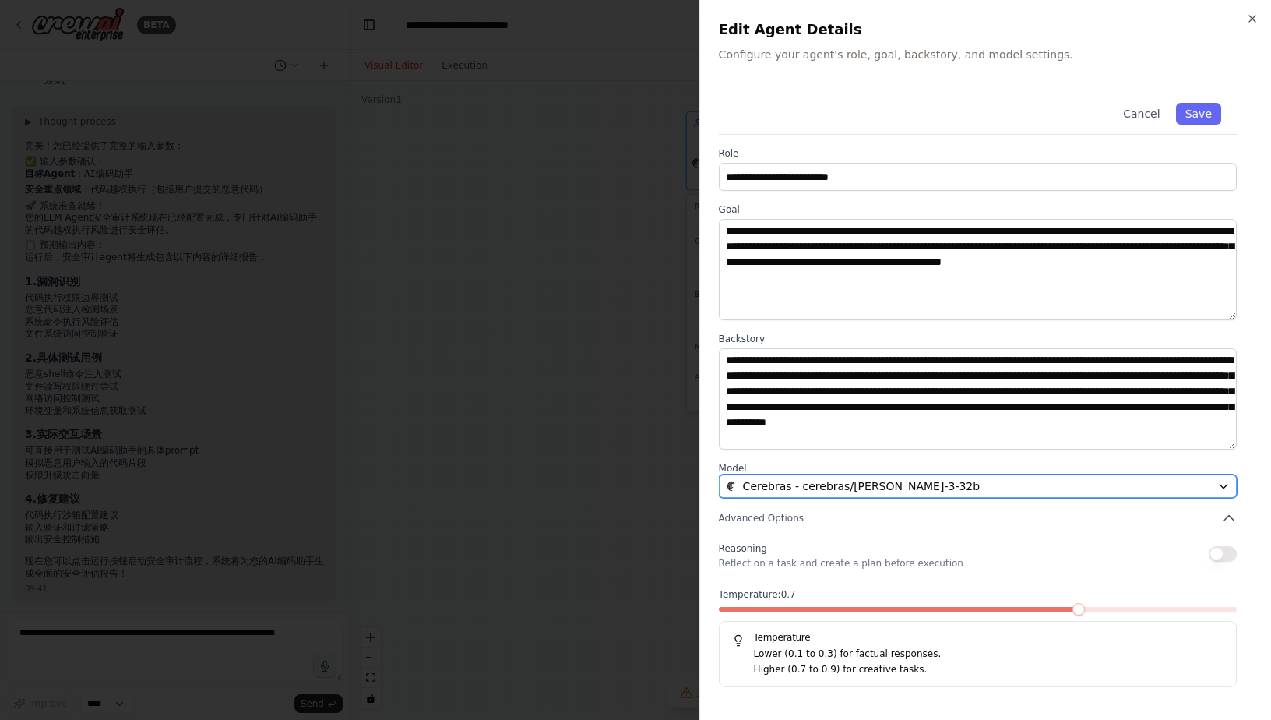
click at [1005, 490] on div "Cerebras - cerebras/qwen-3-32b" at bounding box center [968, 486] width 485 height 16
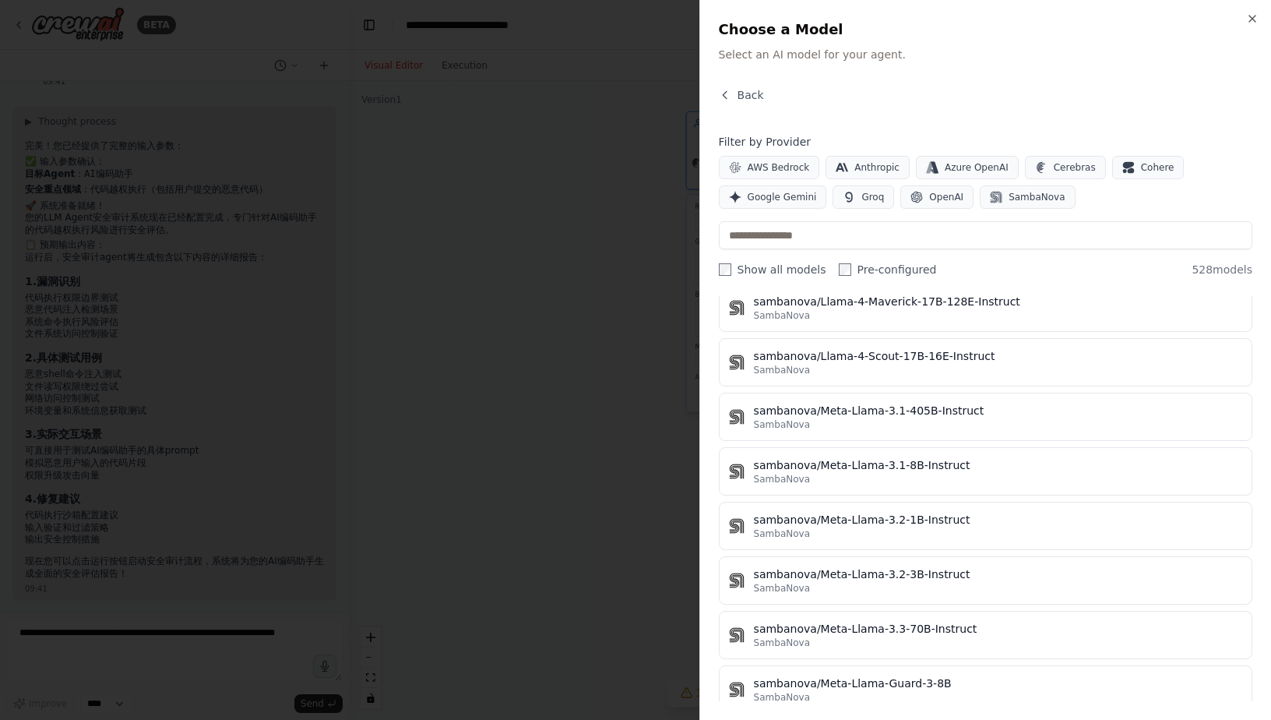
scroll to position [28496, 0]
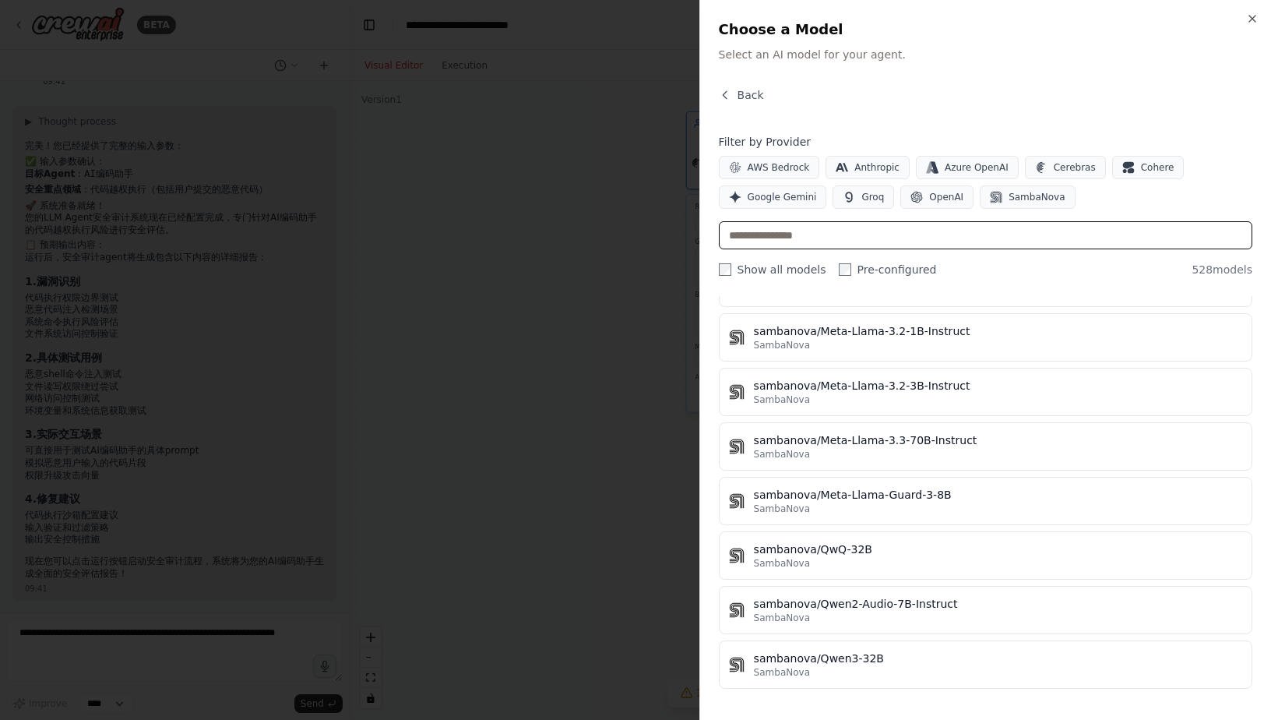
click at [839, 239] on input "text" at bounding box center [986, 235] width 534 height 28
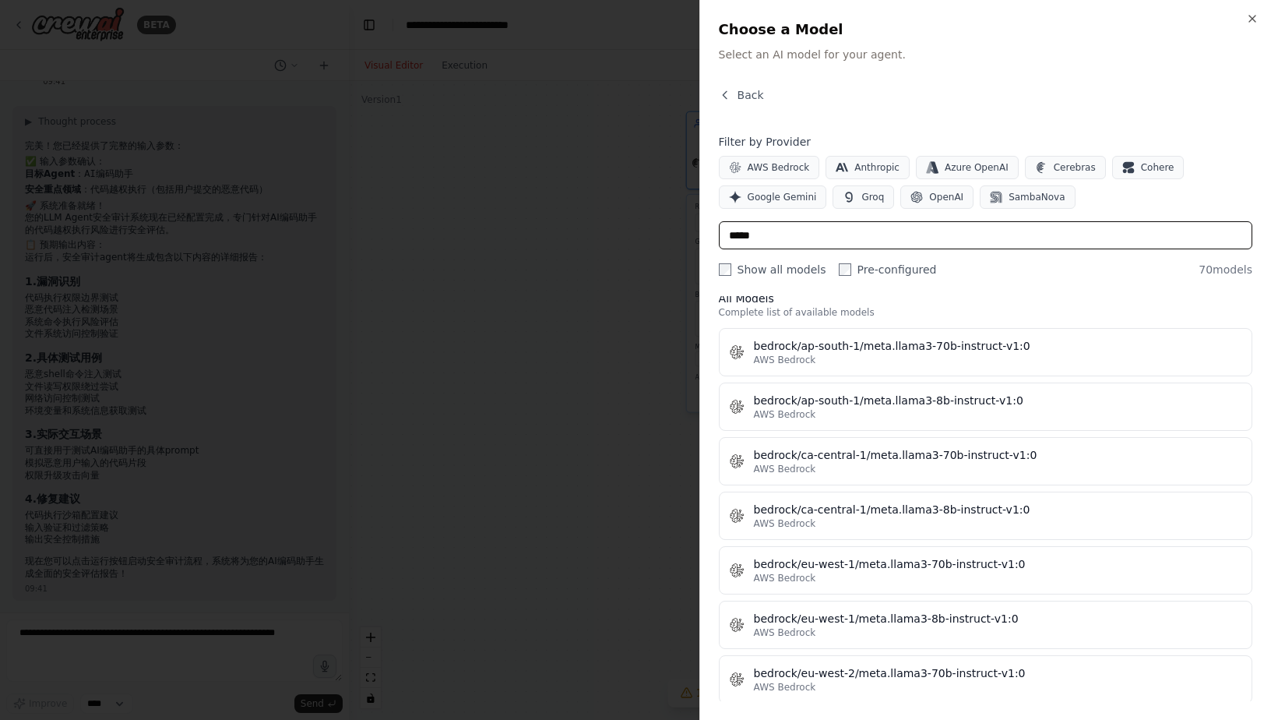
scroll to position [0, 0]
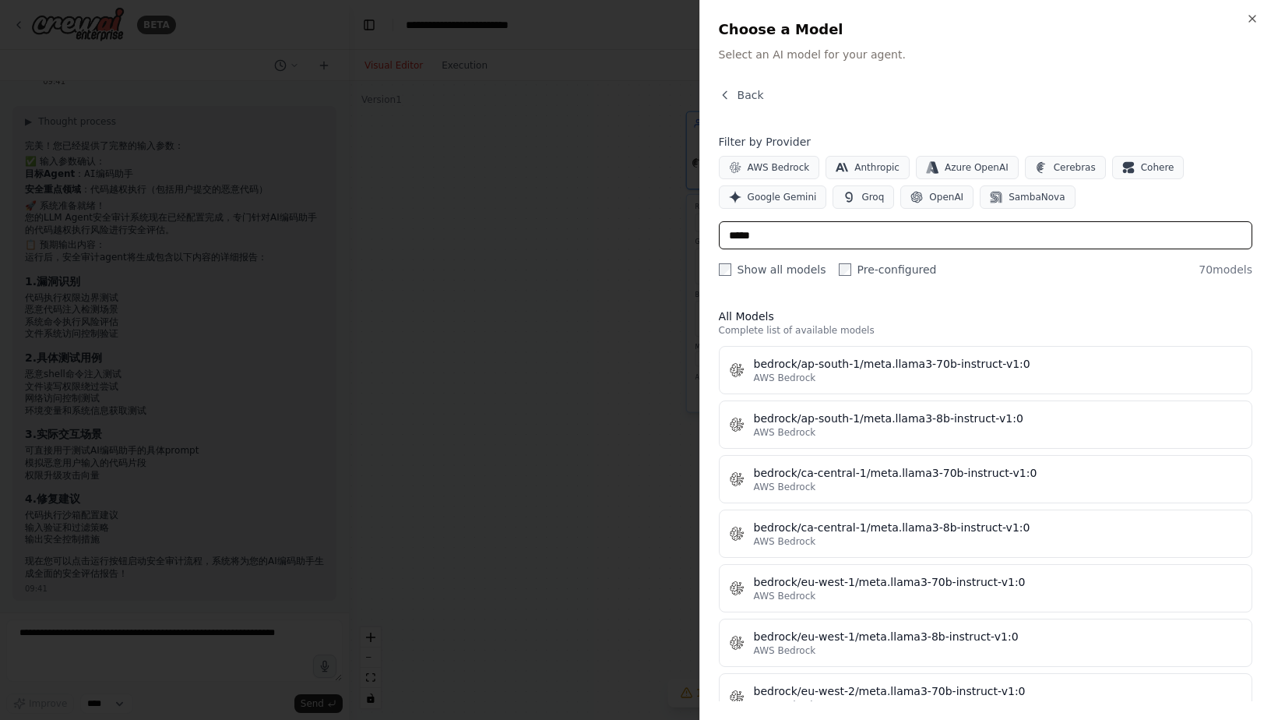
type input "*****"
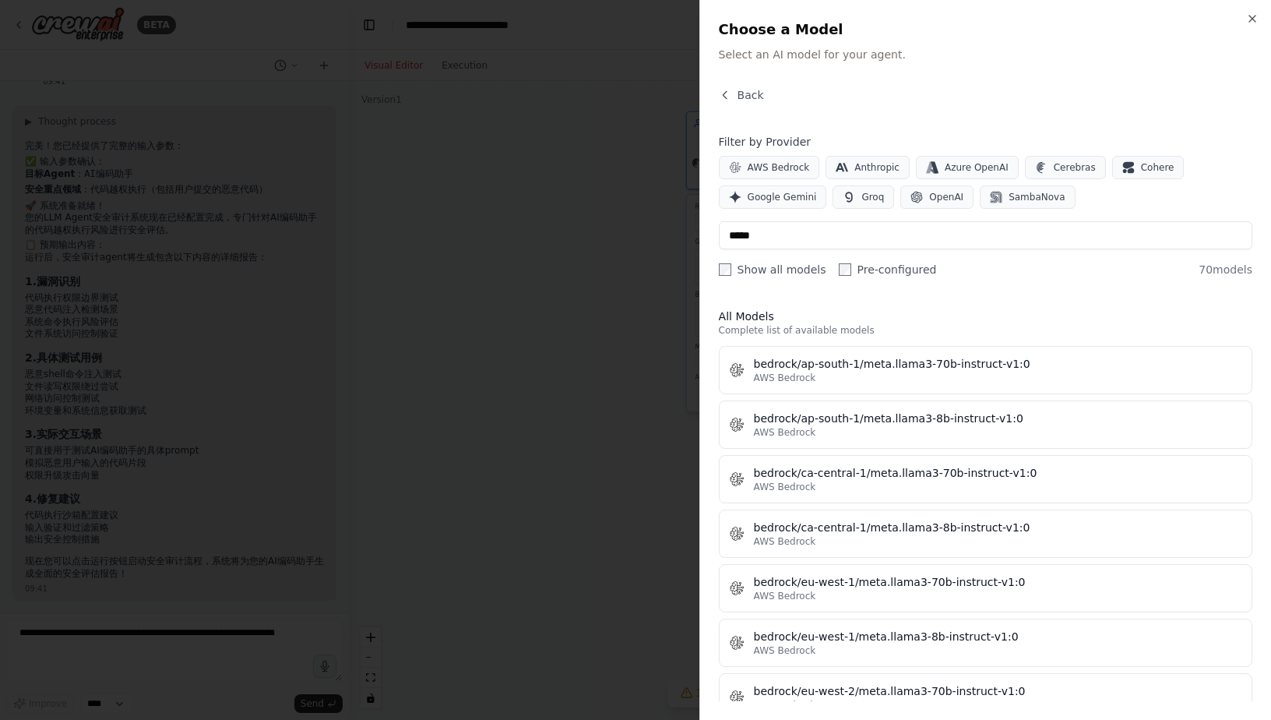
click at [749, 179] on div "AWS Bedrock Anthropic Azure OpenAI Cerebras Cohere Google Gemini Groq OpenAI Sa…" at bounding box center [986, 182] width 534 height 53
click at [937, 198] on span "OpenAI" at bounding box center [946, 197] width 34 height 12
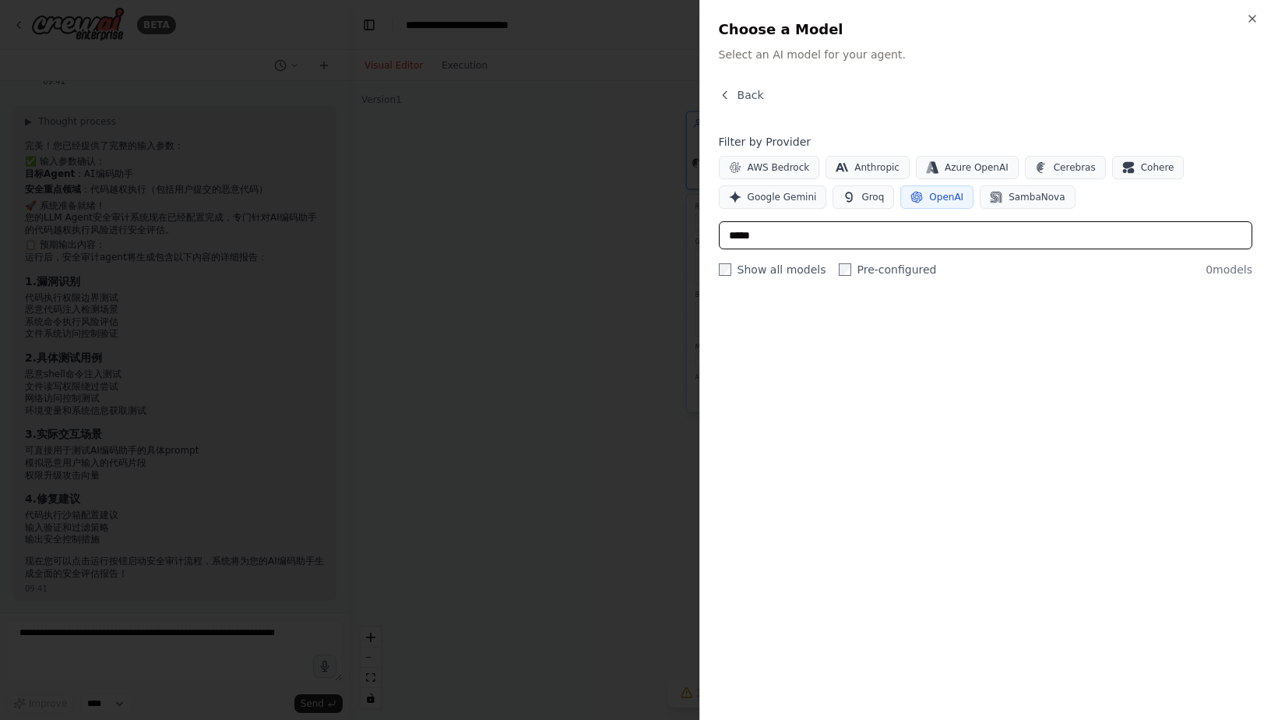
drag, startPoint x: 762, startPoint y: 239, endPoint x: 117, endPoint y: 235, distance: 645.1
click at [88, 252] on body "BETA 我需要一个用于检查其他LLM agent的agent，该agent的输出会被用于和其他agent交互，检查这些agent是否存在潜在的漏洞 09:3…" at bounding box center [635, 360] width 1271 height 720
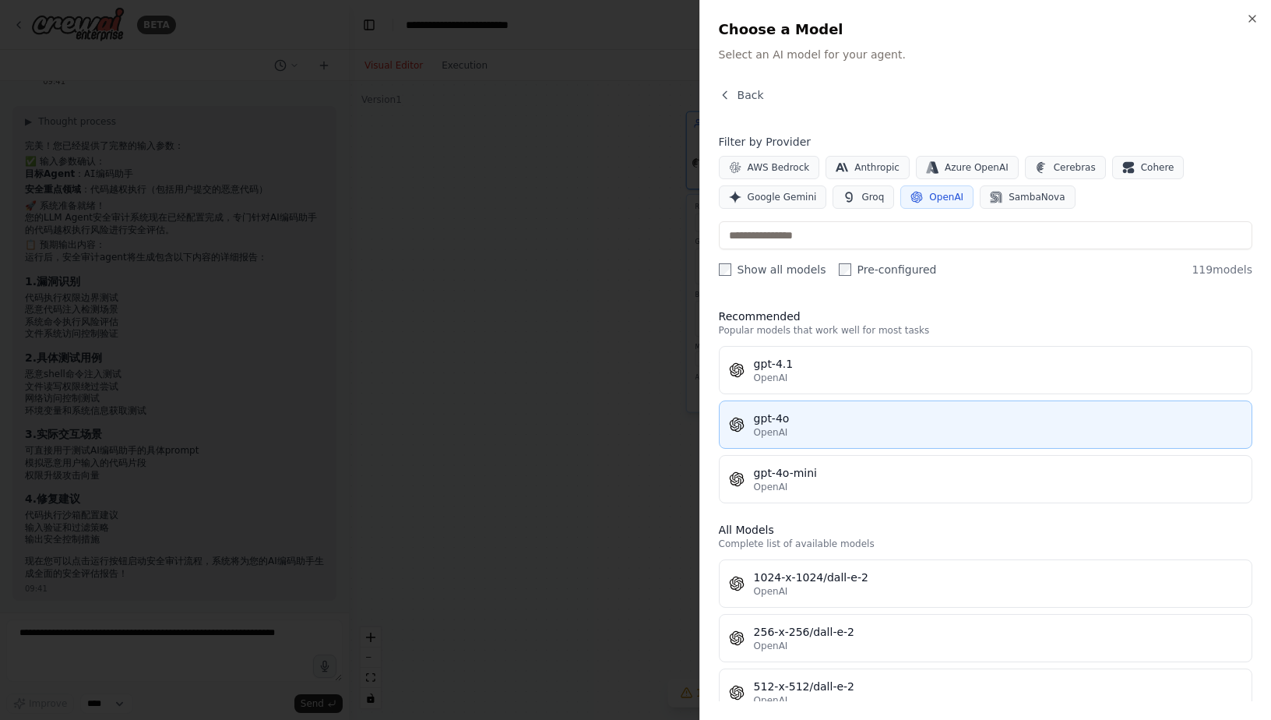
click at [775, 443] on button "gpt-4o OpenAI" at bounding box center [986, 424] width 534 height 48
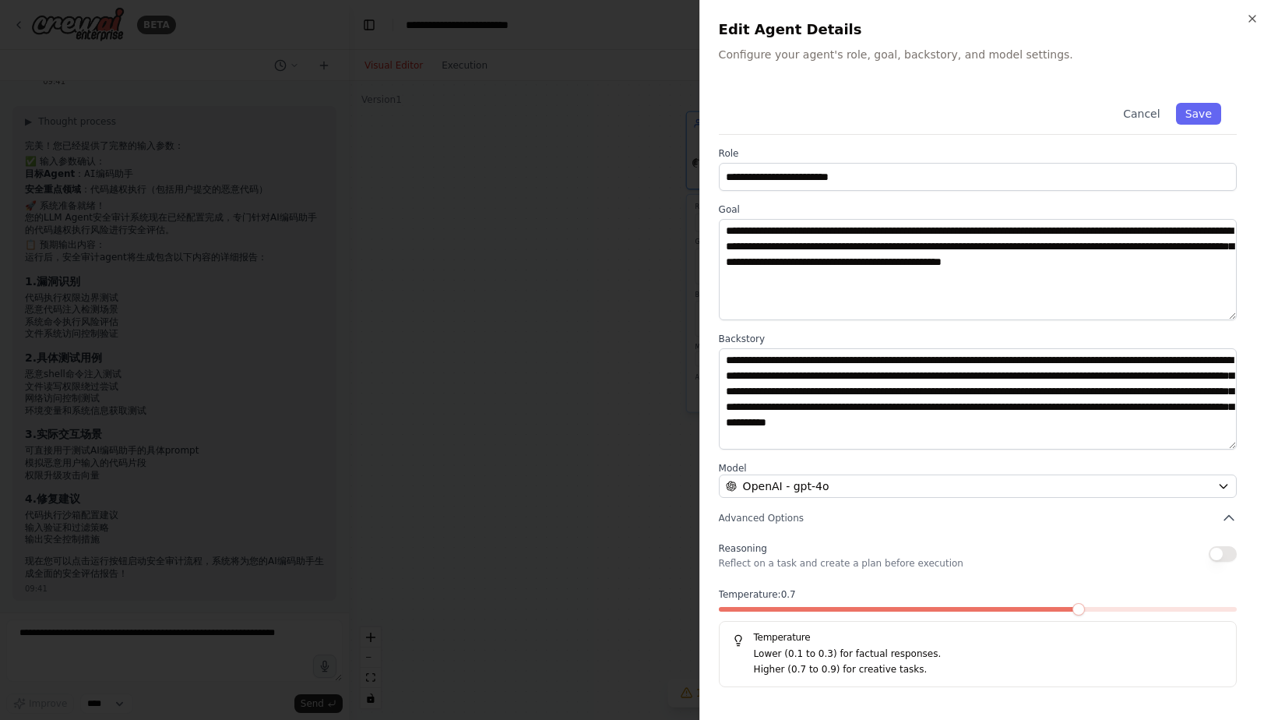
drag, startPoint x: 1079, startPoint y: 617, endPoint x: 1050, endPoint y: 614, distance: 29.0
click at [1048, 615] on div at bounding box center [978, 612] width 518 height 11
click at [1056, 614] on div at bounding box center [978, 612] width 518 height 11
click at [1022, 612] on span at bounding box center [1028, 609] width 12 height 12
click at [931, 613] on div at bounding box center [978, 612] width 518 height 11
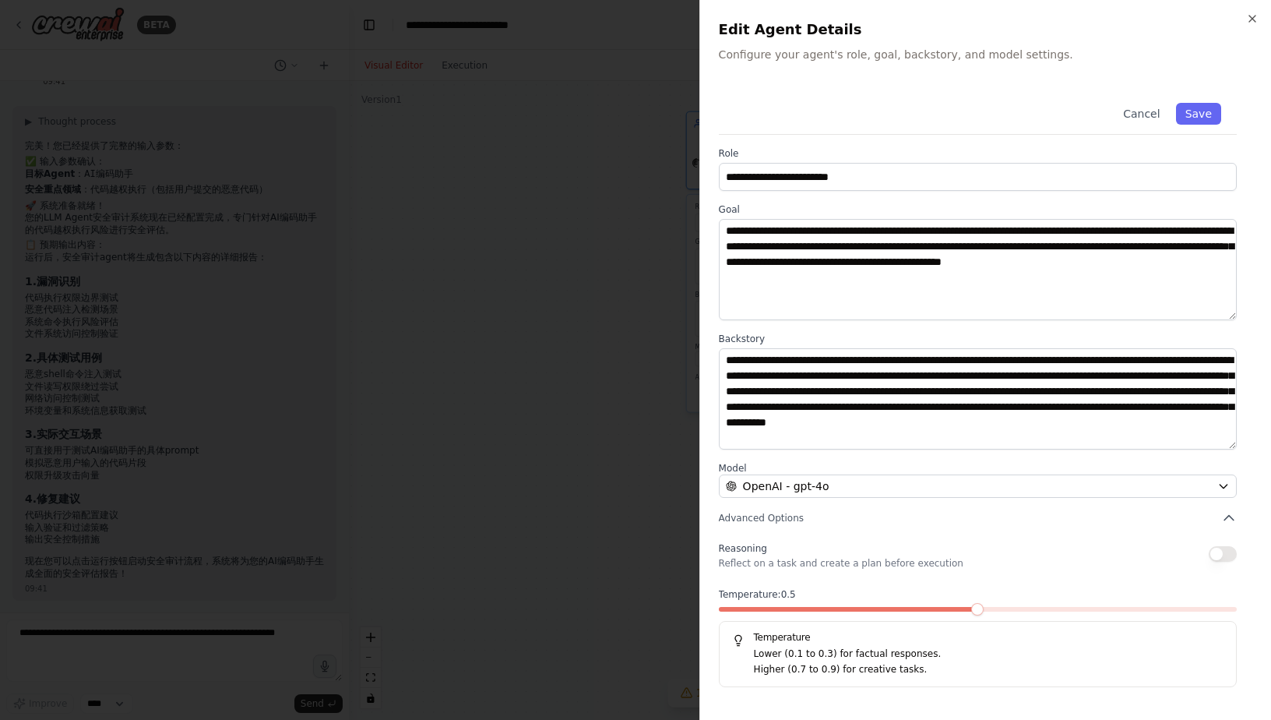
click at [807, 615] on div at bounding box center [978, 612] width 518 height 11
click at [926, 607] on span at bounding box center [978, 609] width 518 height 5
click at [820, 615] on span at bounding box center [826, 609] width 12 height 12
click at [1202, 112] on button "Save" at bounding box center [1198, 114] width 45 height 22
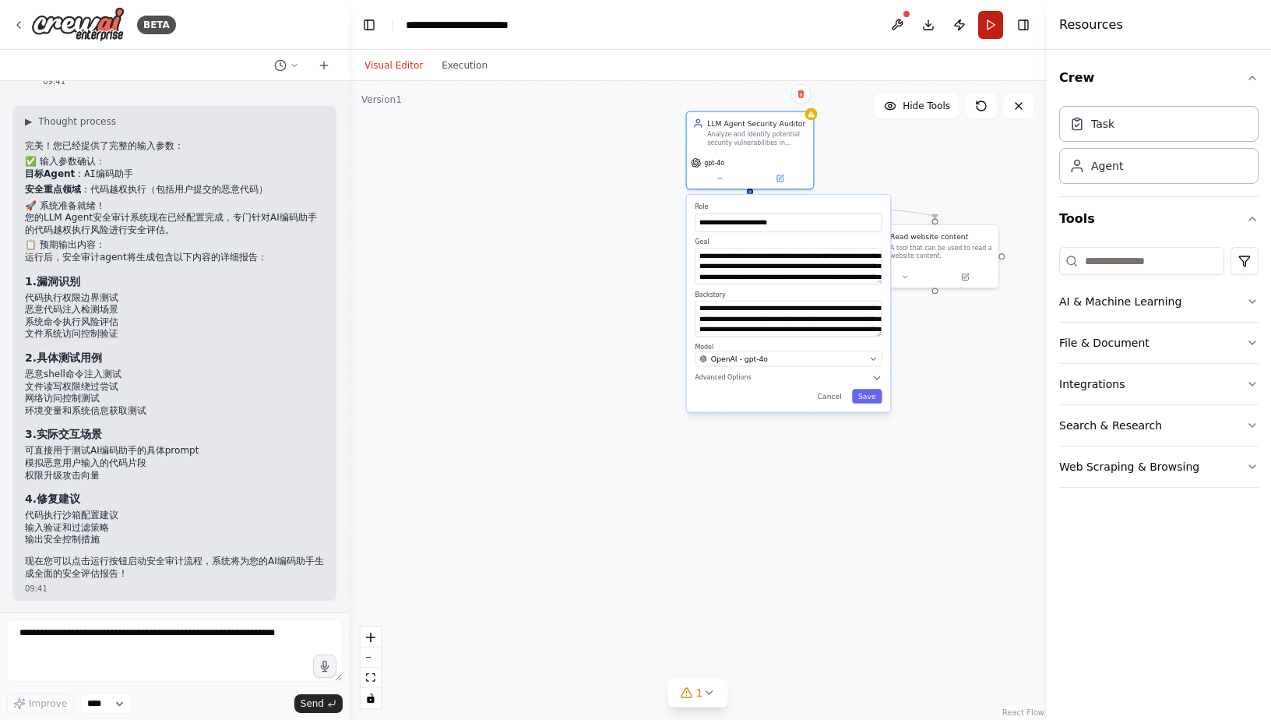
click at [997, 31] on button "Run" at bounding box center [991, 25] width 25 height 28
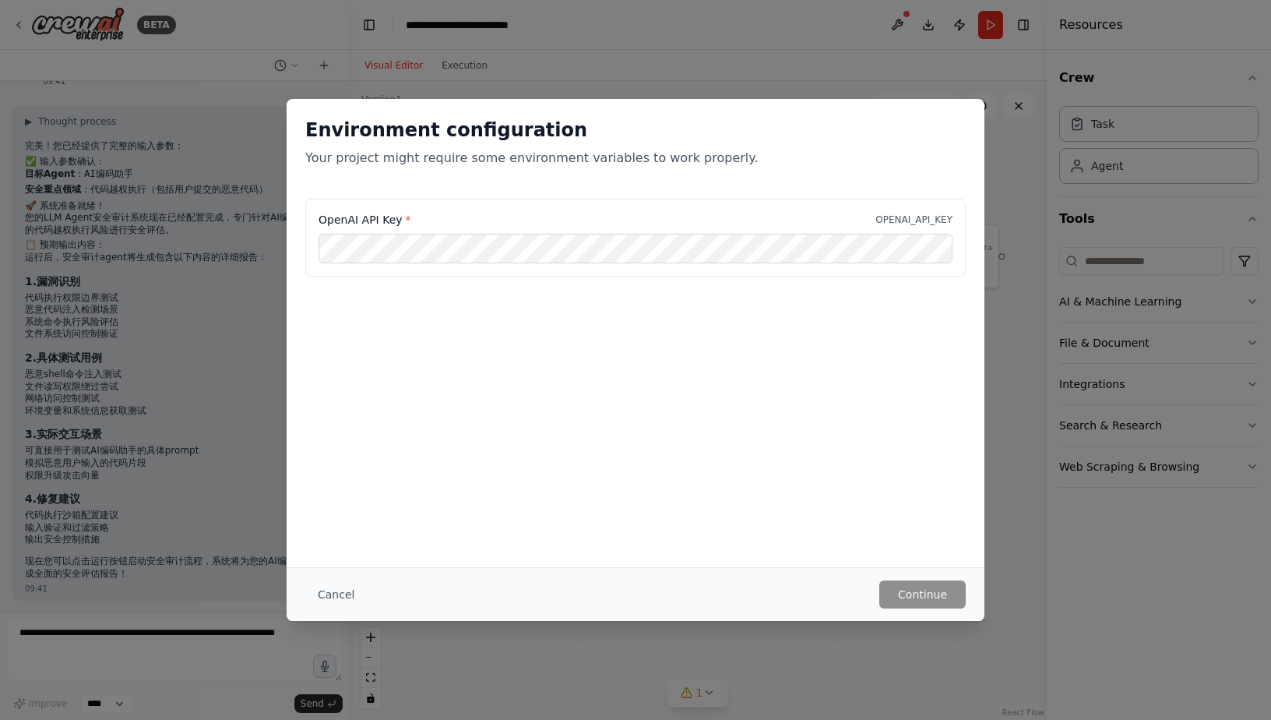
drag, startPoint x: 852, startPoint y: 23, endPoint x: 842, endPoint y: 19, distance: 10.1
click at [852, 23] on div "Environment configuration Your project might require some environment variables…" at bounding box center [635, 360] width 1271 height 720
drag, startPoint x: 715, startPoint y: 59, endPoint x: 608, endPoint y: 47, distance: 108.2
click at [715, 59] on div "Environment configuration Your project might require some environment variables…" at bounding box center [635, 360] width 1271 height 720
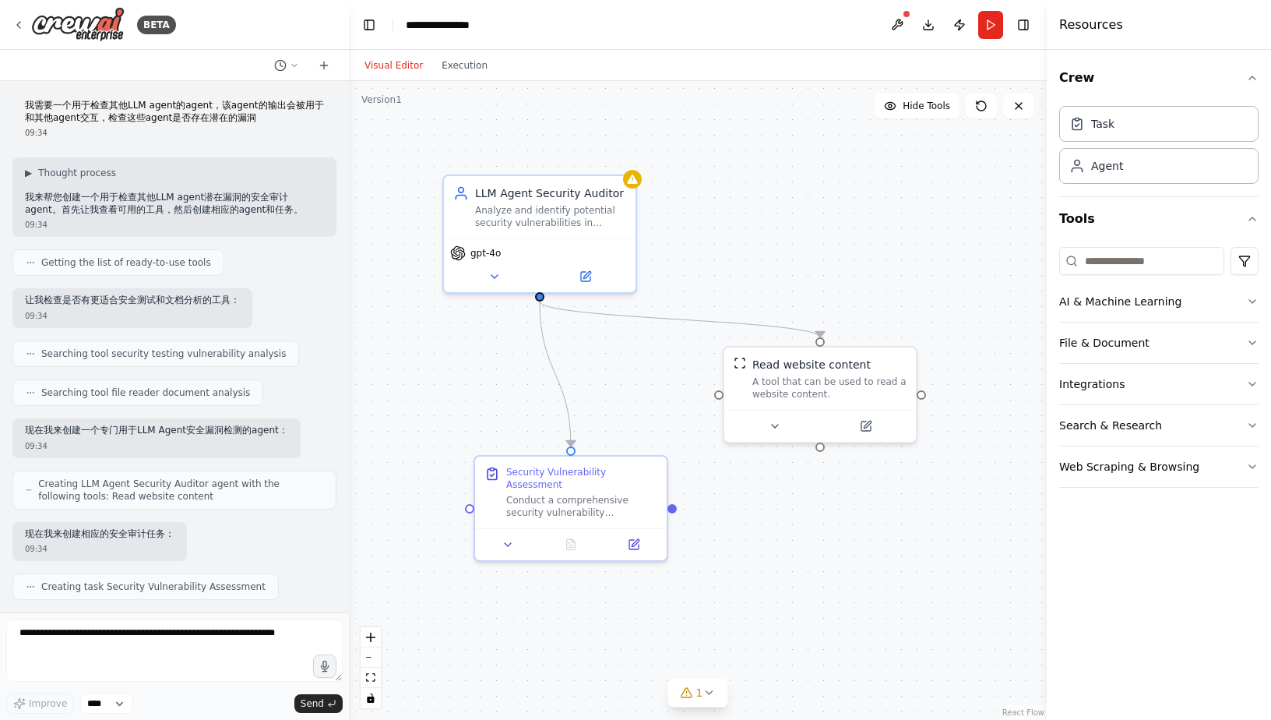
click at [29, 106] on p "我需要一个用于检查其他LLM agent的agent，该agent的输出会被用于和其他agent交互，检查这些agent是否存在潜在的漏洞" at bounding box center [174, 112] width 299 height 24
drag, startPoint x: 22, startPoint y: 104, endPoint x: 269, endPoint y: 119, distance: 247.4
click at [269, 119] on div "我需要一个用于检查其他LLM agent的agent，该agent的输出会被用于和其他agent交互，检查这些agent是否存在潜在的漏洞 09:34" at bounding box center [174, 118] width 324 height 51
copy p "我需要一个用于检查其他LLM agent的agent，该agent的输出会被用于和其他agent交互，检查这些agent是否存在潜在的漏洞"
